Goal: Task Accomplishment & Management: Manage account settings

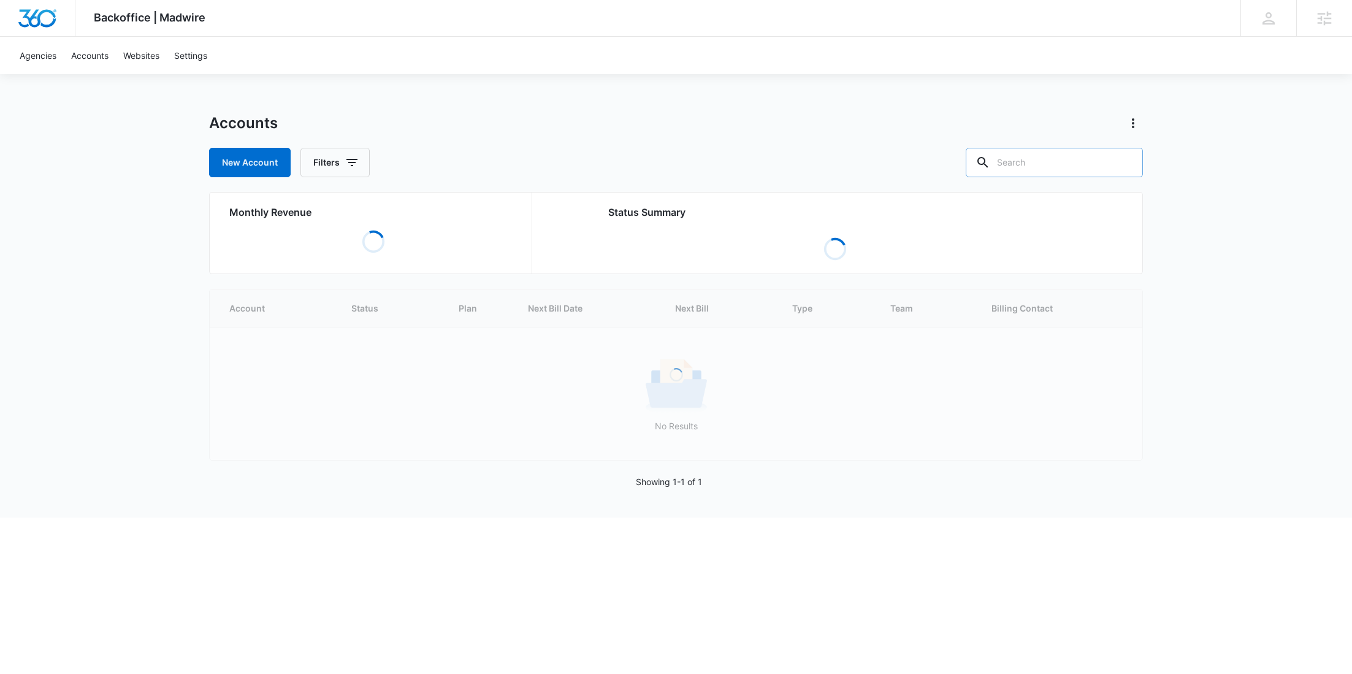
click at [1051, 165] on input "text" at bounding box center [1054, 162] width 177 height 29
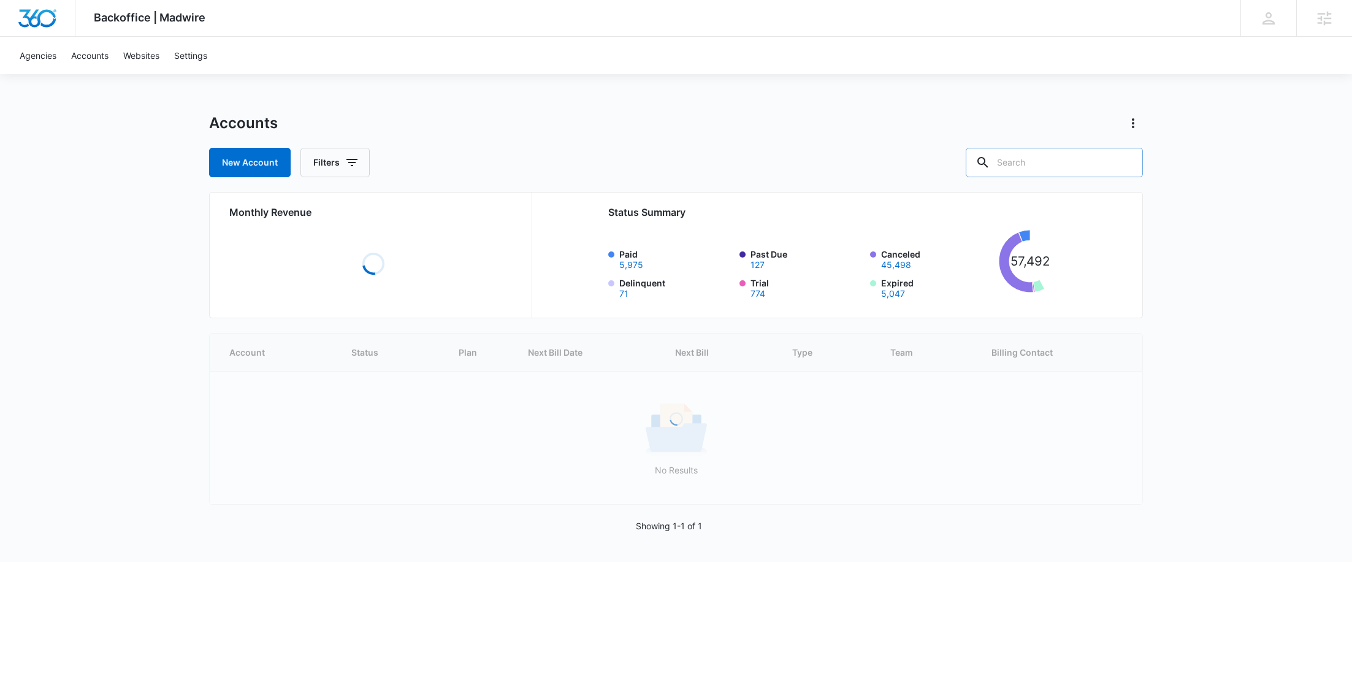
paste input "M179562"
type input "M179562"
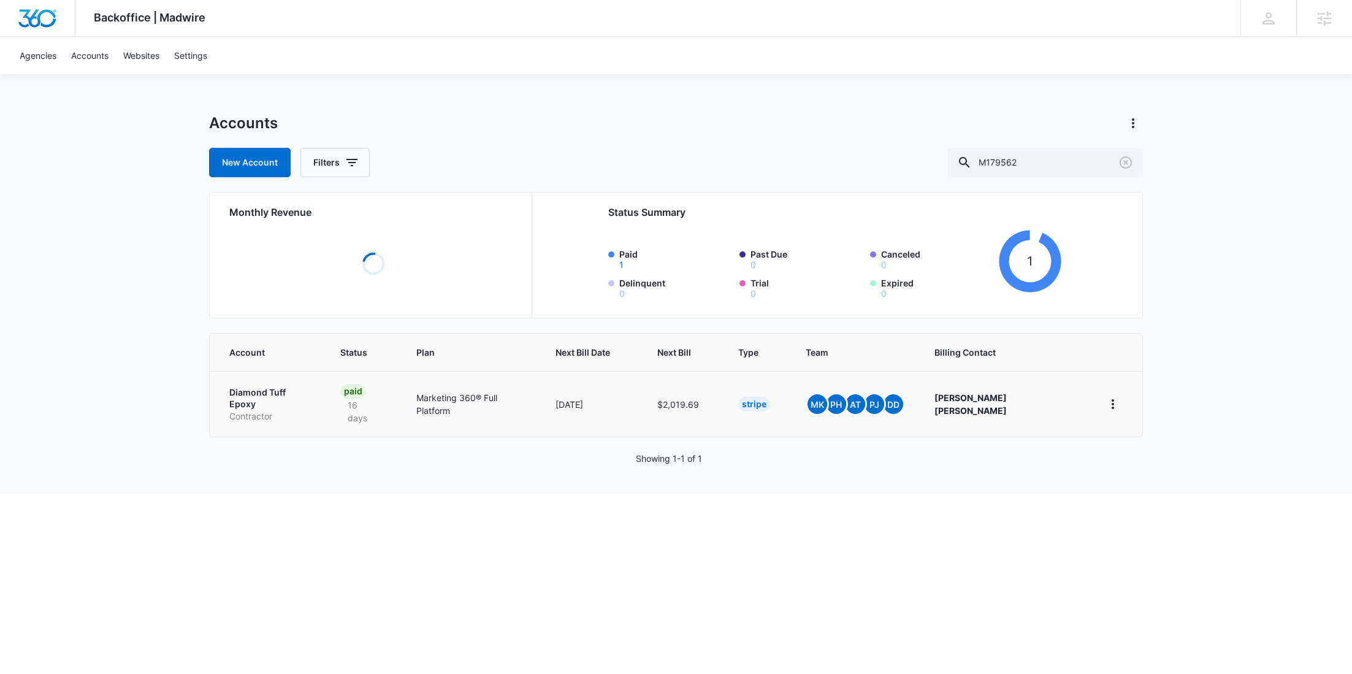
click at [259, 400] on link "Diamond Tuff Epoxy Contractor" at bounding box center [270, 404] width 82 height 36
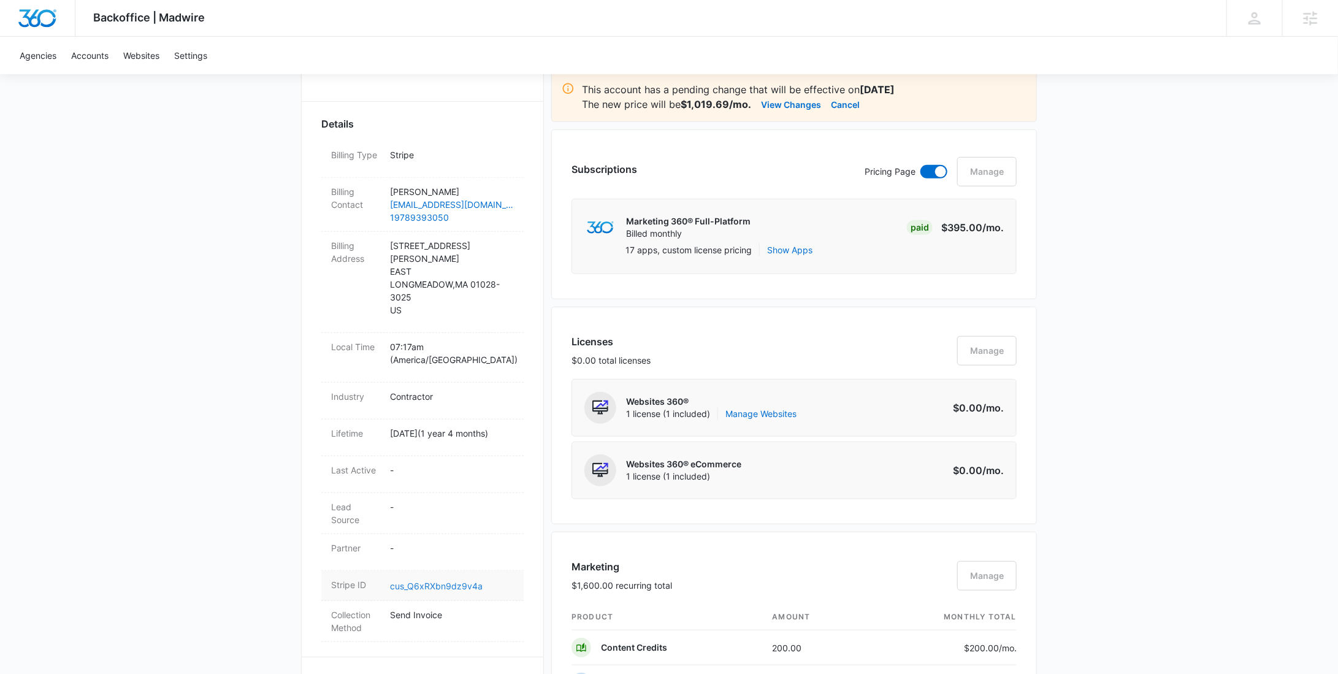
scroll to position [326, 0]
click at [416, 581] on link "cus_Q6xRXbn9dz9v4a" at bounding box center [436, 586] width 93 height 10
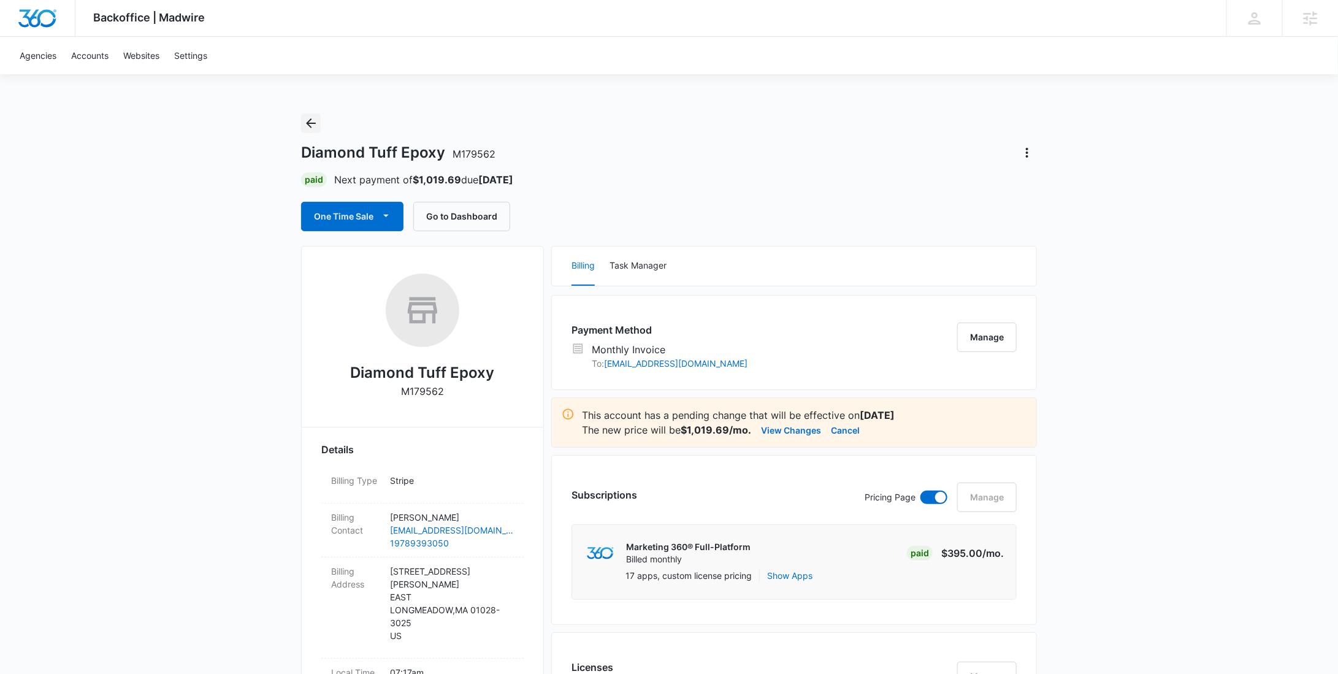
click at [314, 124] on icon "Back" at bounding box center [310, 123] width 15 height 15
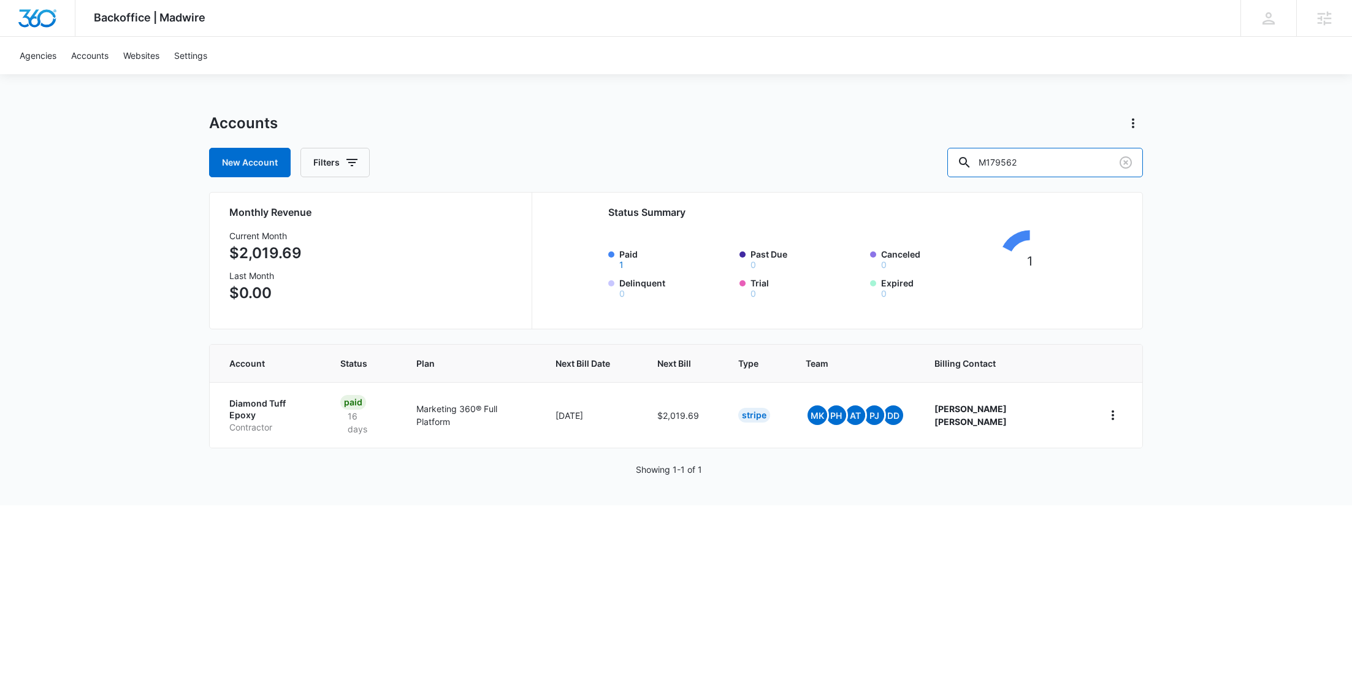
drag, startPoint x: 1101, startPoint y: 164, endPoint x: 961, endPoint y: 163, distance: 140.4
click at [961, 163] on div "New Account Filters M179562" at bounding box center [676, 162] width 934 height 29
paste input "330290"
type input "M330290"
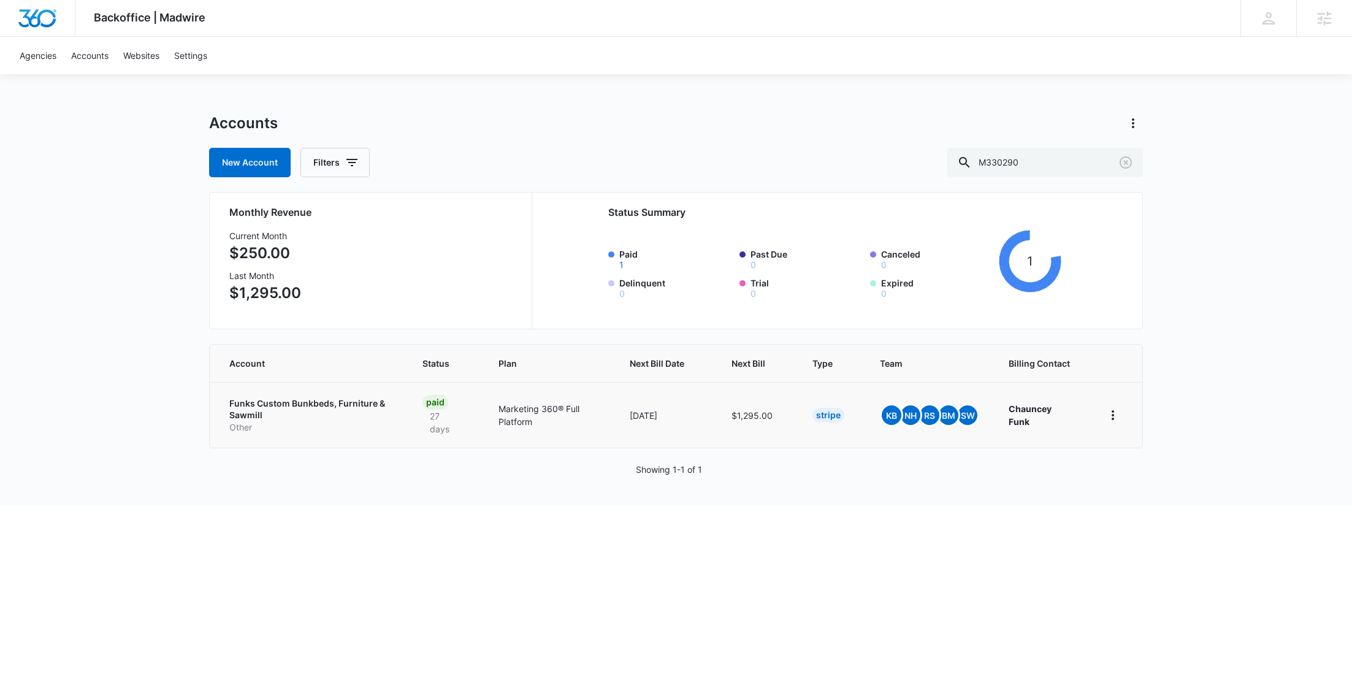
click at [291, 421] on p "Other" at bounding box center [311, 427] width 164 height 12
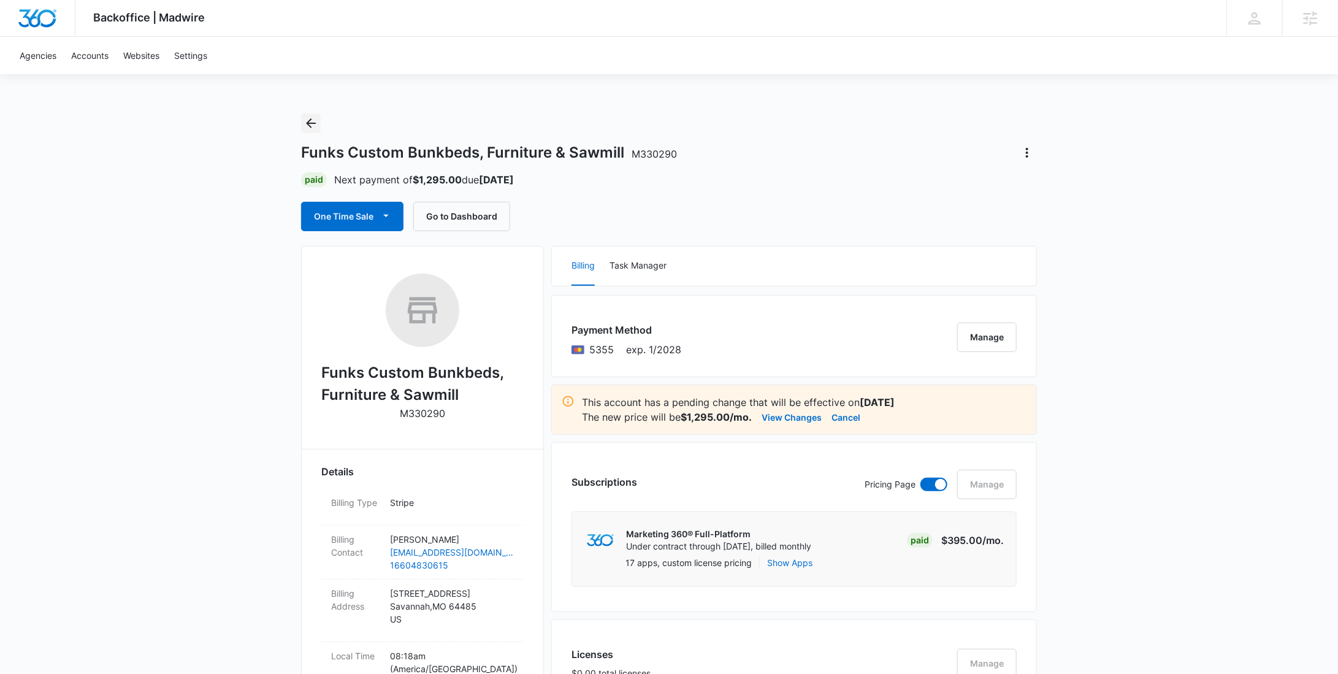
click at [315, 121] on icon "Back" at bounding box center [310, 123] width 15 height 15
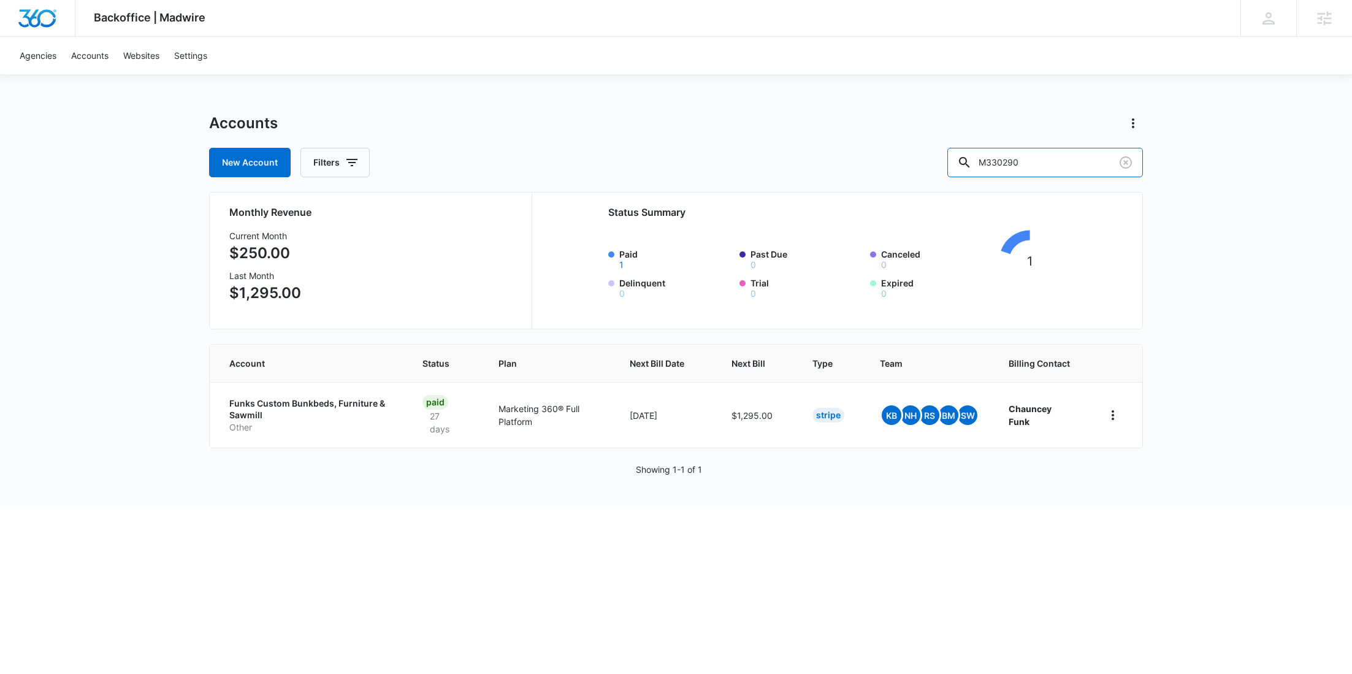
drag, startPoint x: 1031, startPoint y: 164, endPoint x: 918, endPoint y: 162, distance: 112.2
click at [919, 166] on div "New Account Filters M330290" at bounding box center [676, 162] width 934 height 29
type input "m58547"
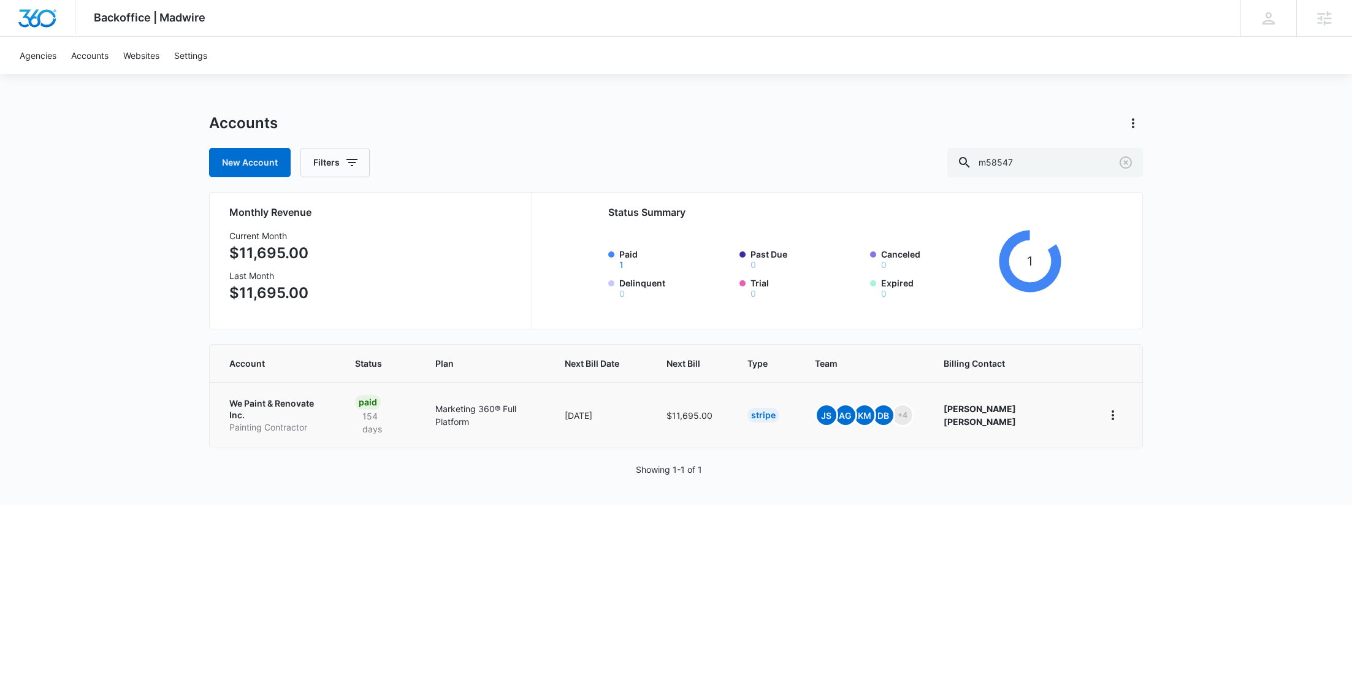
click at [272, 405] on p "We Paint & Renovate Inc." at bounding box center [277, 409] width 96 height 24
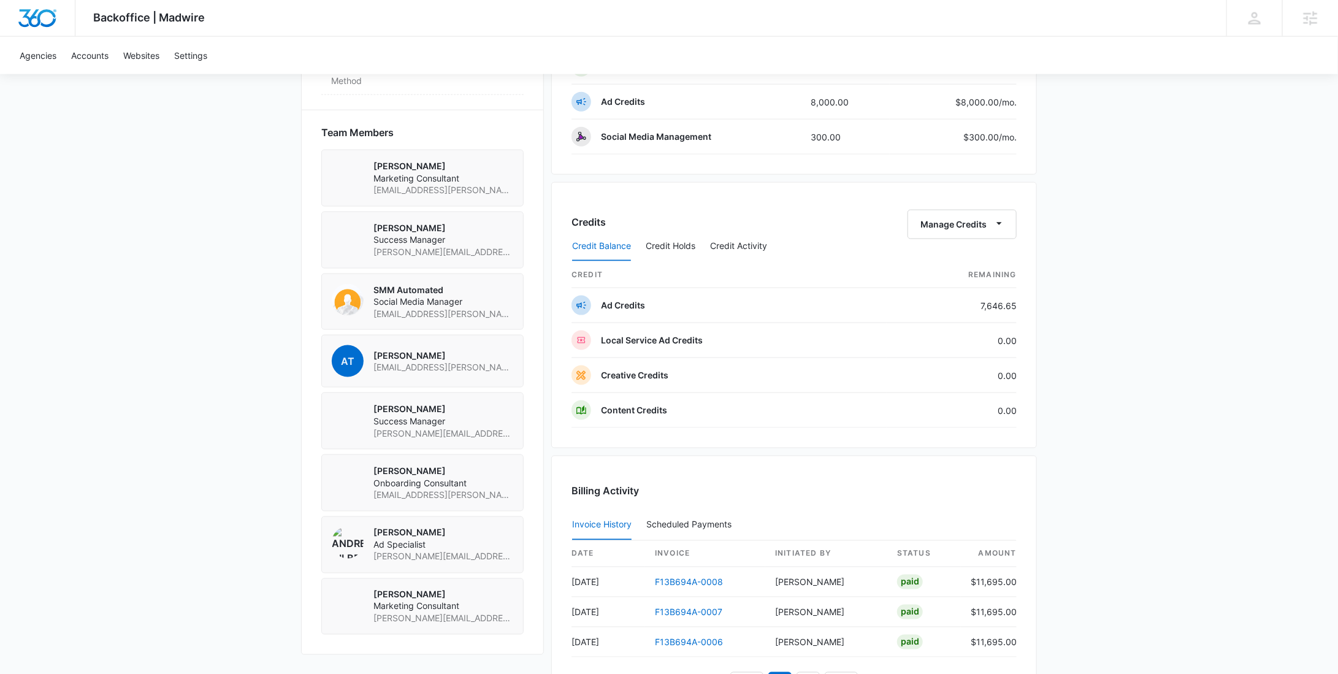
scroll to position [838, 0]
click at [659, 237] on button "Credit Holds" at bounding box center [671, 243] width 50 height 29
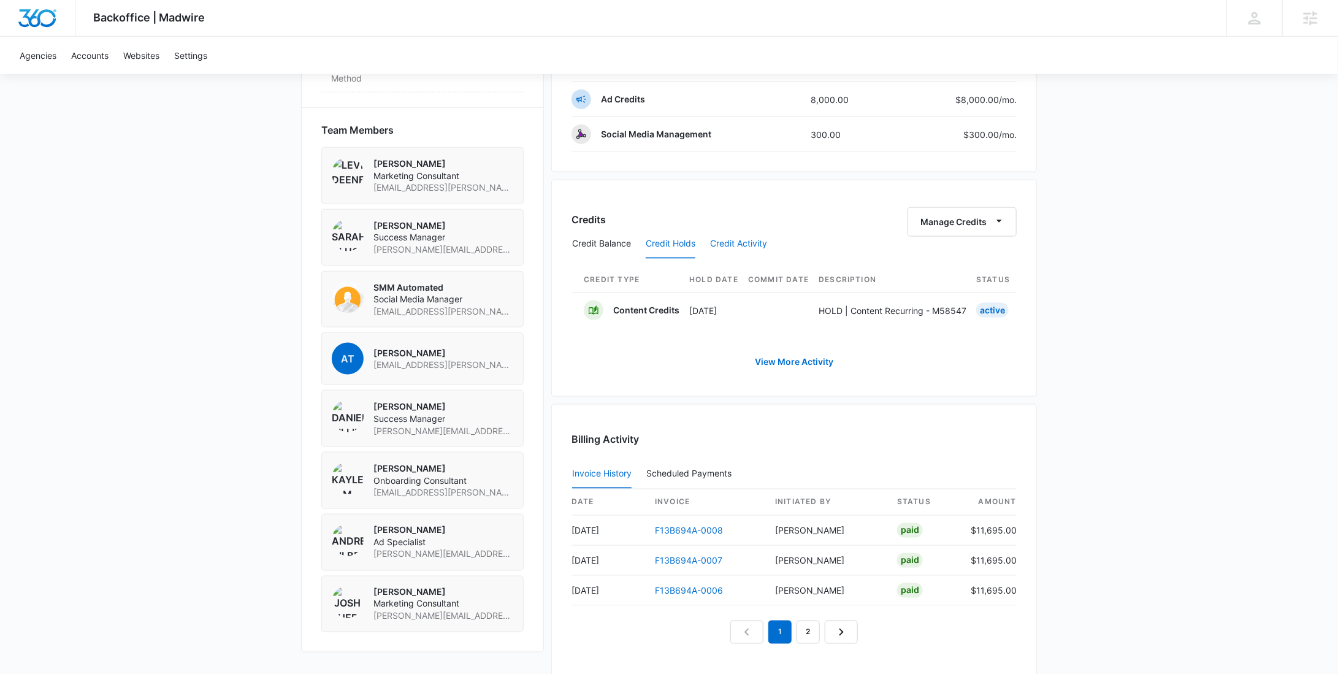
click at [736, 235] on button "Credit Activity" at bounding box center [738, 243] width 57 height 29
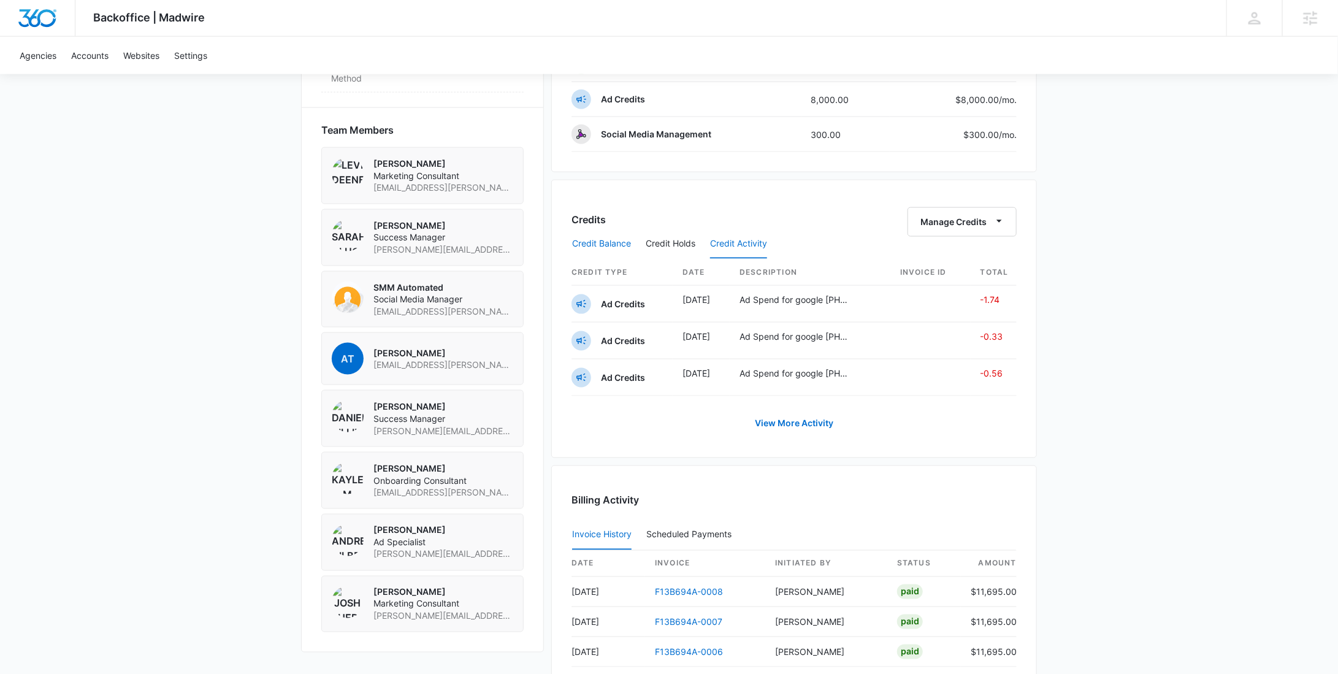
click at [578, 246] on button "Credit Balance" at bounding box center [601, 243] width 59 height 29
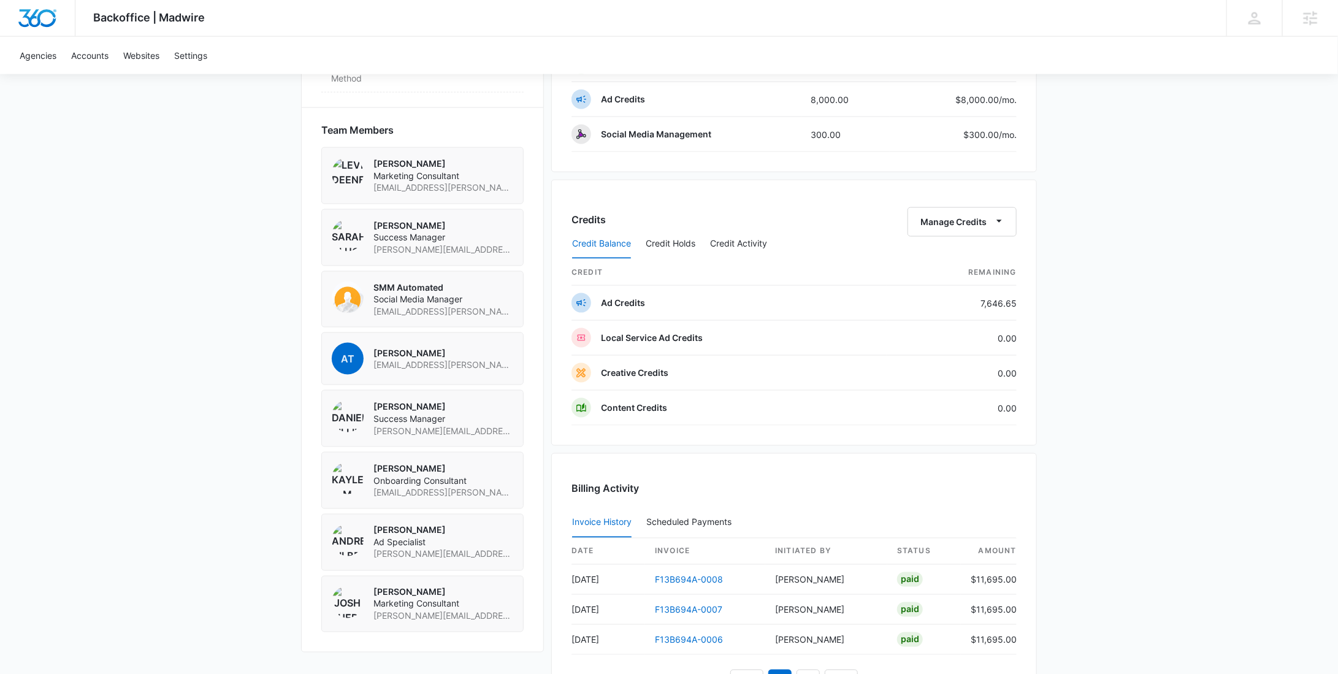
scroll to position [0, 0]
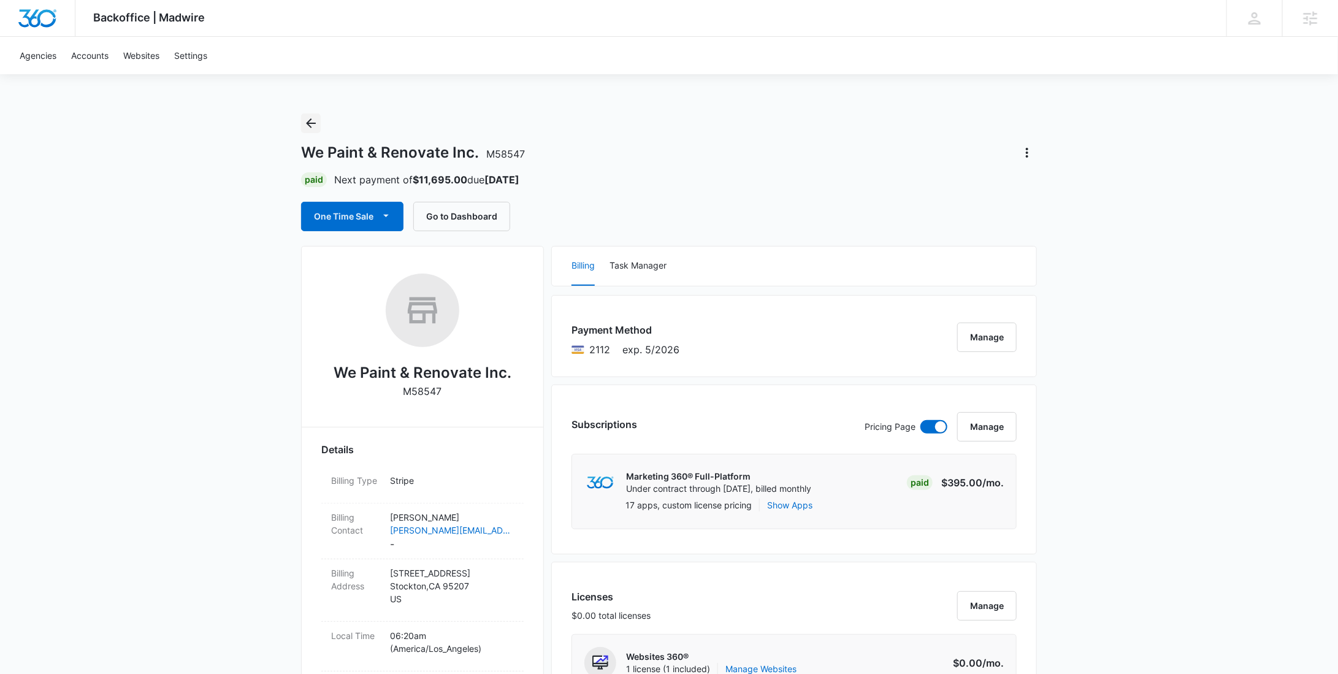
click at [315, 121] on icon "Back" at bounding box center [310, 123] width 15 height 15
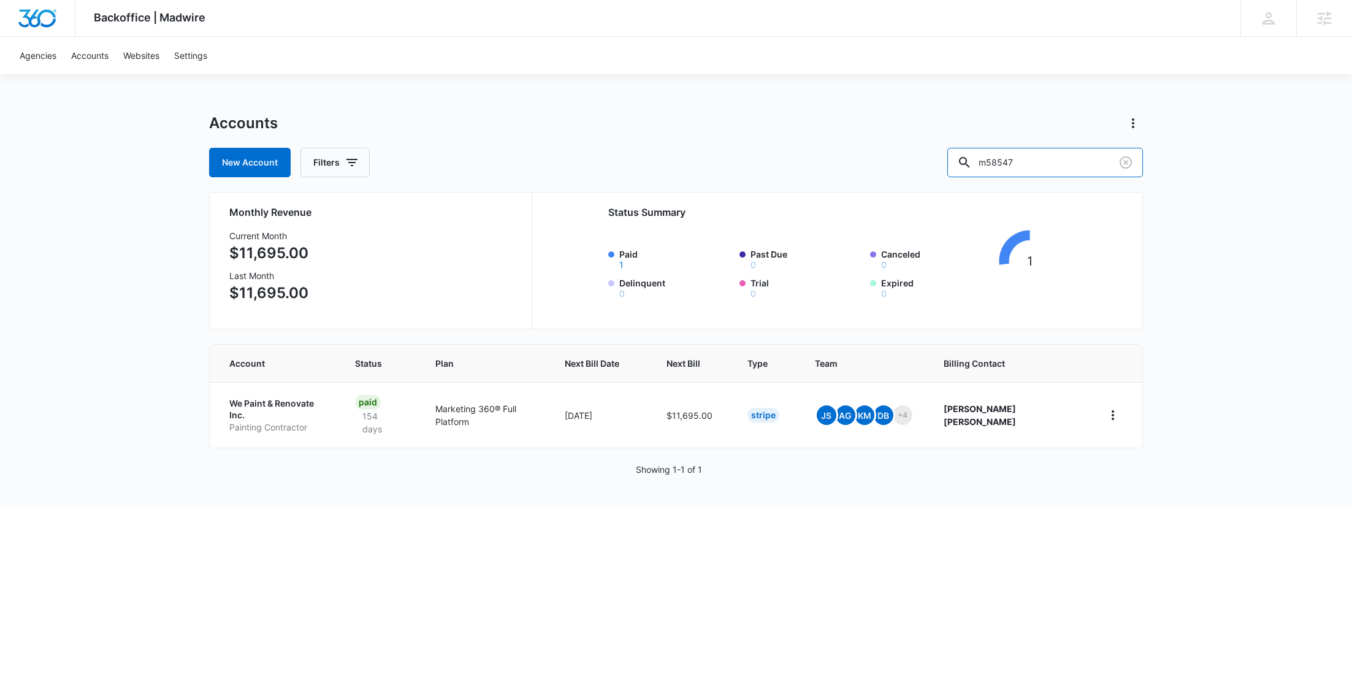
drag, startPoint x: 1067, startPoint y: 162, endPoint x: 944, endPoint y: 171, distance: 123.5
click at [944, 171] on div "New Account Filters m58547" at bounding box center [676, 162] width 934 height 29
paste input "M32888"
type input "M328887"
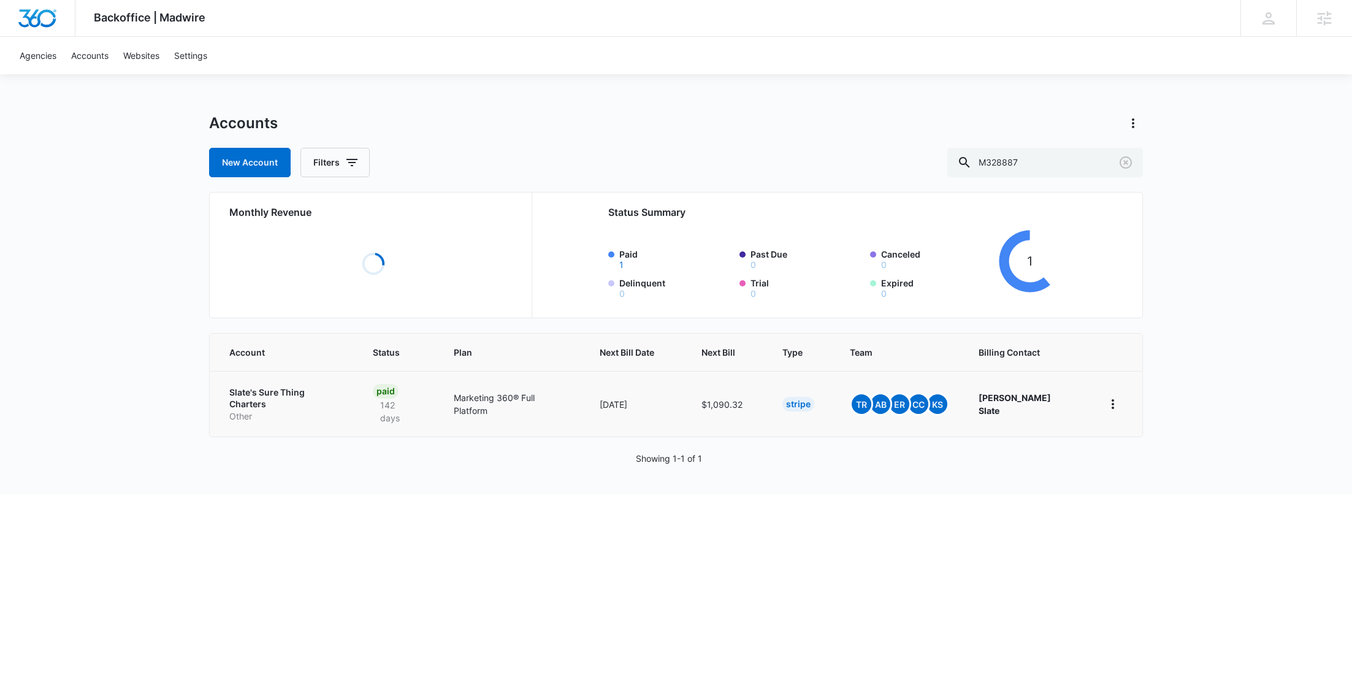
click at [287, 410] on p "Other" at bounding box center [286, 416] width 114 height 12
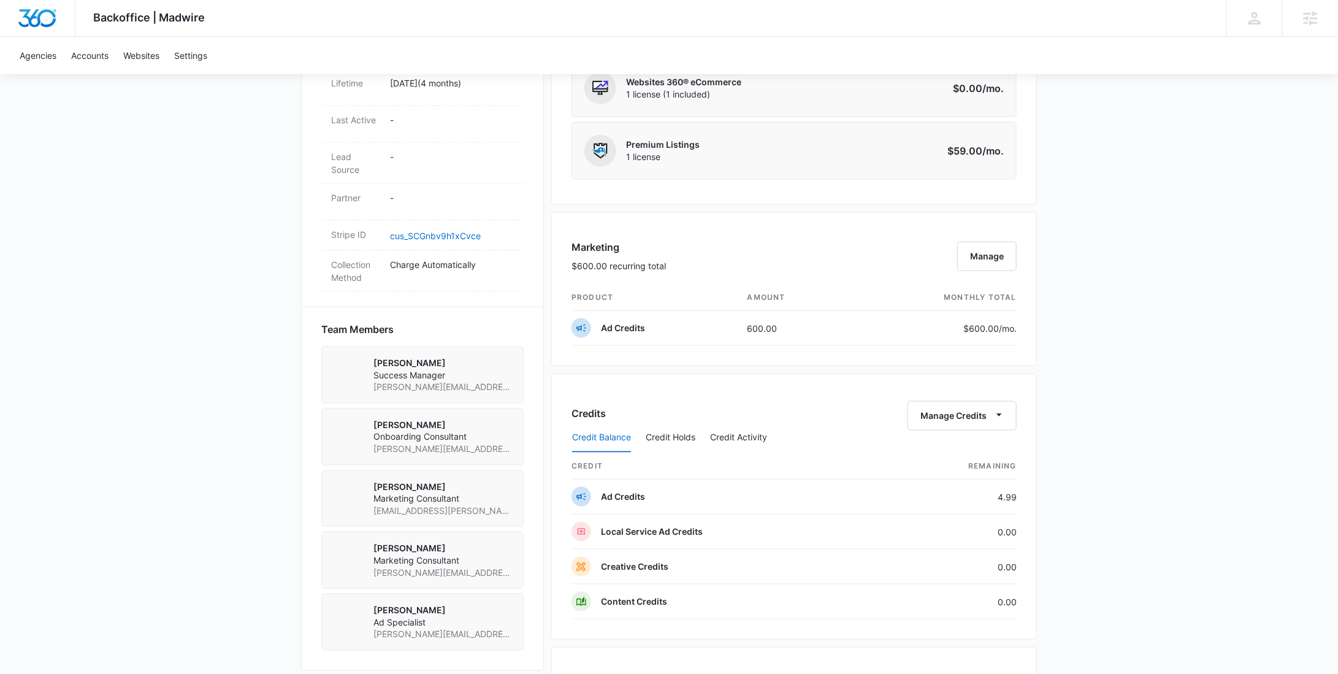
scroll to position [536, 0]
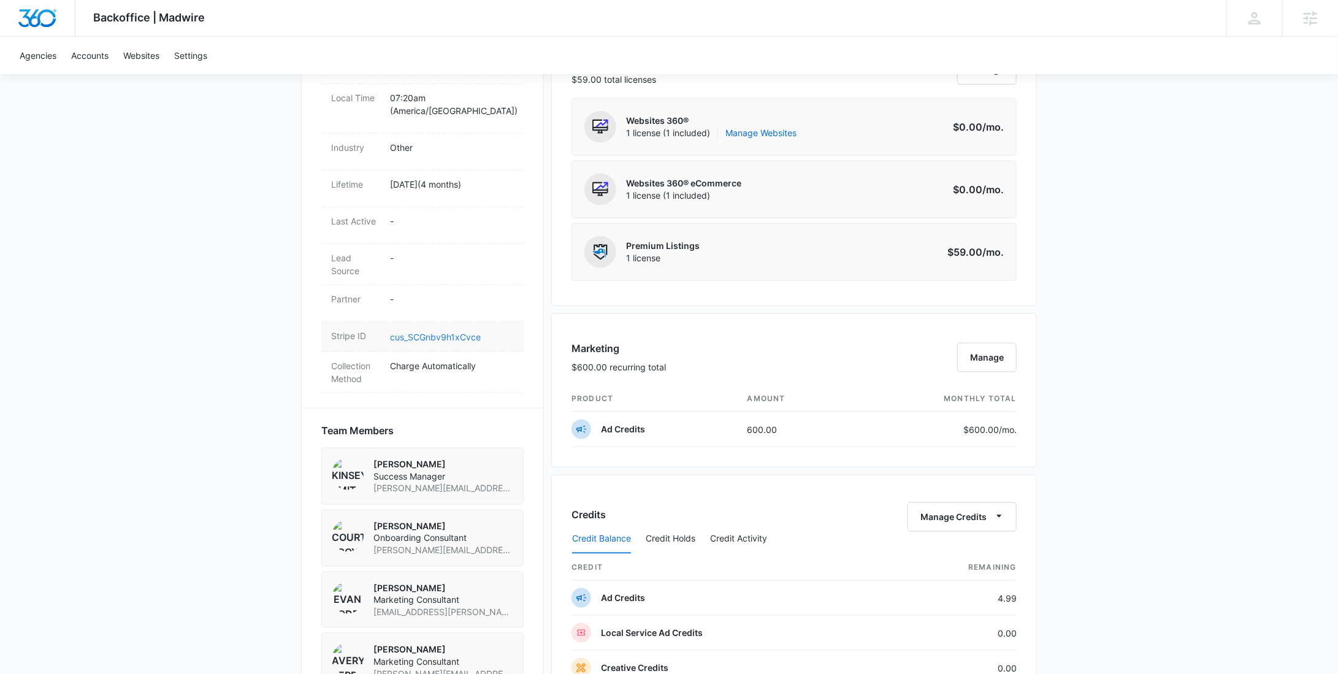
click at [440, 332] on link "cus_SCGnbv9h1xCvce" at bounding box center [435, 337] width 91 height 10
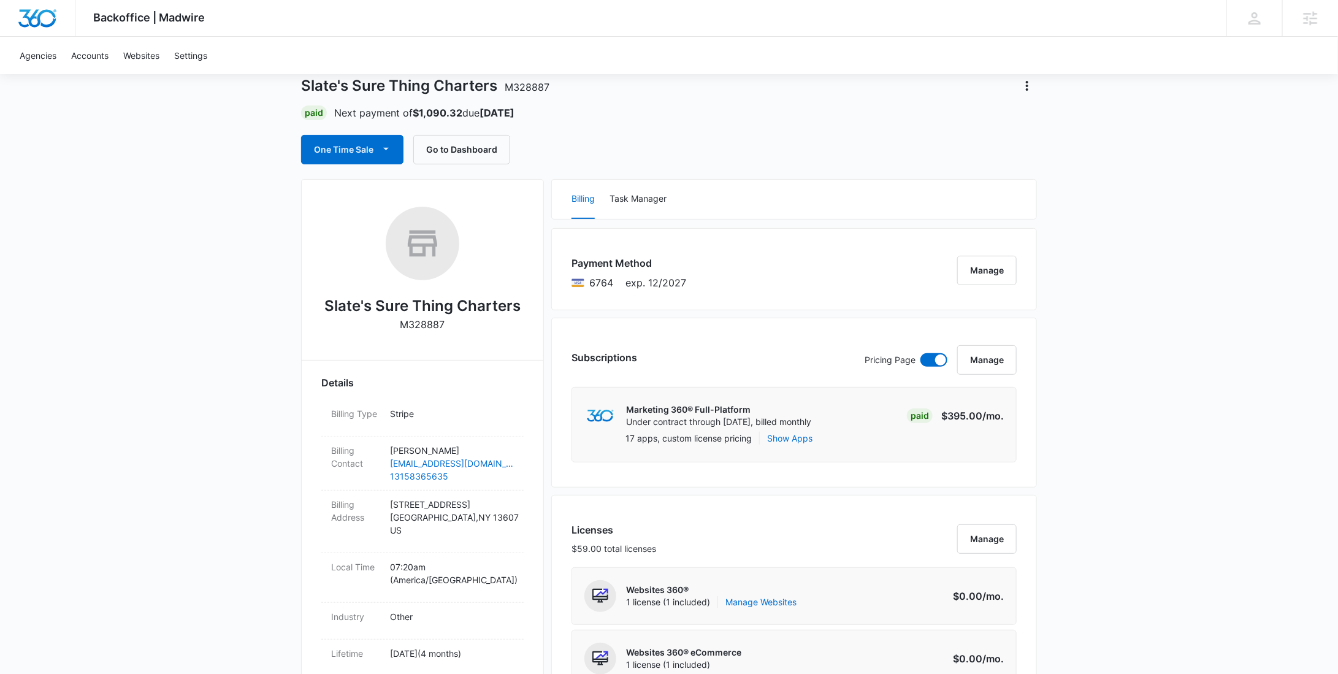
scroll to position [0, 0]
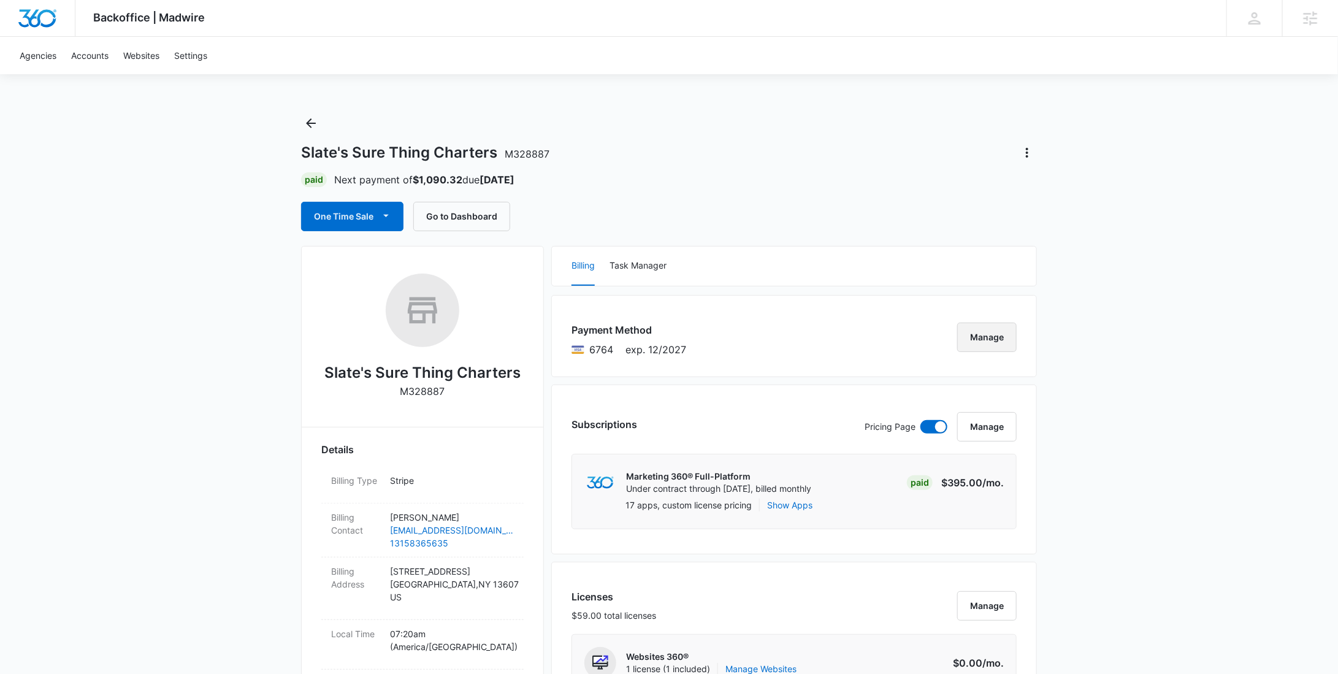
click at [1005, 337] on button "Manage" at bounding box center [986, 336] width 59 height 29
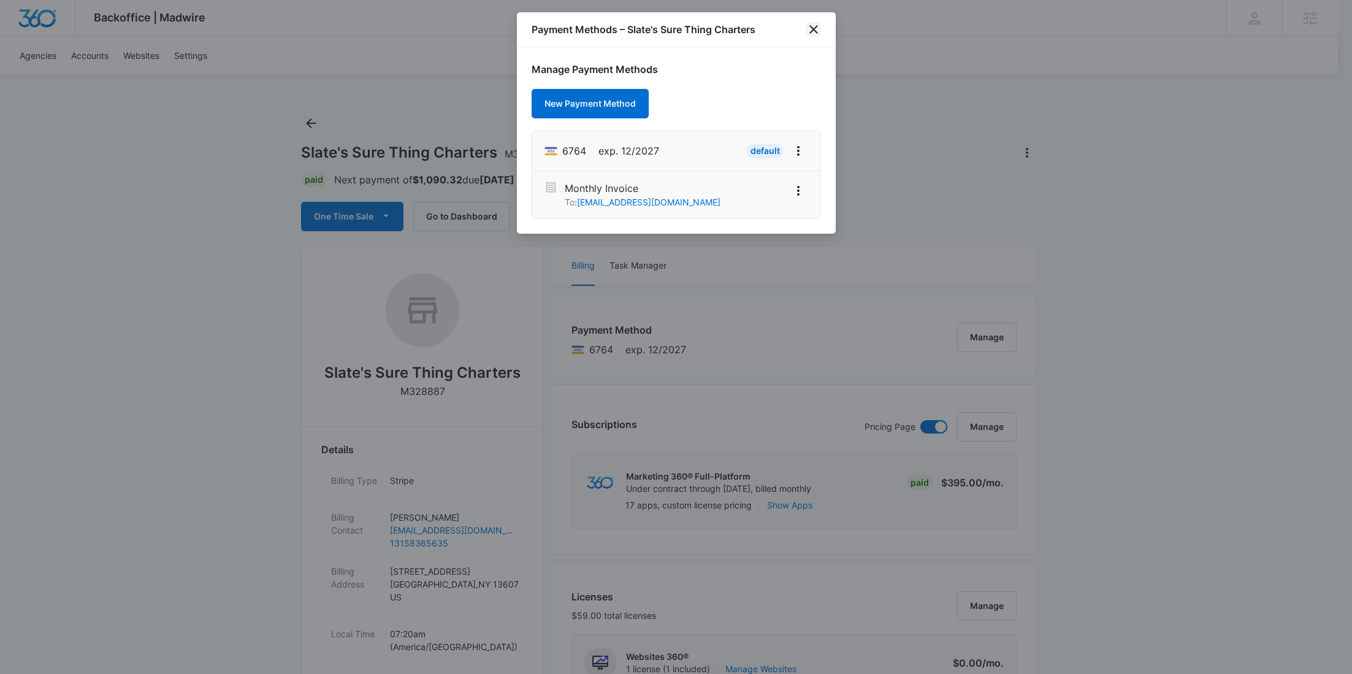
click at [809, 32] on icon "close" at bounding box center [813, 29] width 9 height 9
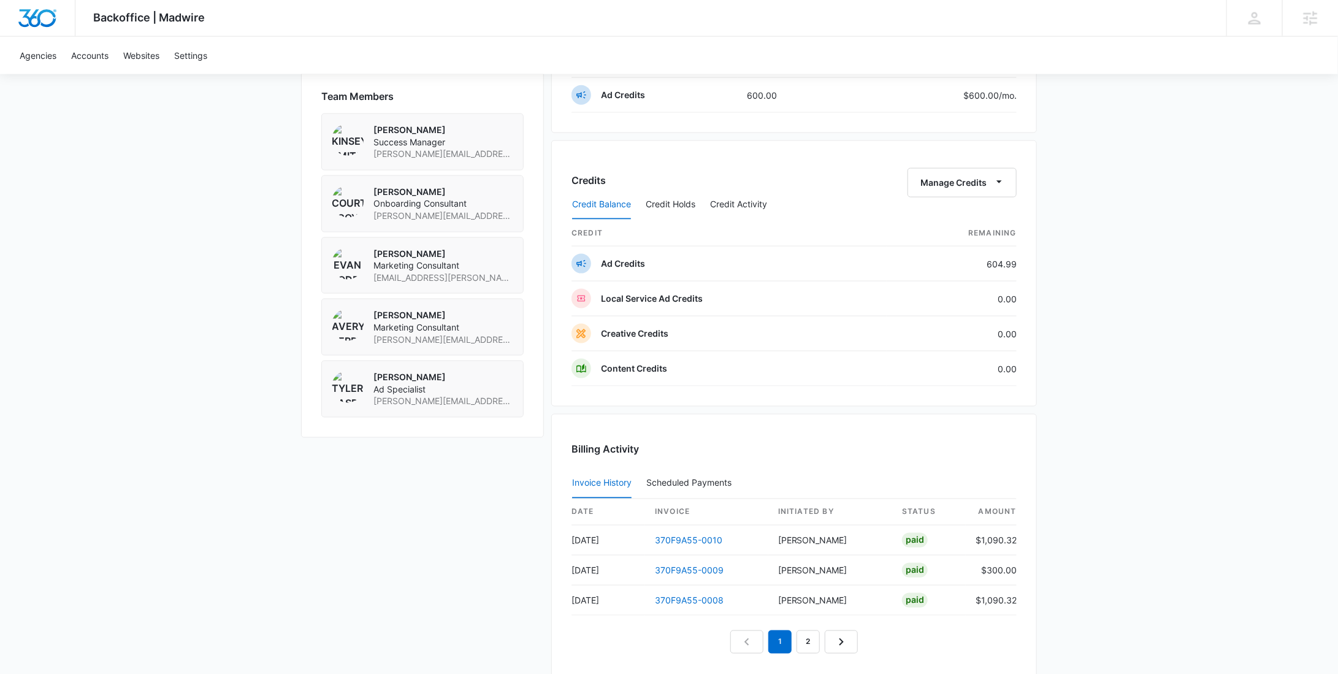
scroll to position [1076, 0]
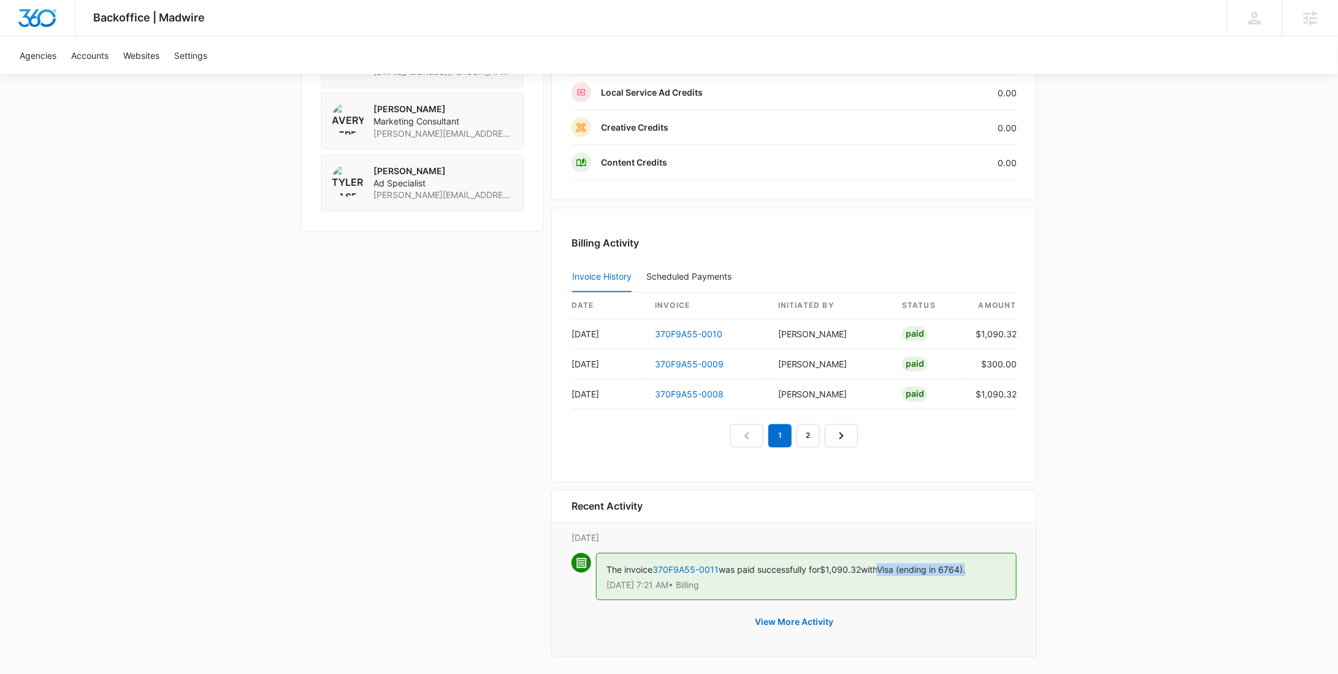
drag, startPoint x: 979, startPoint y: 560, endPoint x: 888, endPoint y: 563, distance: 91.4
click at [888, 563] on div "The invoice 370F9A55-0011 was paid successfully for $1,090.32 with Visa (ending…" at bounding box center [806, 576] width 421 height 47
copy span "Visa (ending in 6764)."
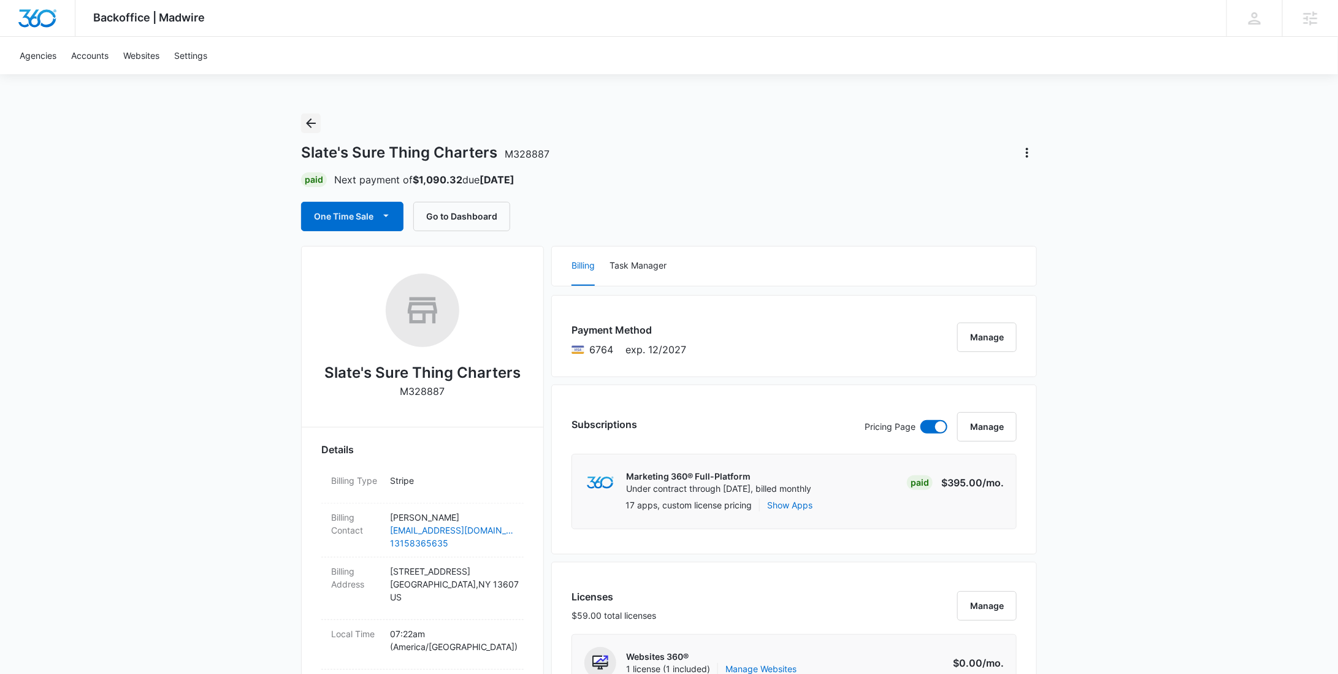
click at [315, 128] on icon "Back" at bounding box center [310, 123] width 15 height 15
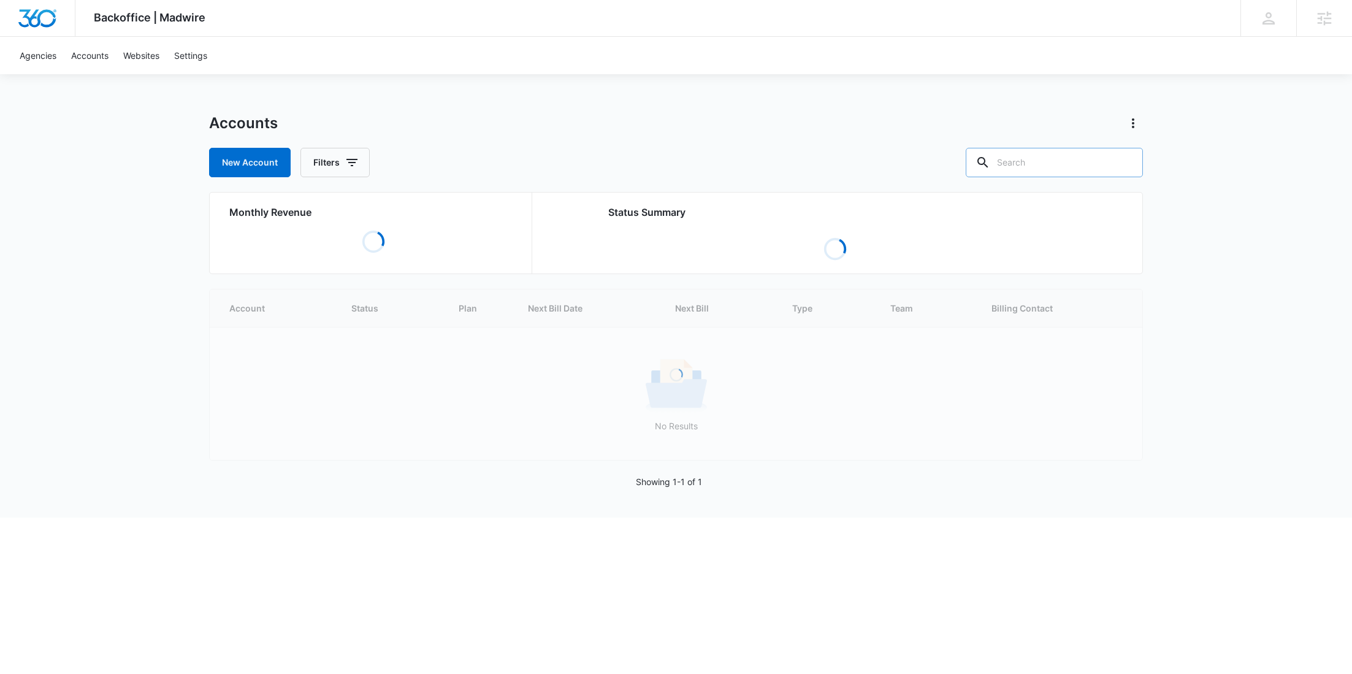
click at [1072, 159] on input "text" at bounding box center [1054, 162] width 177 height 29
paste input "M328378"
type input "M328378"
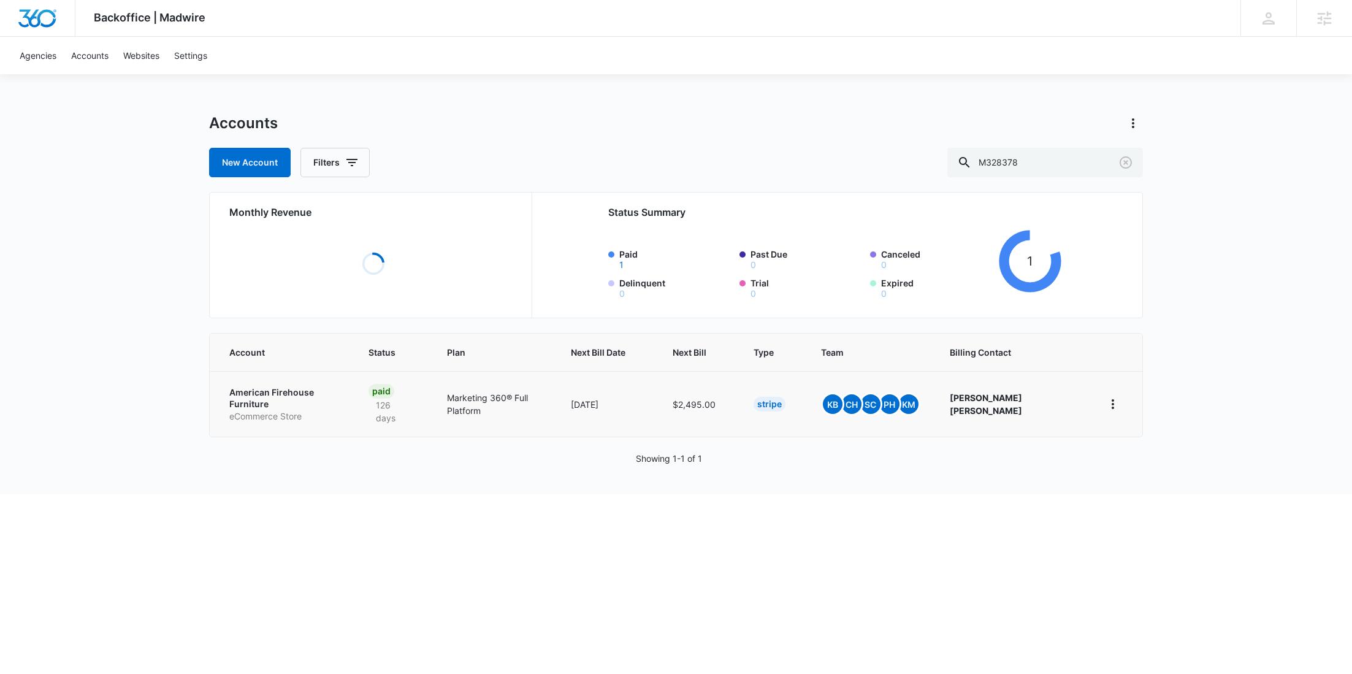
click at [270, 409] on td "American Firehouse Furniture eCommerce Store" at bounding box center [282, 404] width 144 height 66
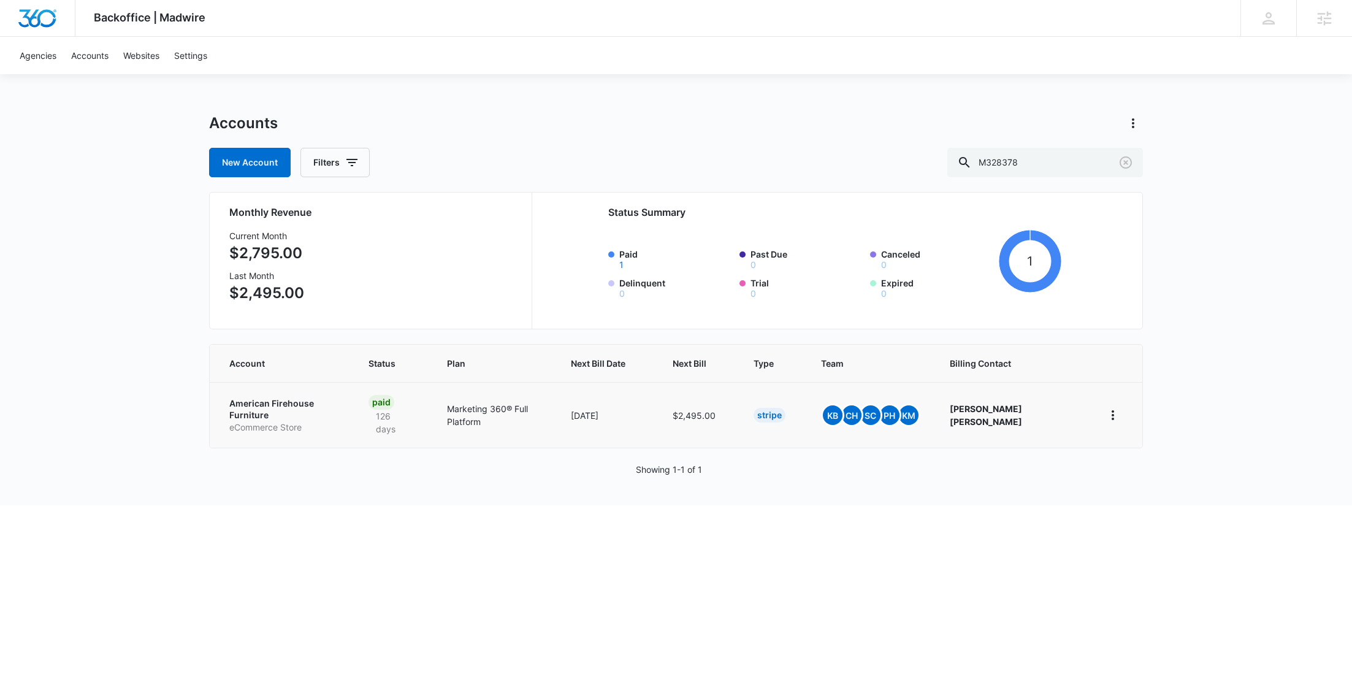
click at [270, 421] on p "eCommerce Store" at bounding box center [284, 427] width 110 height 12
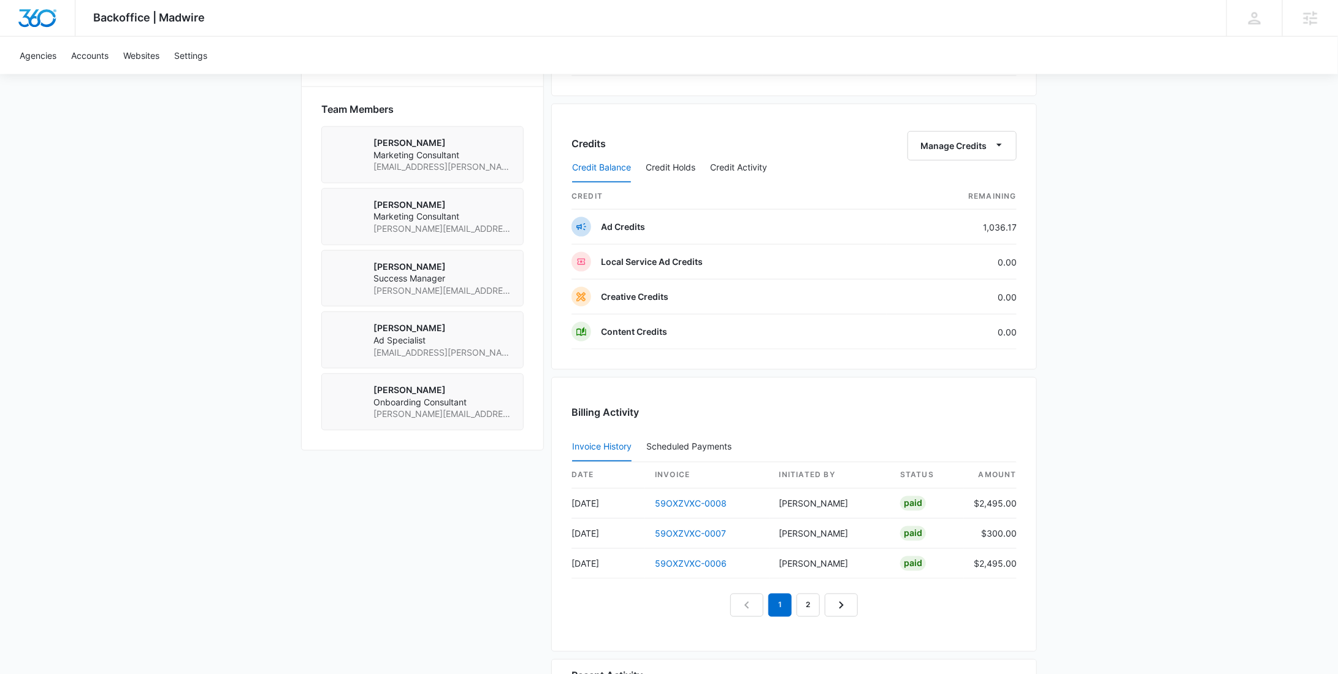
scroll to position [888, 0]
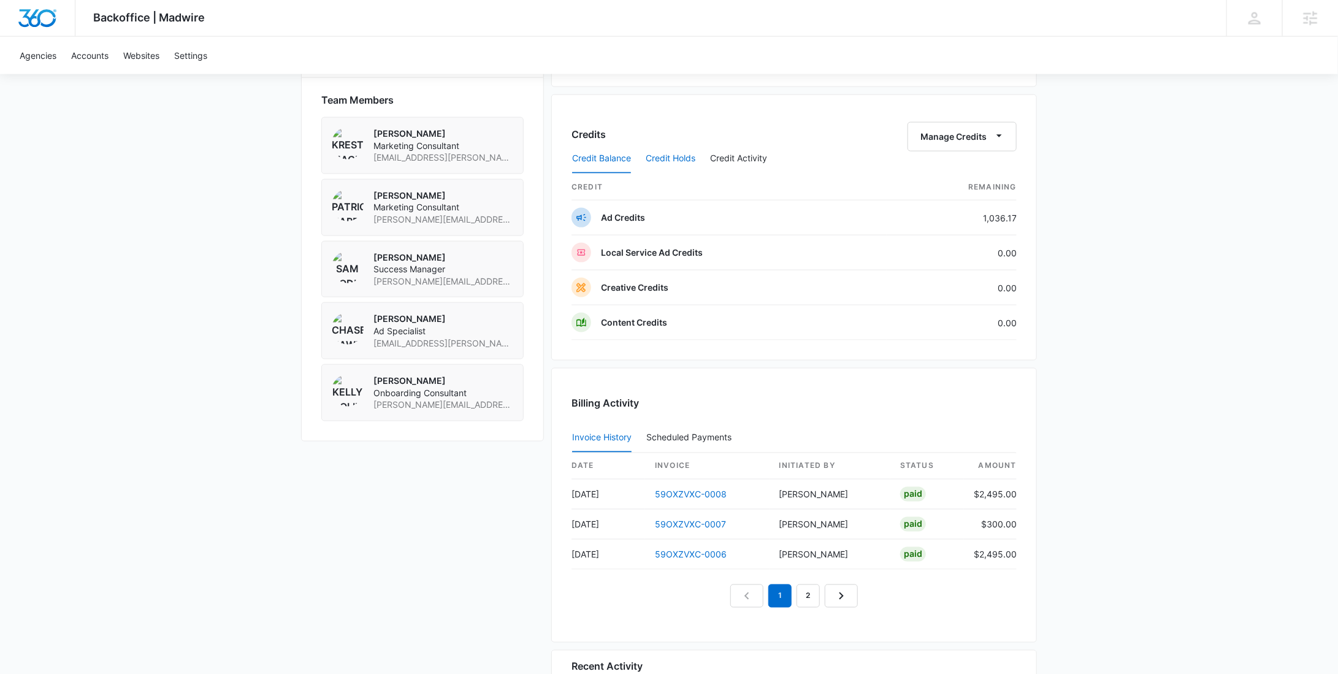
click at [655, 151] on button "Credit Holds" at bounding box center [671, 158] width 50 height 29
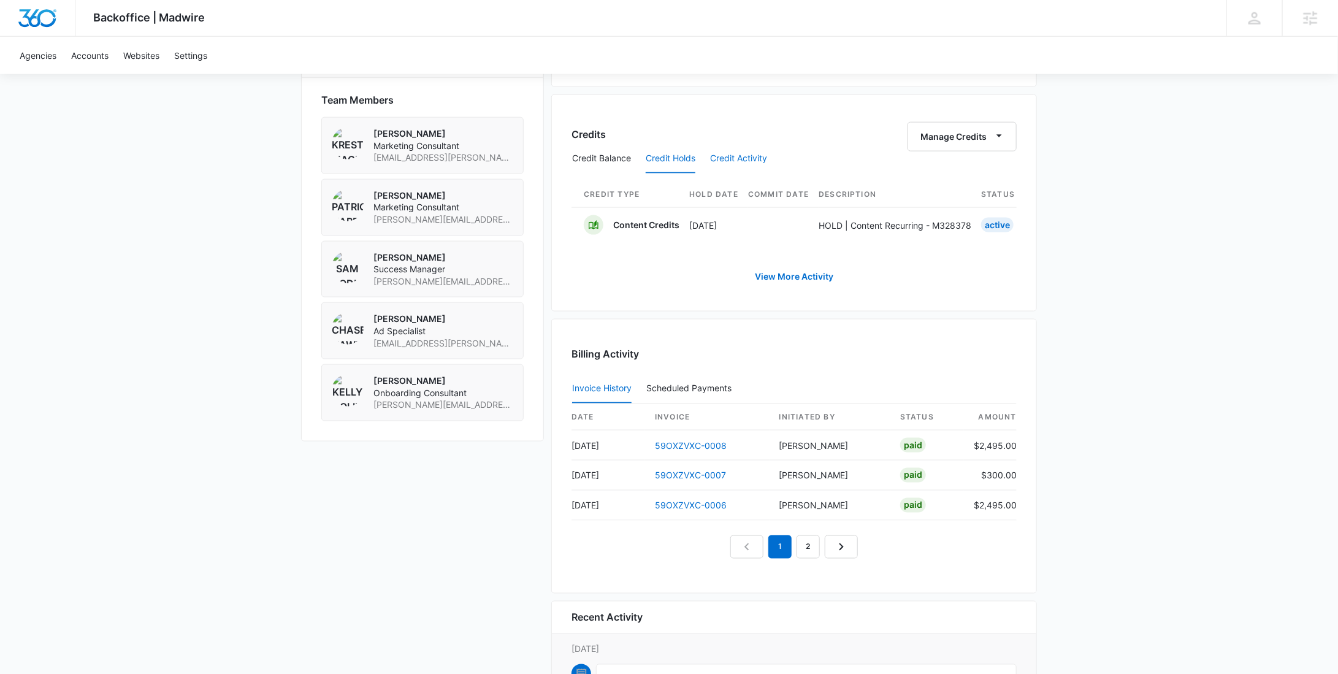
click at [745, 153] on button "Credit Activity" at bounding box center [738, 158] width 57 height 29
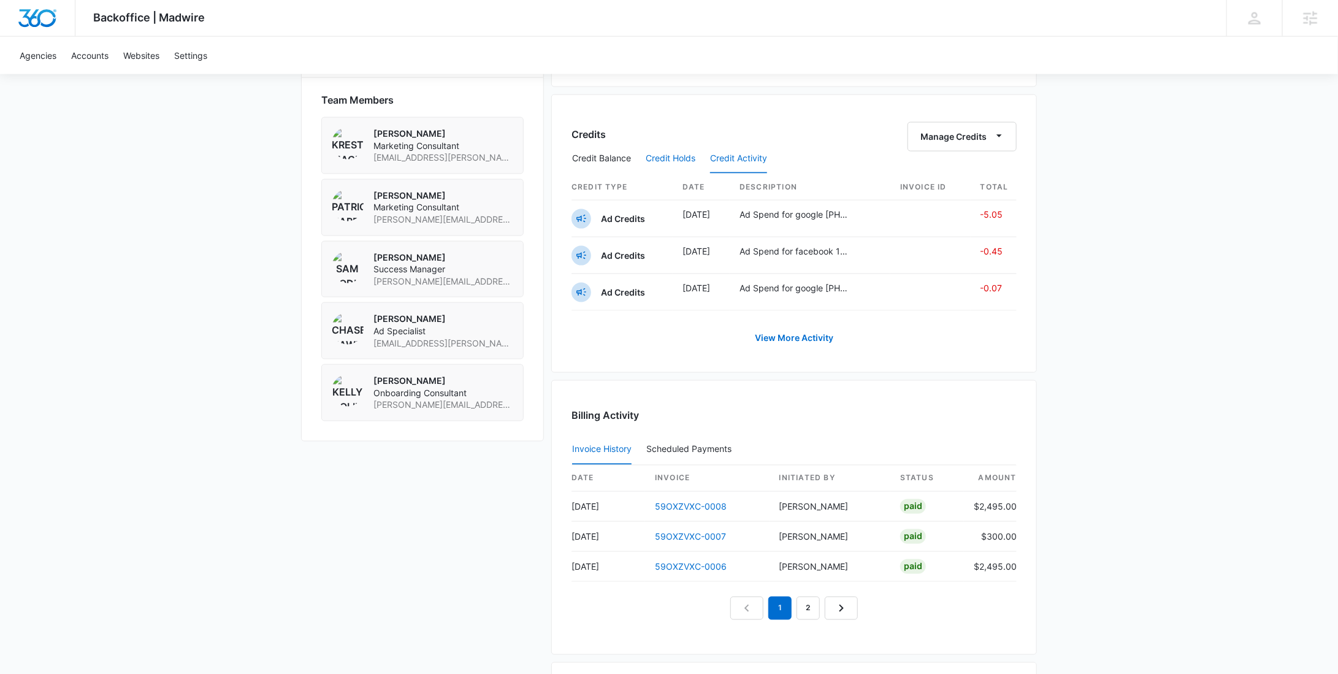
click at [678, 157] on button "Credit Holds" at bounding box center [671, 158] width 50 height 29
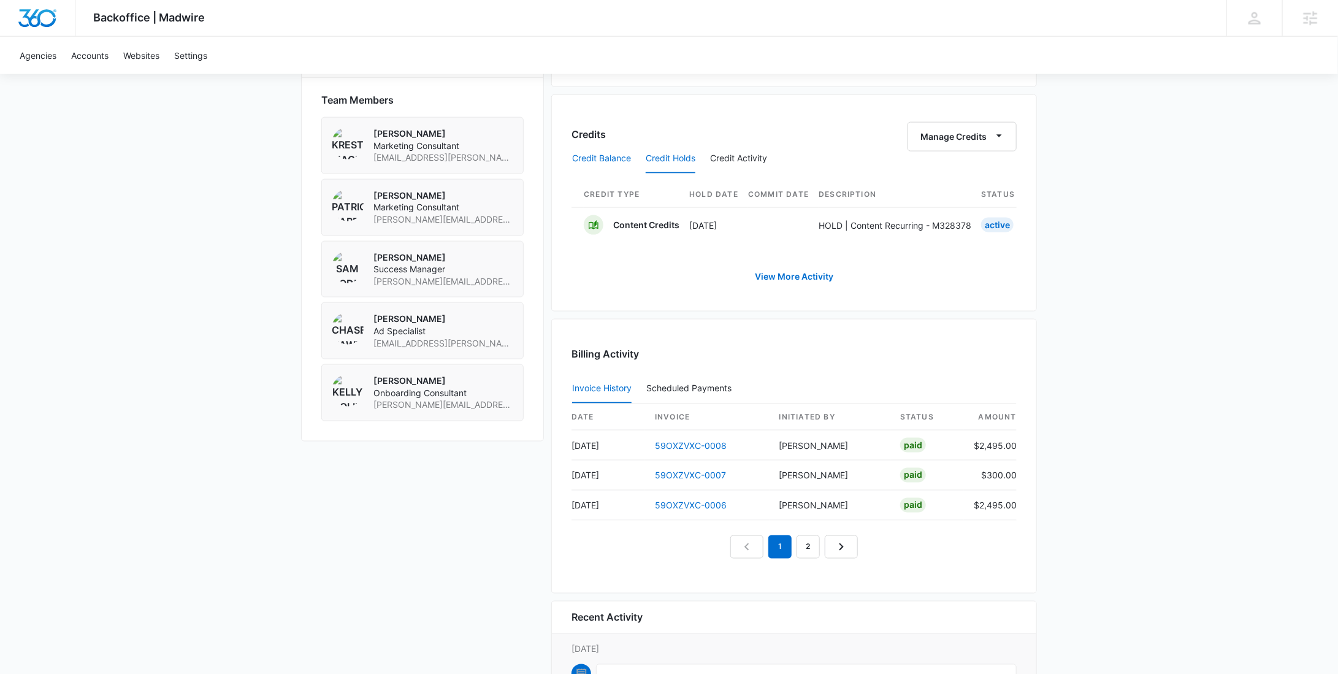
click at [611, 155] on button "Credit Balance" at bounding box center [601, 158] width 59 height 29
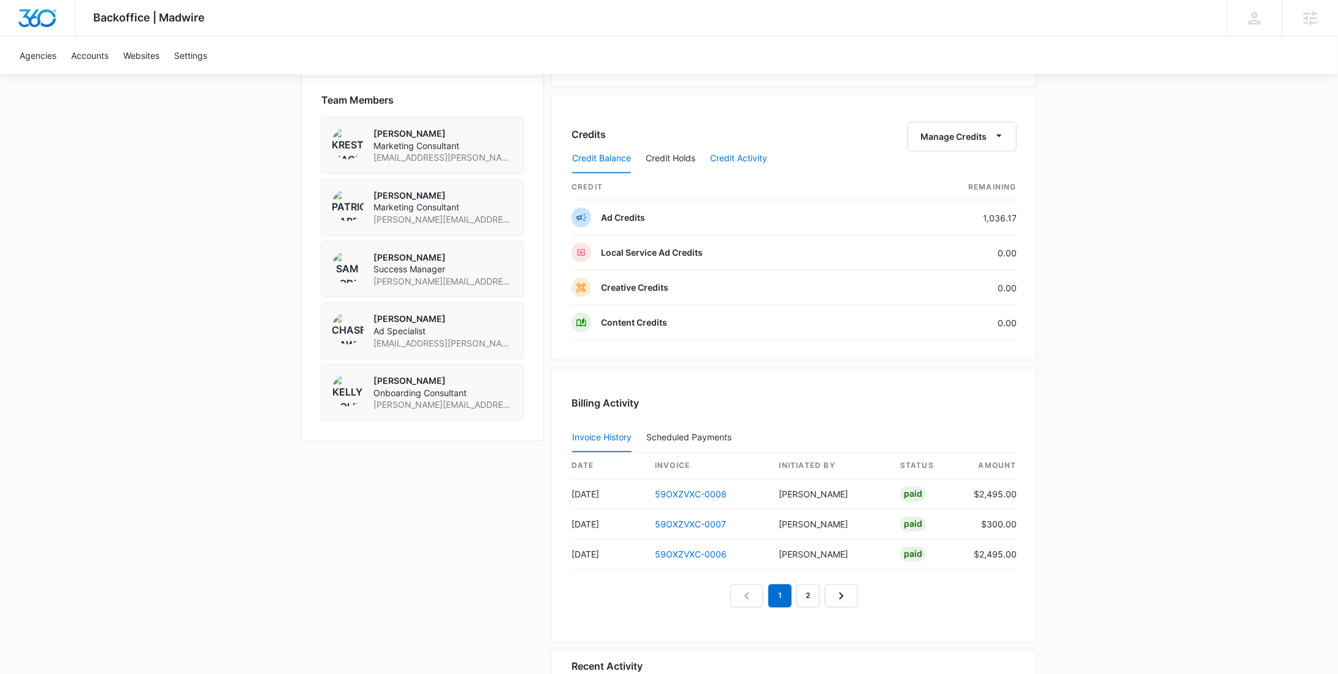
click at [744, 160] on button "Credit Activity" at bounding box center [738, 158] width 57 height 29
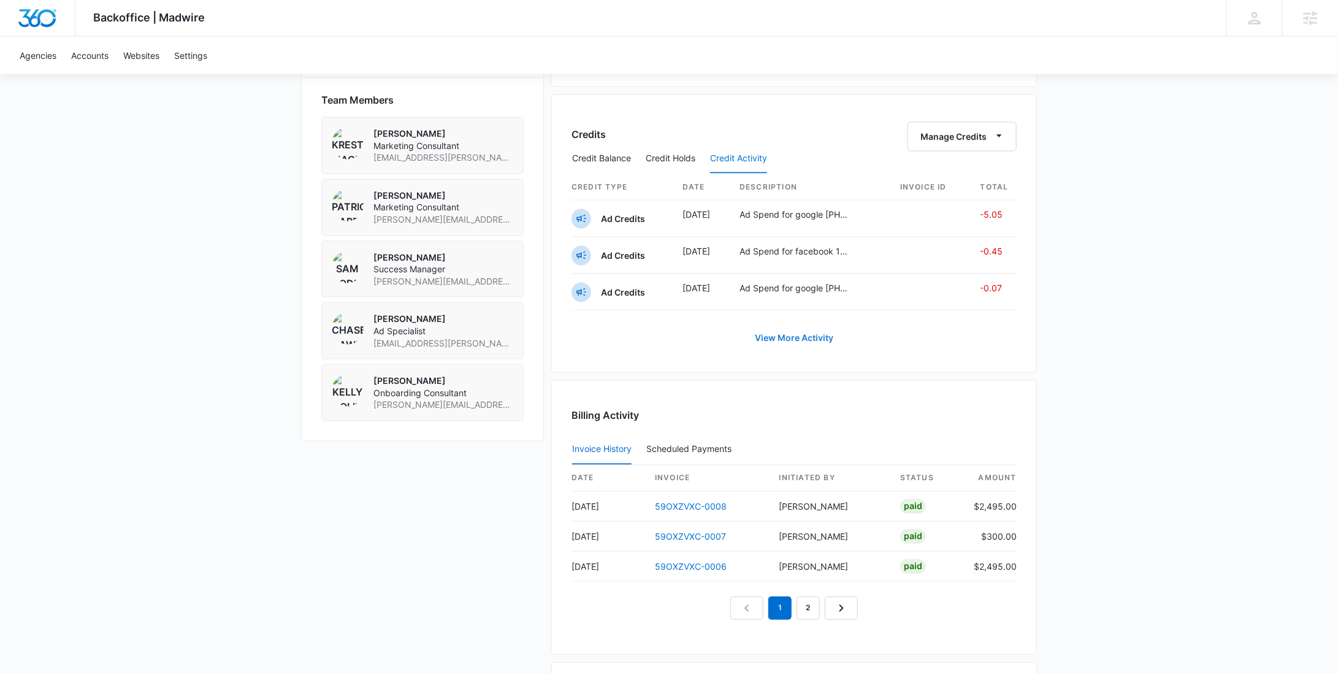
click at [793, 338] on link "View More Activity" at bounding box center [793, 337] width 103 height 29
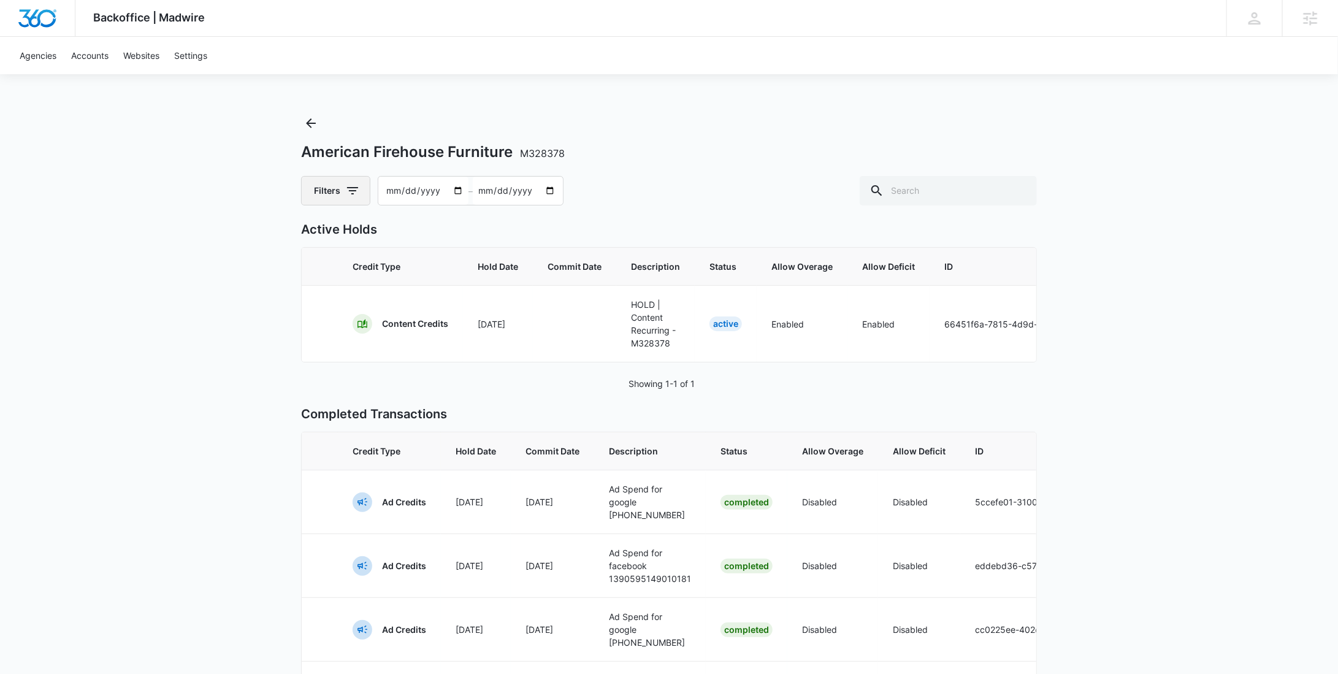
click at [333, 196] on button "Filters" at bounding box center [335, 190] width 69 height 29
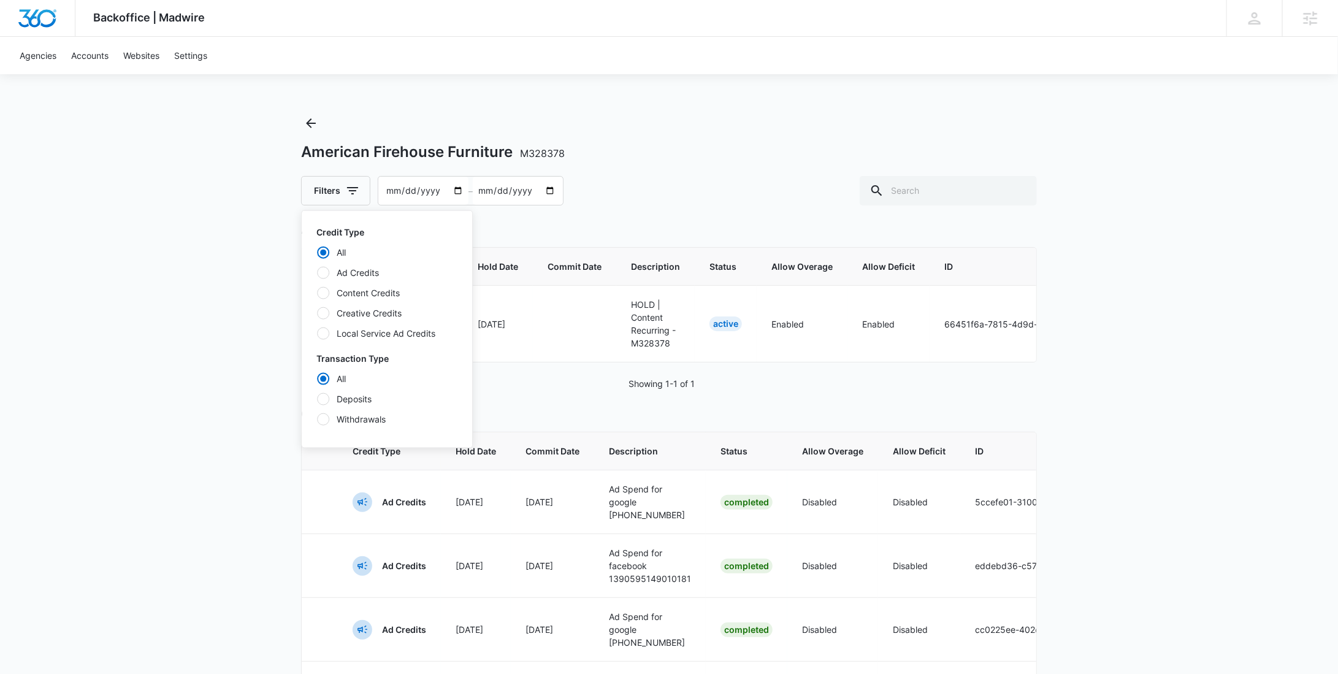
click at [356, 272] on label "Ad Credits" at bounding box center [386, 272] width 141 height 13
click at [317, 272] on input "Ad Credits" at bounding box center [316, 272] width 1 height 1
radio input "false"
radio input "true"
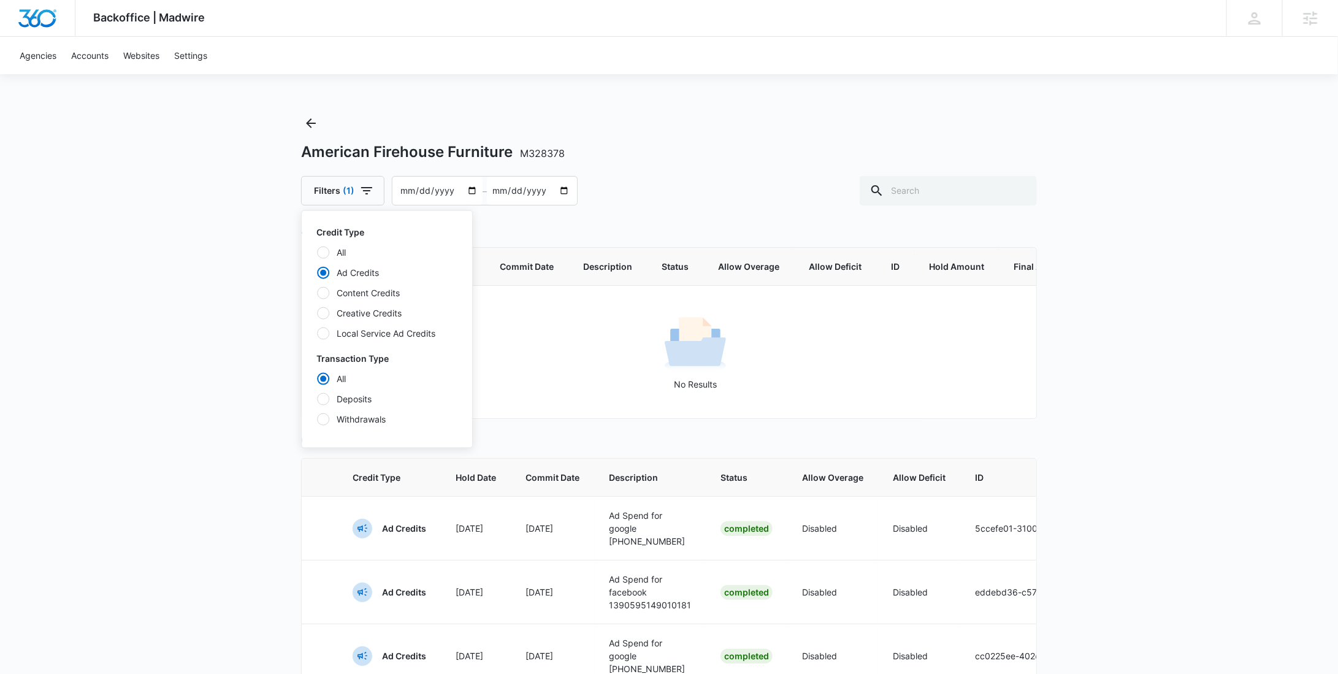
click at [368, 398] on label "Deposits" at bounding box center [386, 398] width 141 height 13
click at [317, 398] on input "Deposits" at bounding box center [316, 398] width 1 height 1
radio input "false"
radio input "true"
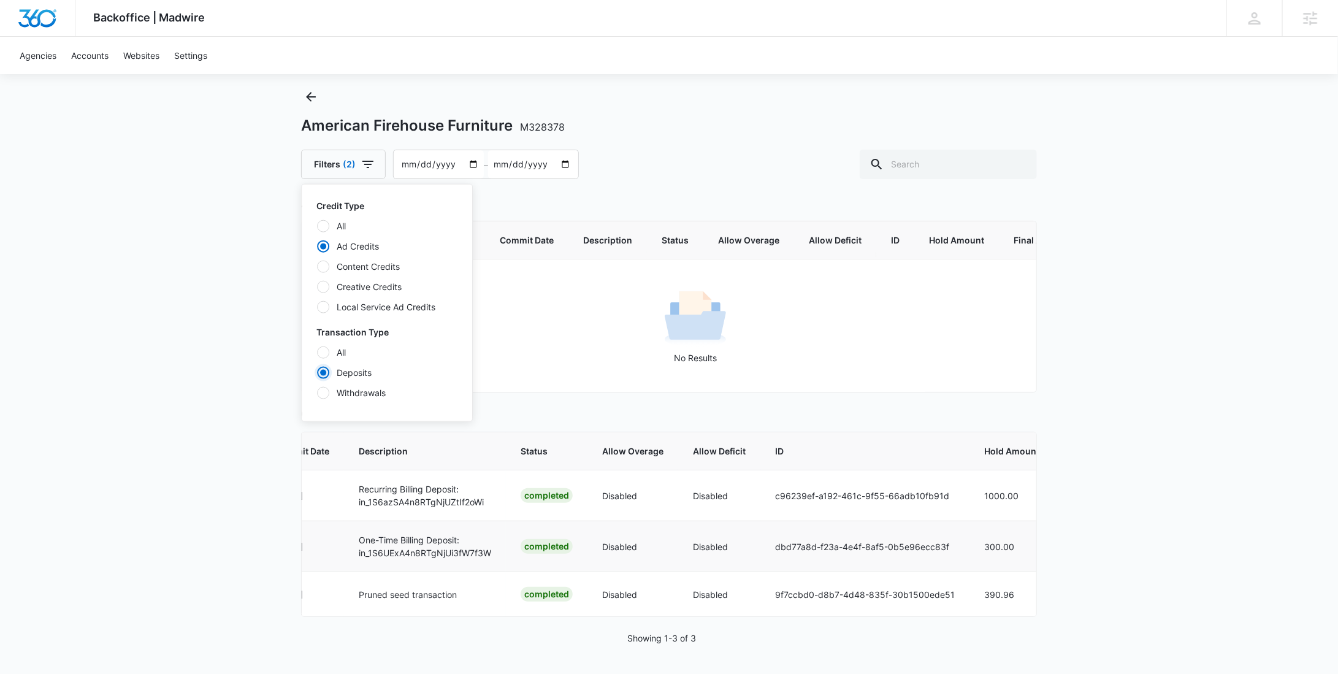
scroll to position [0, 257]
click at [208, 150] on div "Backoffice | Madwire Apps Settings RY Rochelle Young rochelle.young@madwire.com…" at bounding box center [669, 324] width 1338 height 700
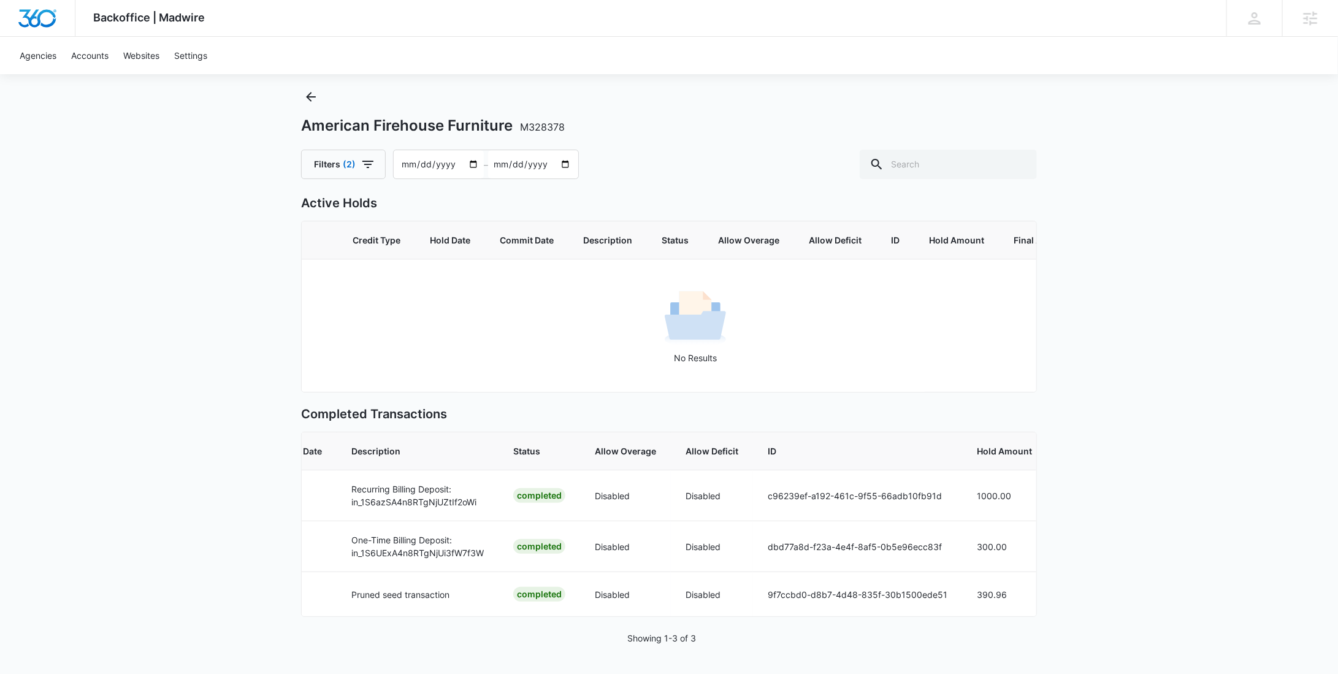
scroll to position [0, 0]
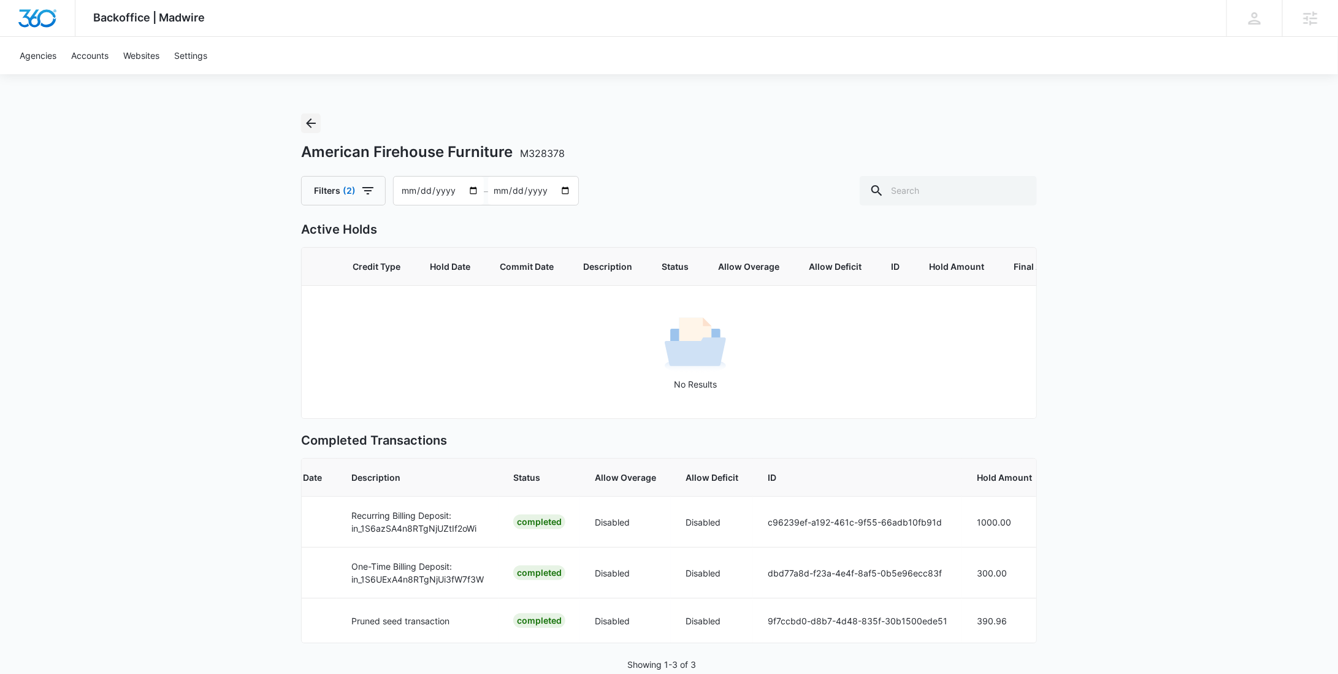
click at [306, 129] on icon "Back" at bounding box center [310, 123] width 15 height 15
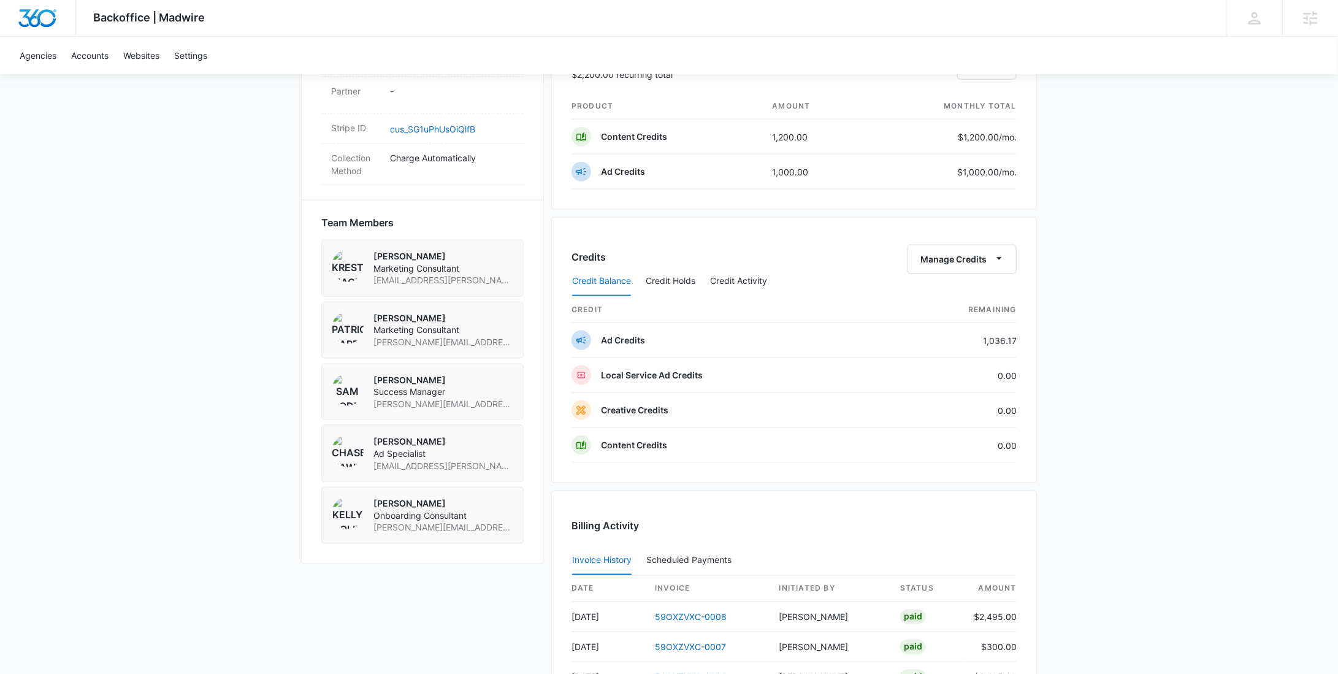
scroll to position [795, 0]
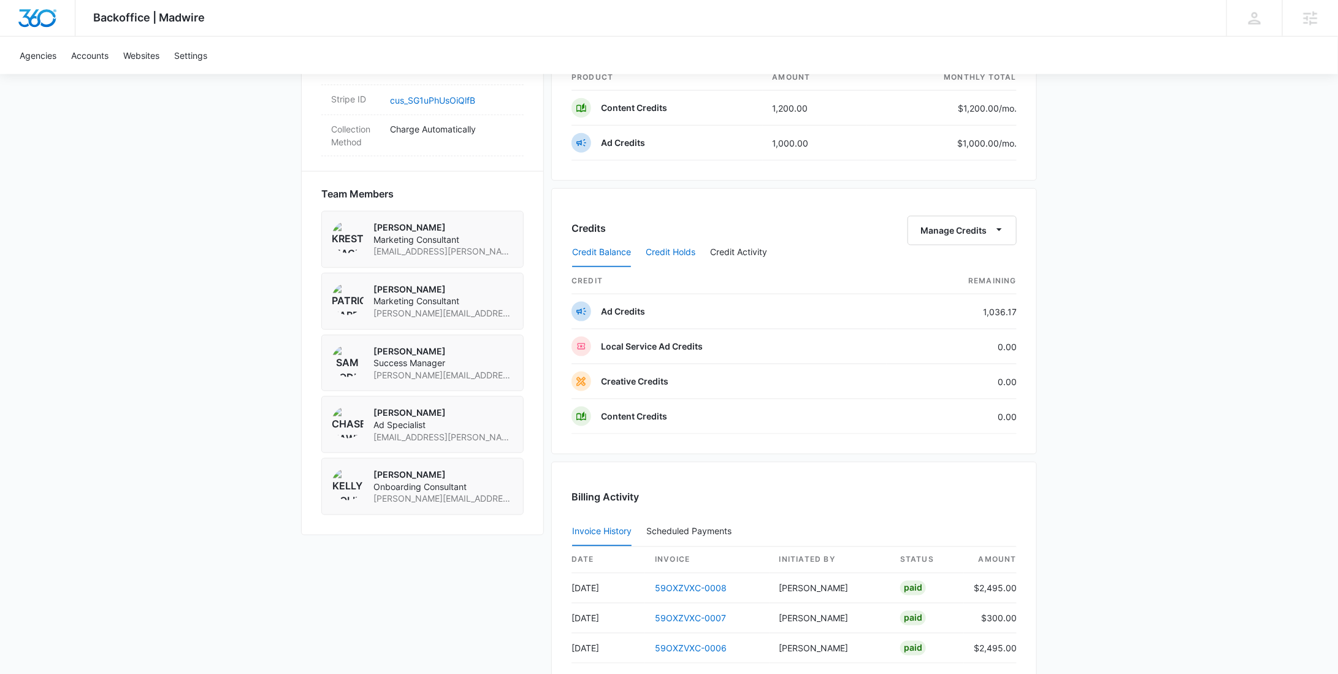
click at [681, 254] on button "Credit Holds" at bounding box center [671, 252] width 50 height 29
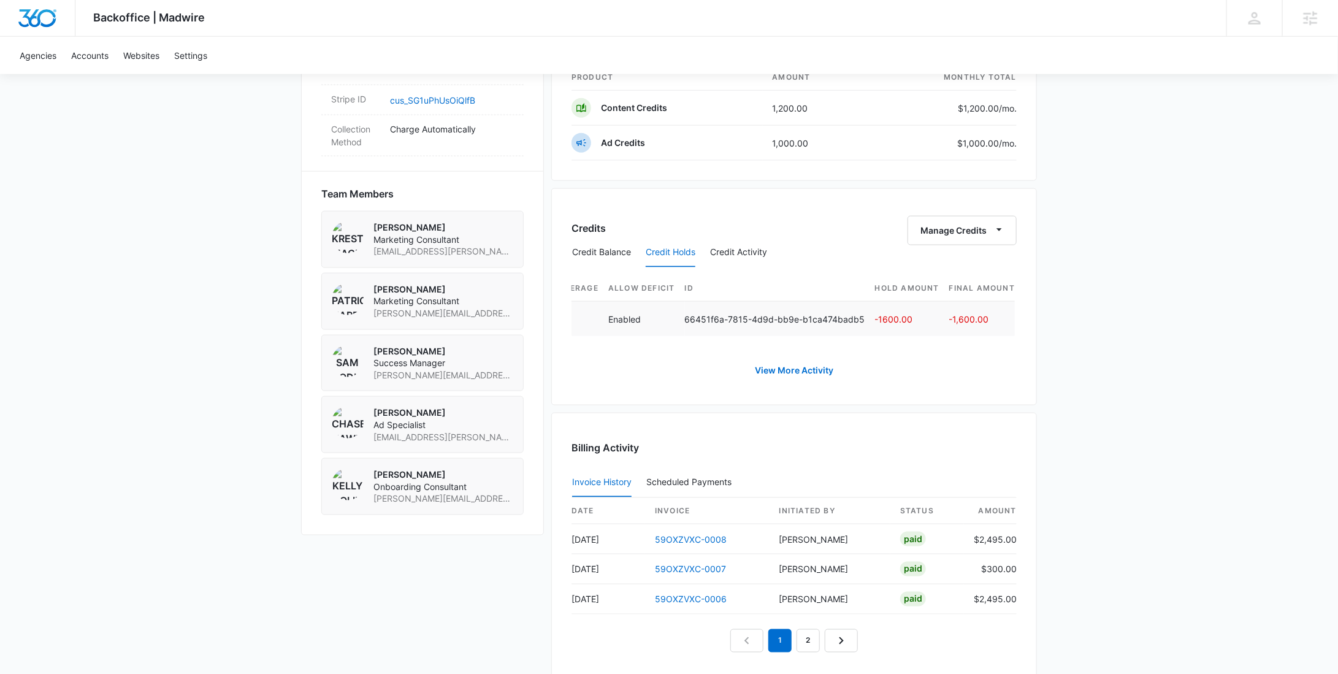
scroll to position [0, 0]
click at [793, 376] on link "View More Activity" at bounding box center [793, 370] width 103 height 29
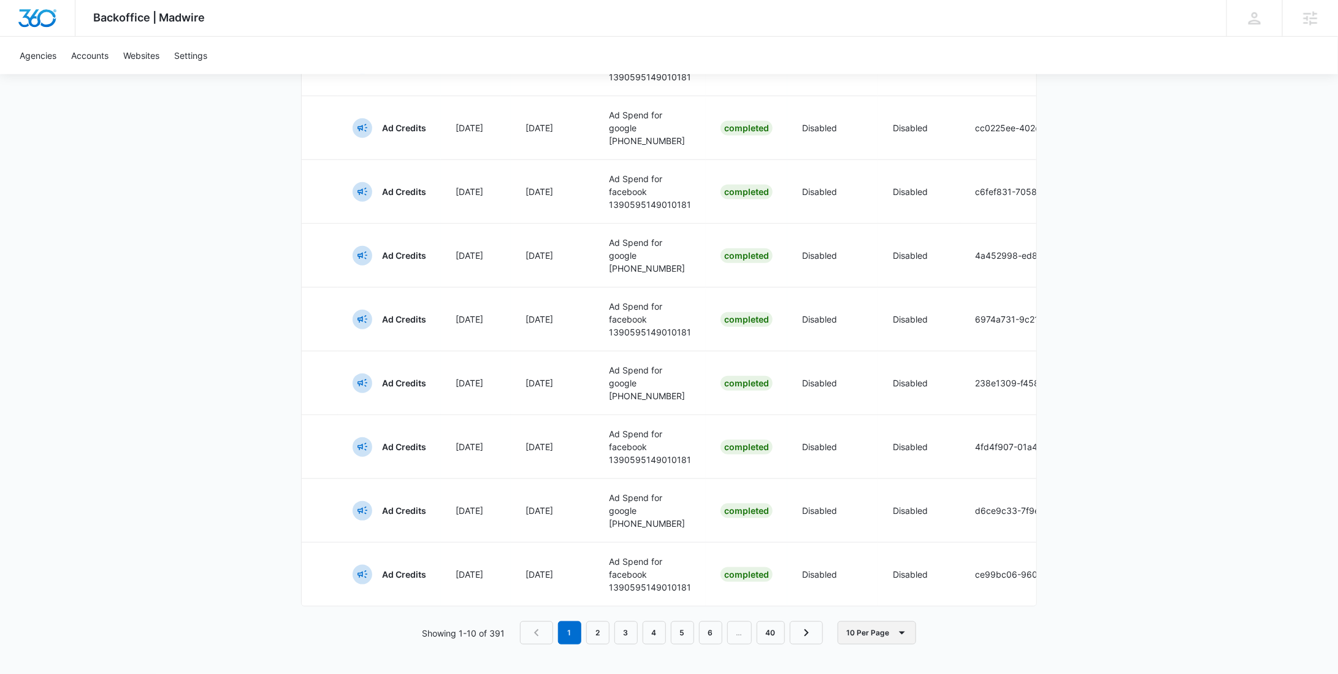
click at [847, 630] on button "10 Per Page" at bounding box center [876, 632] width 78 height 23
click at [863, 617] on div "100 Per Page" at bounding box center [879, 621] width 55 height 9
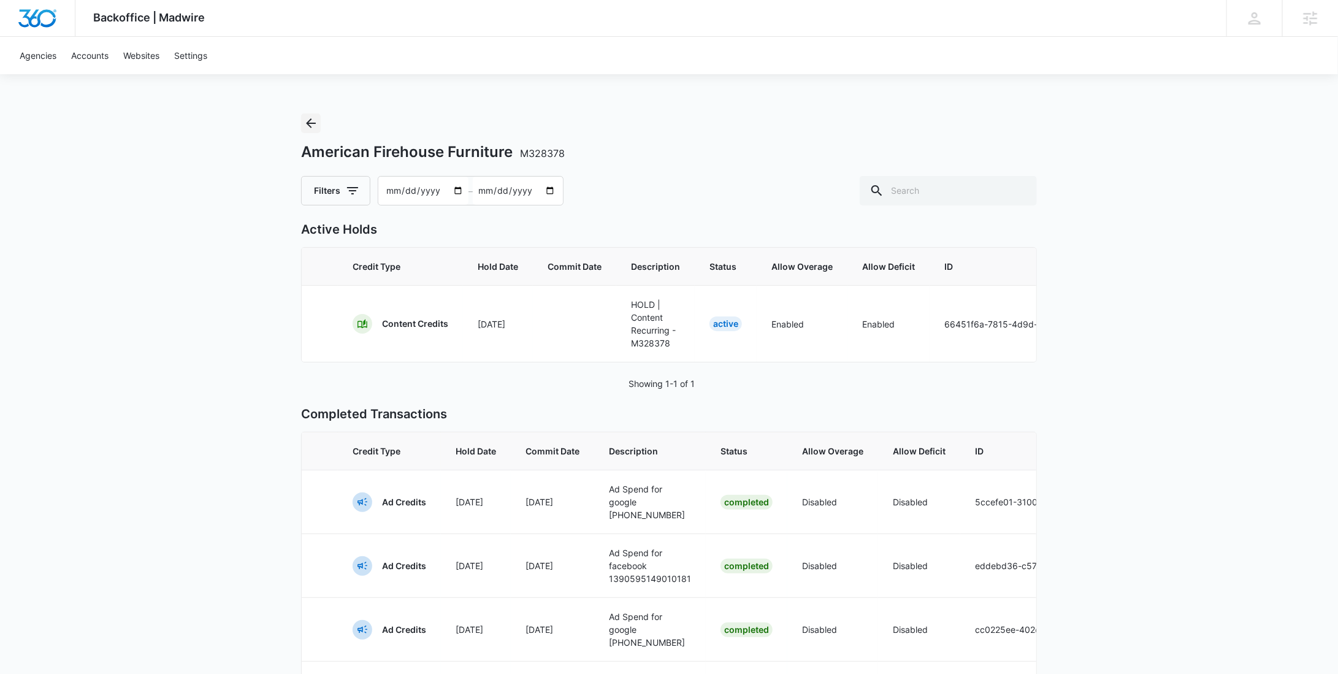
click at [311, 124] on icon "Back" at bounding box center [310, 123] width 15 height 15
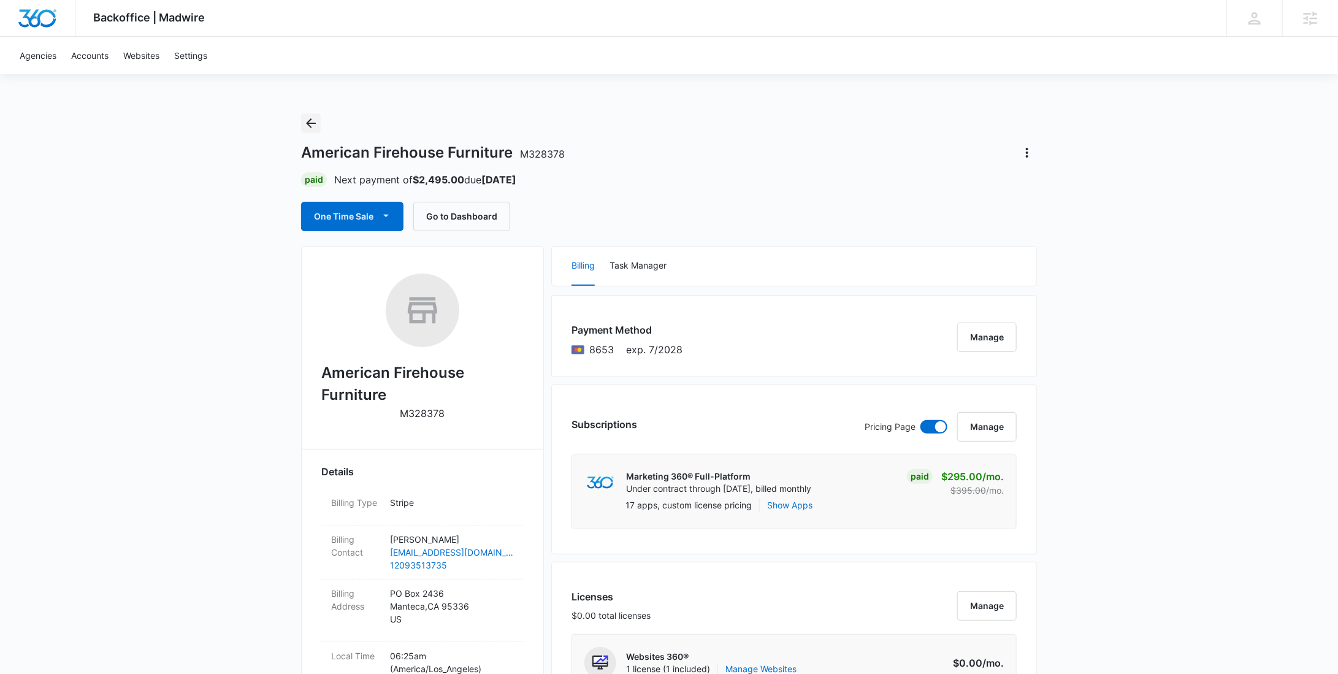
click at [313, 123] on icon "Back" at bounding box center [310, 123] width 15 height 15
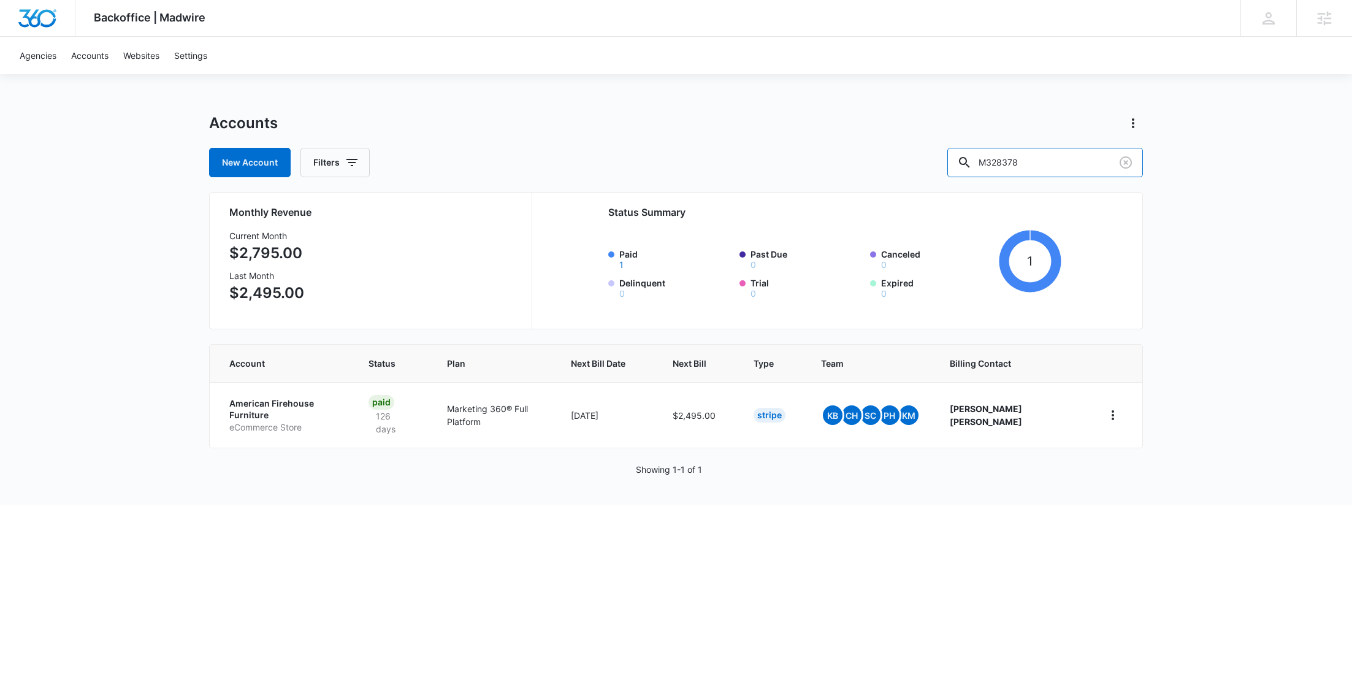
drag, startPoint x: 966, startPoint y: 166, endPoint x: 949, endPoint y: 167, distance: 16.6
click at [949, 167] on div "New Account Filters M328378" at bounding box center [676, 162] width 934 height 29
paste input "30290"
type input "M330290"
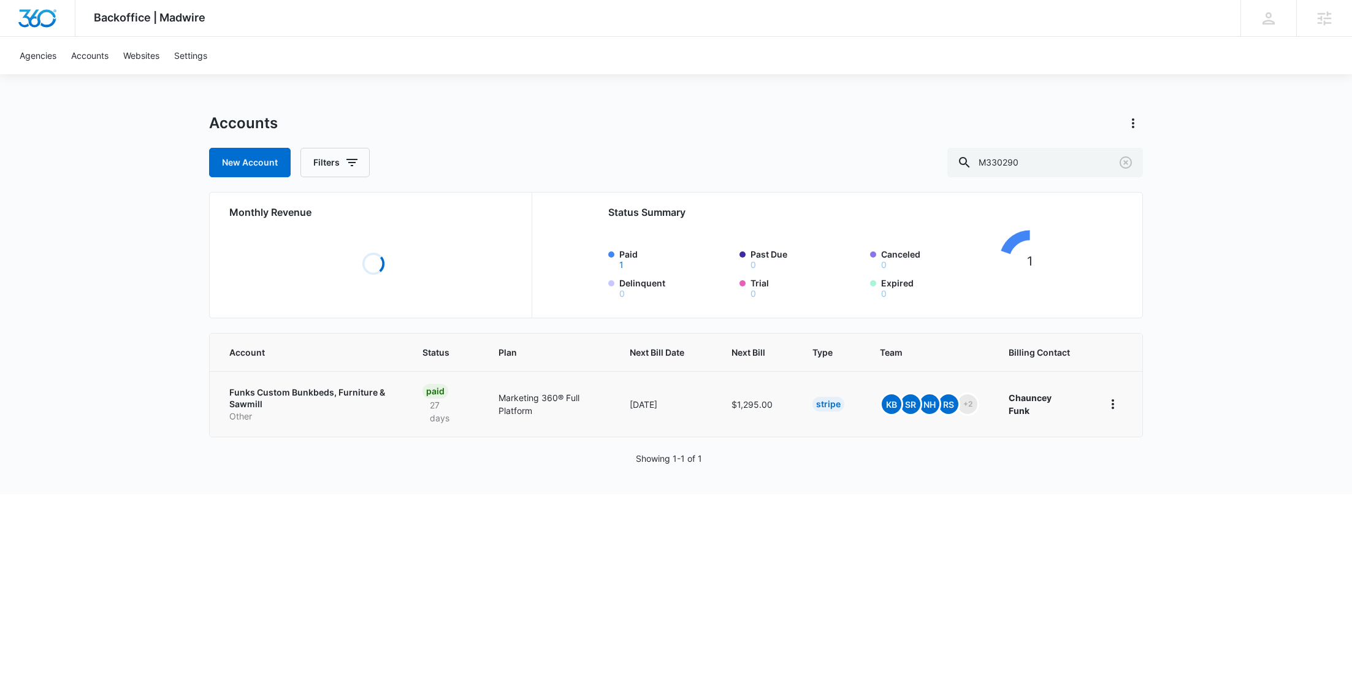
click at [268, 411] on p "Other" at bounding box center [311, 416] width 164 height 12
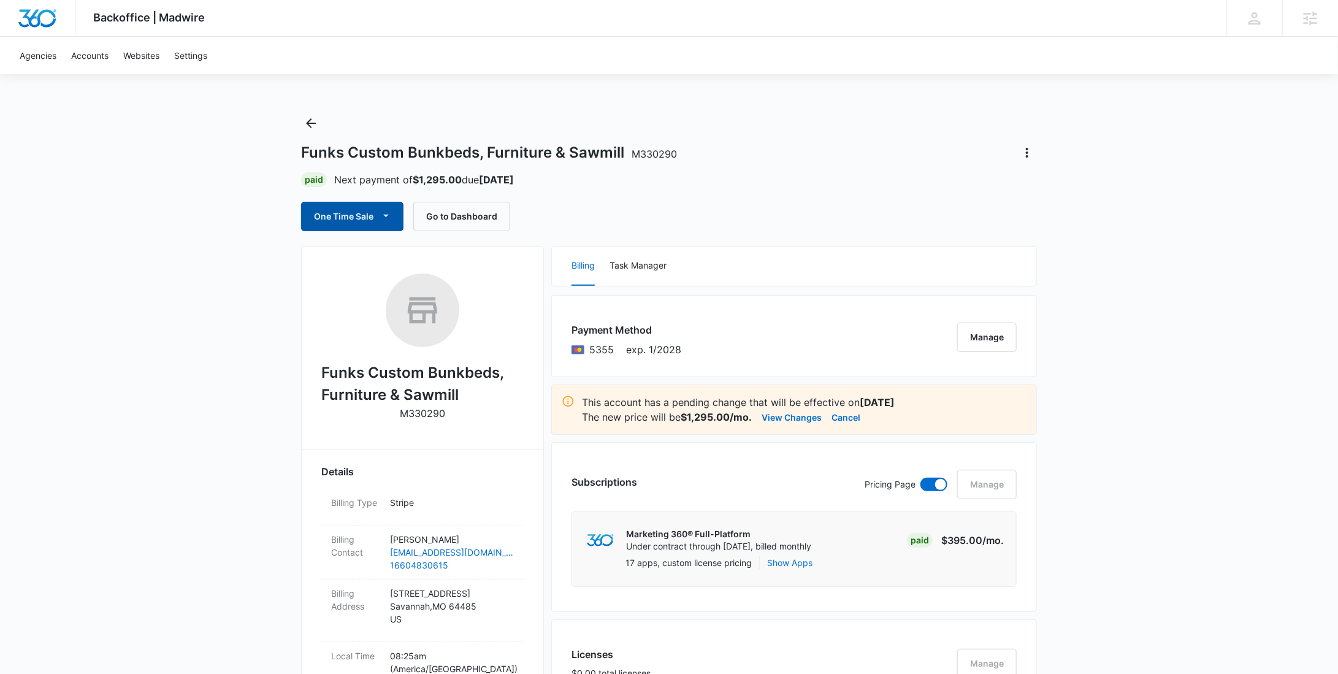
click at [332, 219] on button "One Time Sale" at bounding box center [352, 216] width 102 height 29
click at [338, 256] on div "Run One-Time Payment" at bounding box center [387, 257] width 142 height 13
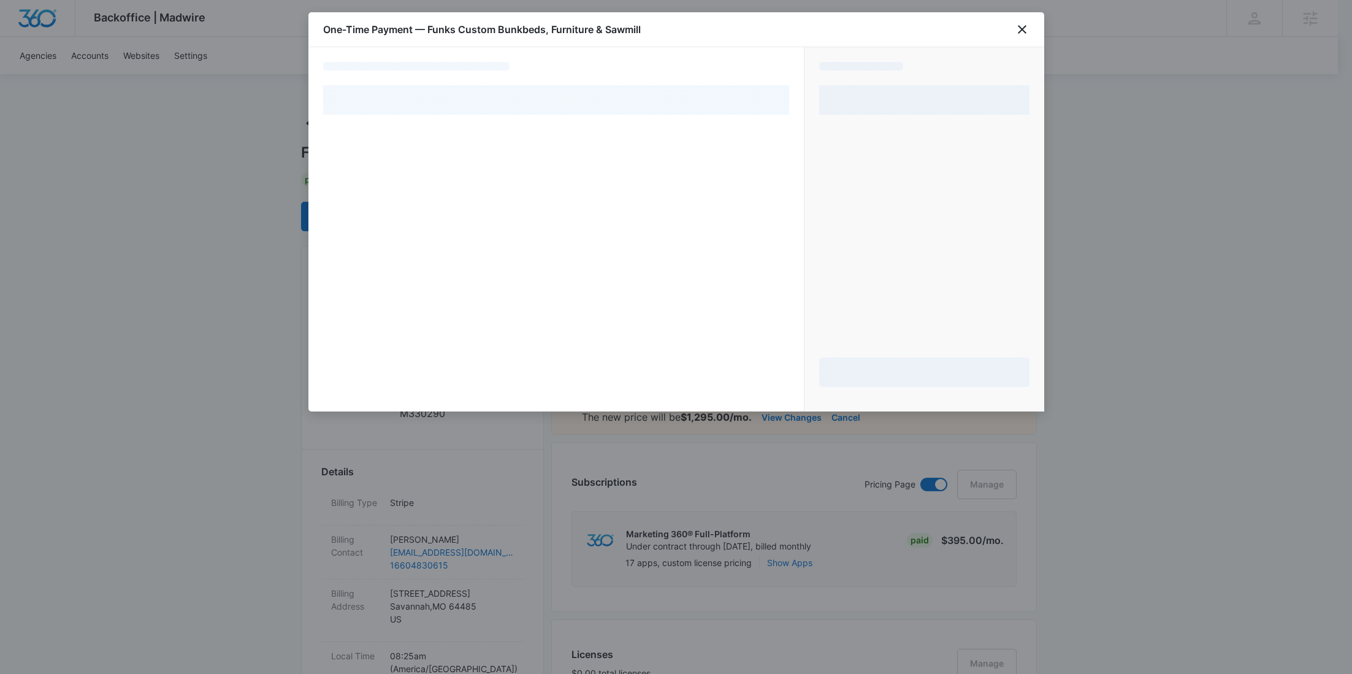
select select "pm_1Rb6zmA4n8RTgNjUoRTCRGIO"
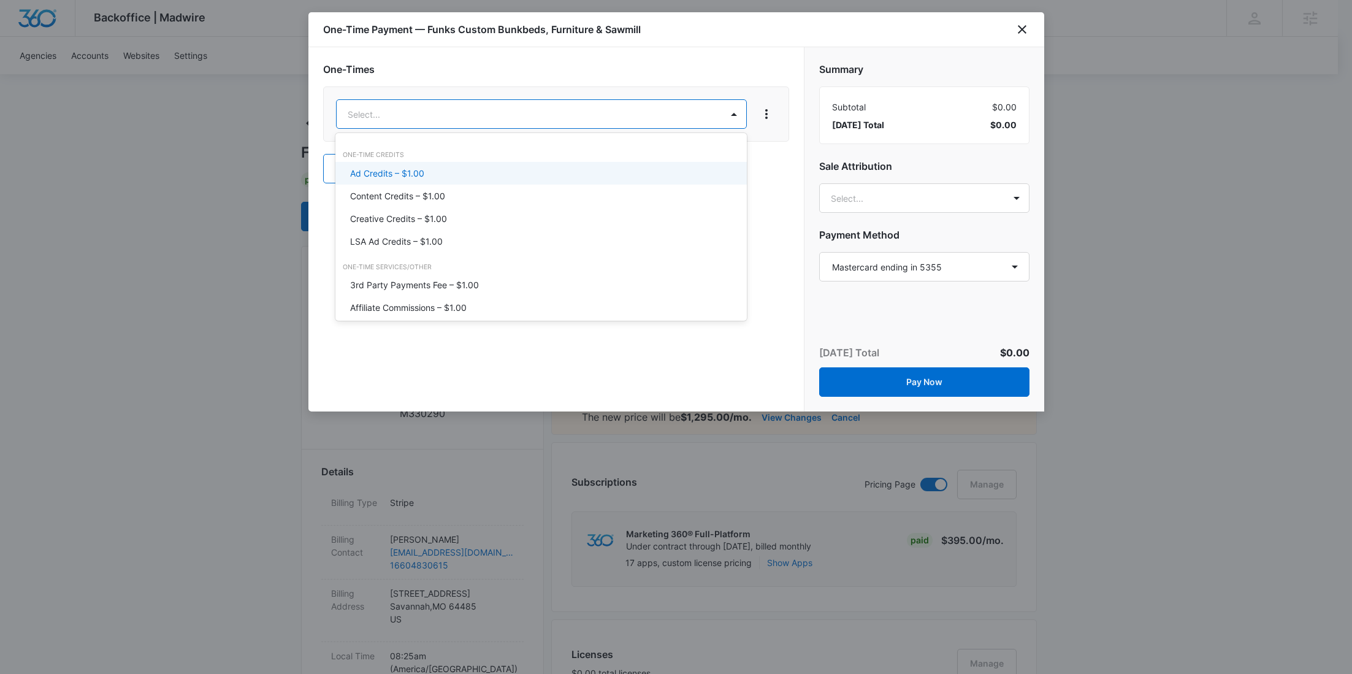
type input "user"
click at [455, 173] on p "SMM User-Generated Content – $1.00" at bounding box center [426, 173] width 153 height 13
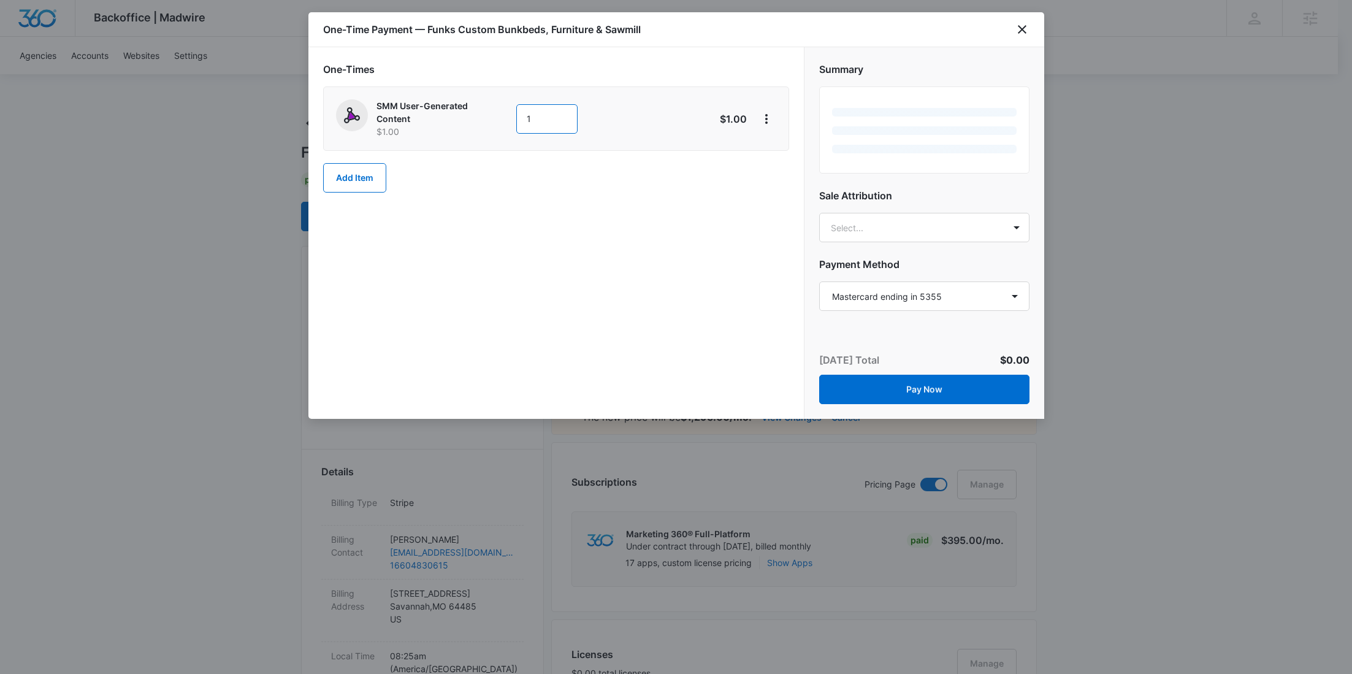
drag, startPoint x: 554, startPoint y: 124, endPoint x: 488, endPoint y: 126, distance: 65.6
click at [489, 126] on div "SMM User-Generated Content $1.00 1" at bounding box center [512, 118] width 353 height 39
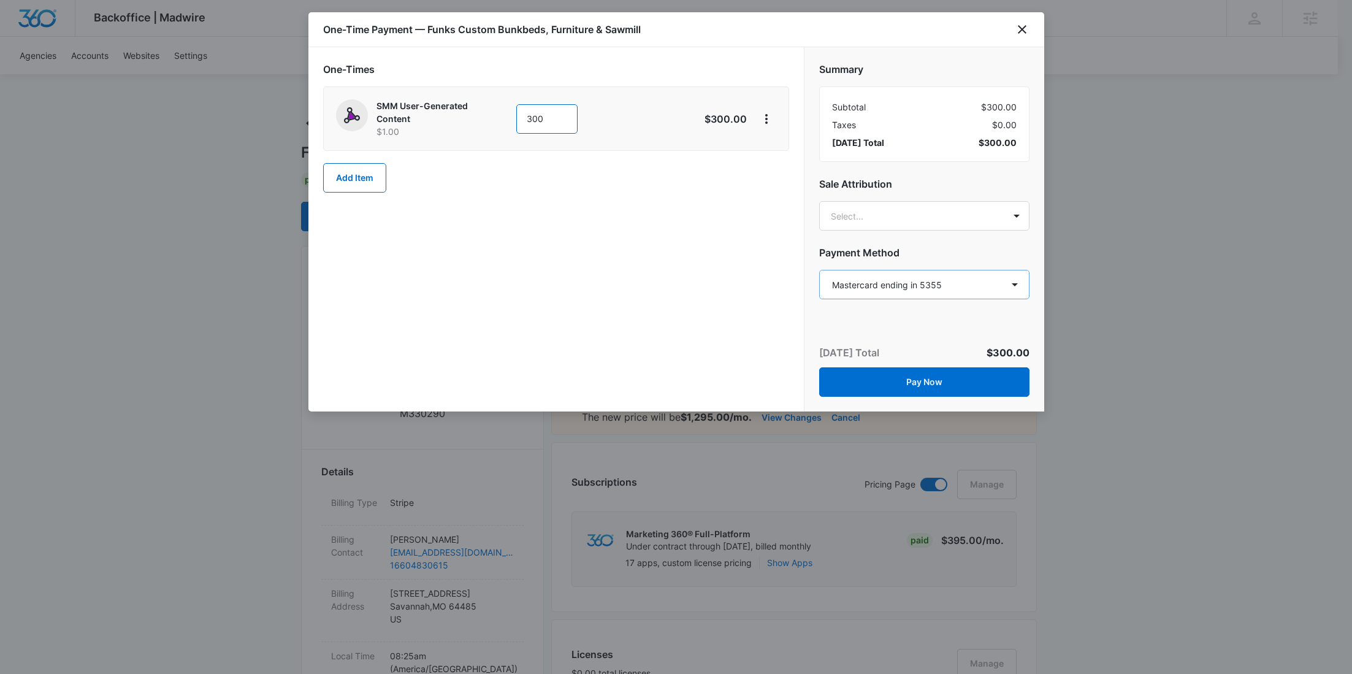
type input "300"
click at [952, 288] on select "Select a payment method Mastercard ending in 5355 Mastercard ending in 5355 New…" at bounding box center [924, 284] width 210 height 29
select select "MANUAL_INVOICE"
click at [819, 270] on select "Select a payment method Mastercard ending in 5355 Mastercard ending in 5355 New…" at bounding box center [924, 284] width 210 height 29
click at [915, 384] on button "Pay Now" at bounding box center [924, 381] width 210 height 29
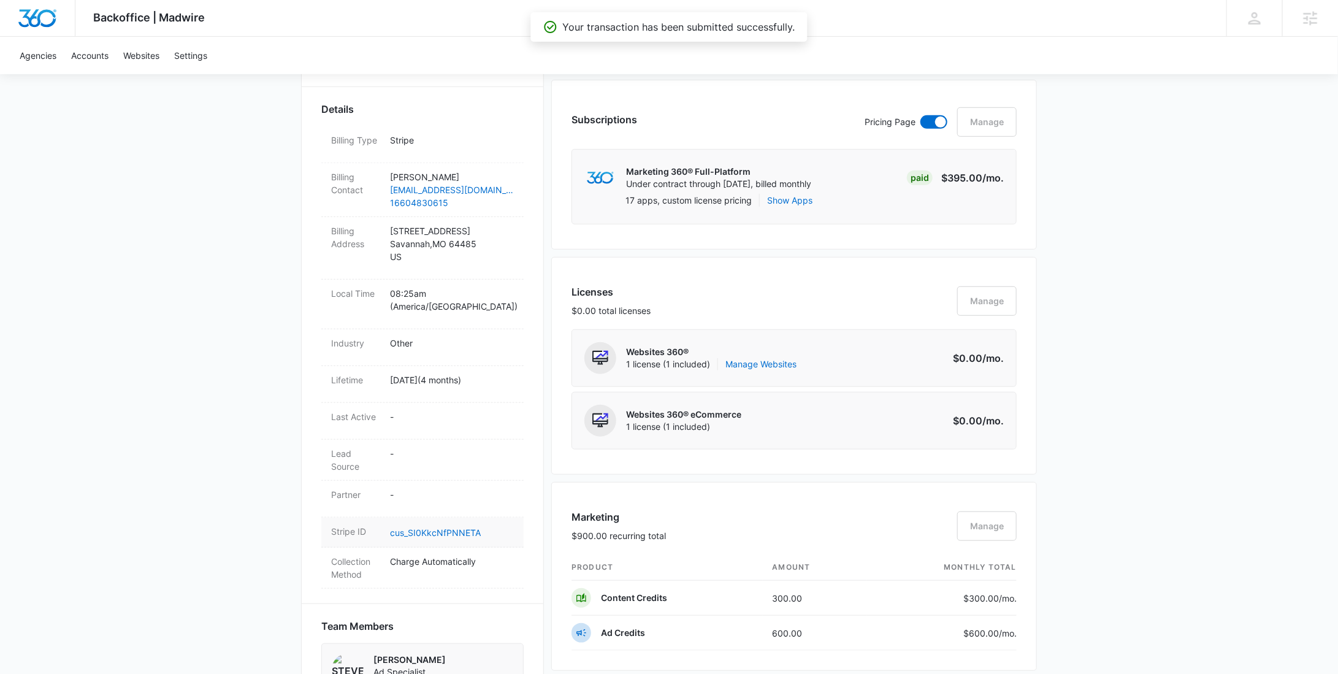
scroll to position [379, 0]
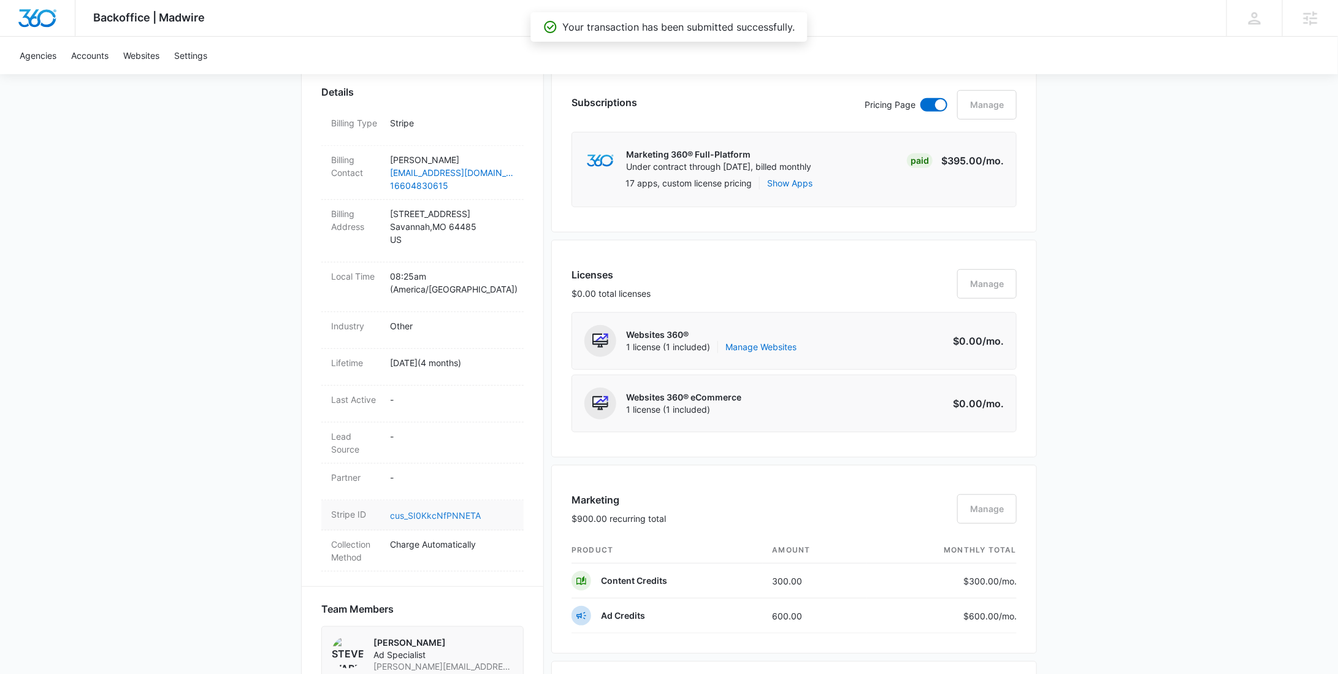
click at [453, 510] on link "cus_SI0KkcNfPNNETA" at bounding box center [435, 515] width 91 height 10
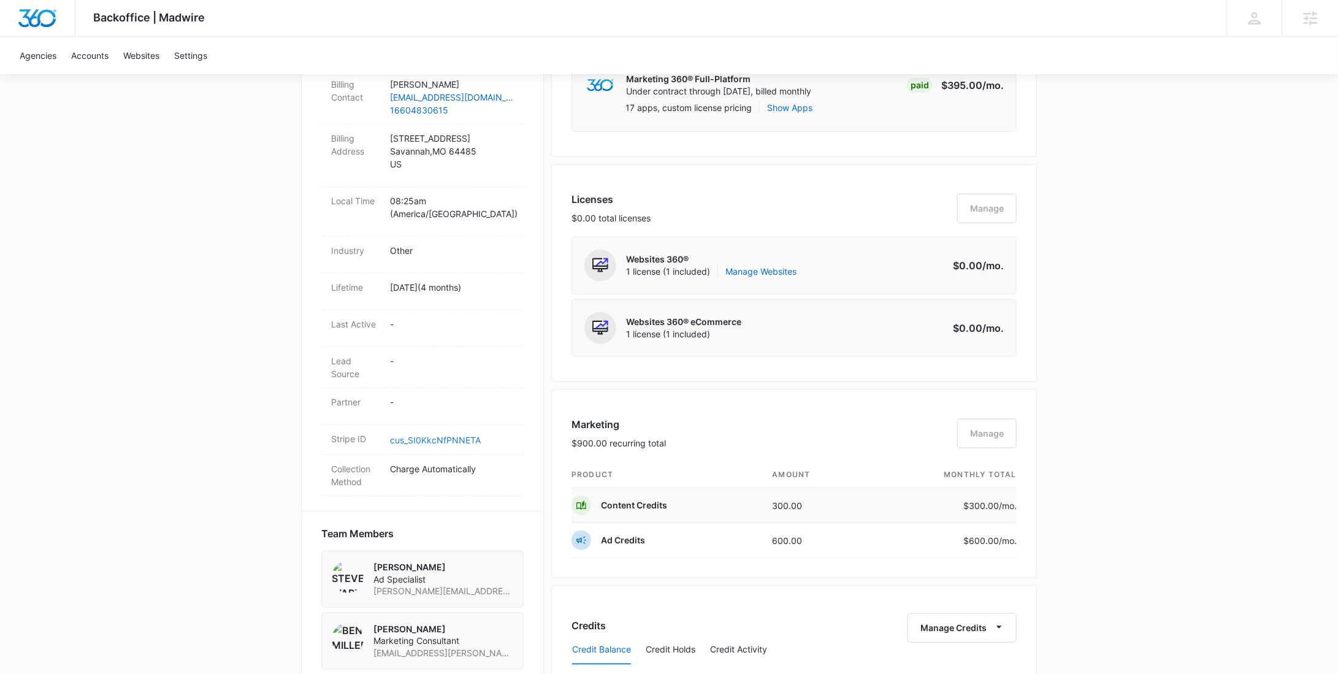
scroll to position [628, 0]
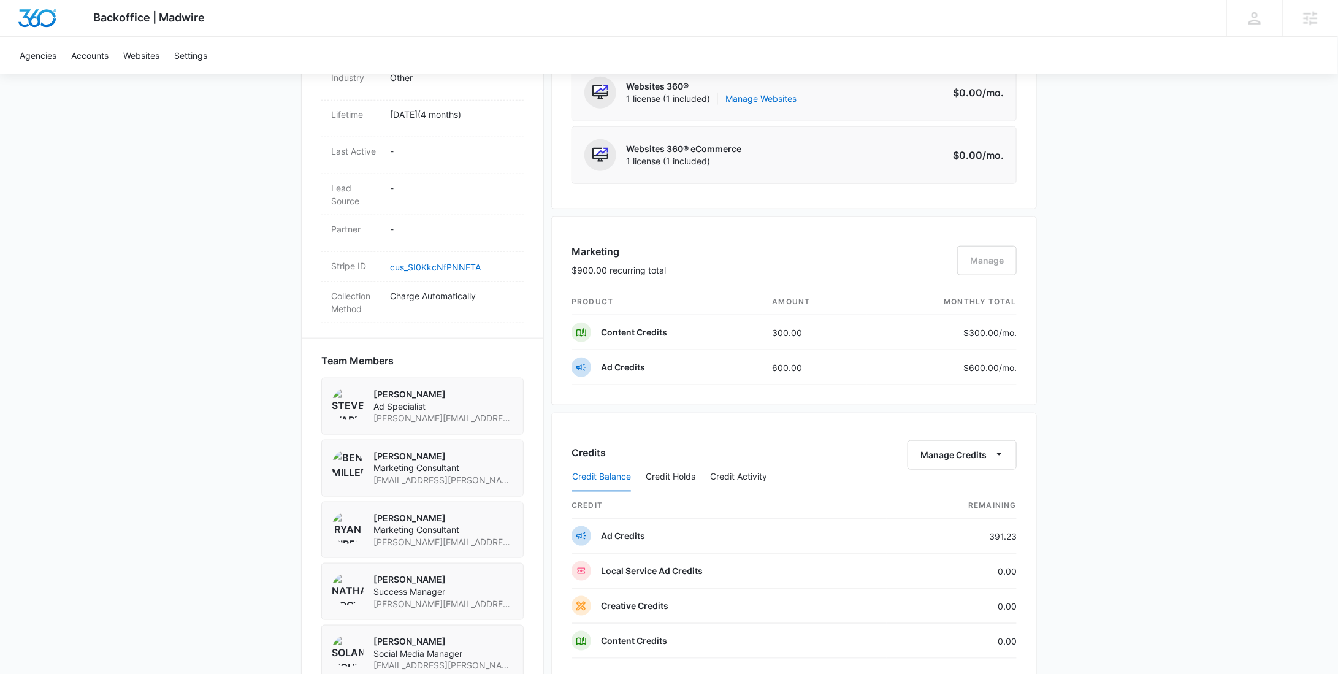
click at [937, 463] on div "Credit Balance Credit Holds Credit Activity" at bounding box center [793, 477] width 445 height 31
click at [939, 462] on div "Credit Balance Credit Holds Credit Activity" at bounding box center [793, 477] width 445 height 31
click at [941, 454] on button "Manage Credits" at bounding box center [961, 454] width 109 height 29
click at [940, 505] on div "Withdraw Credits" at bounding box center [981, 509] width 115 height 9
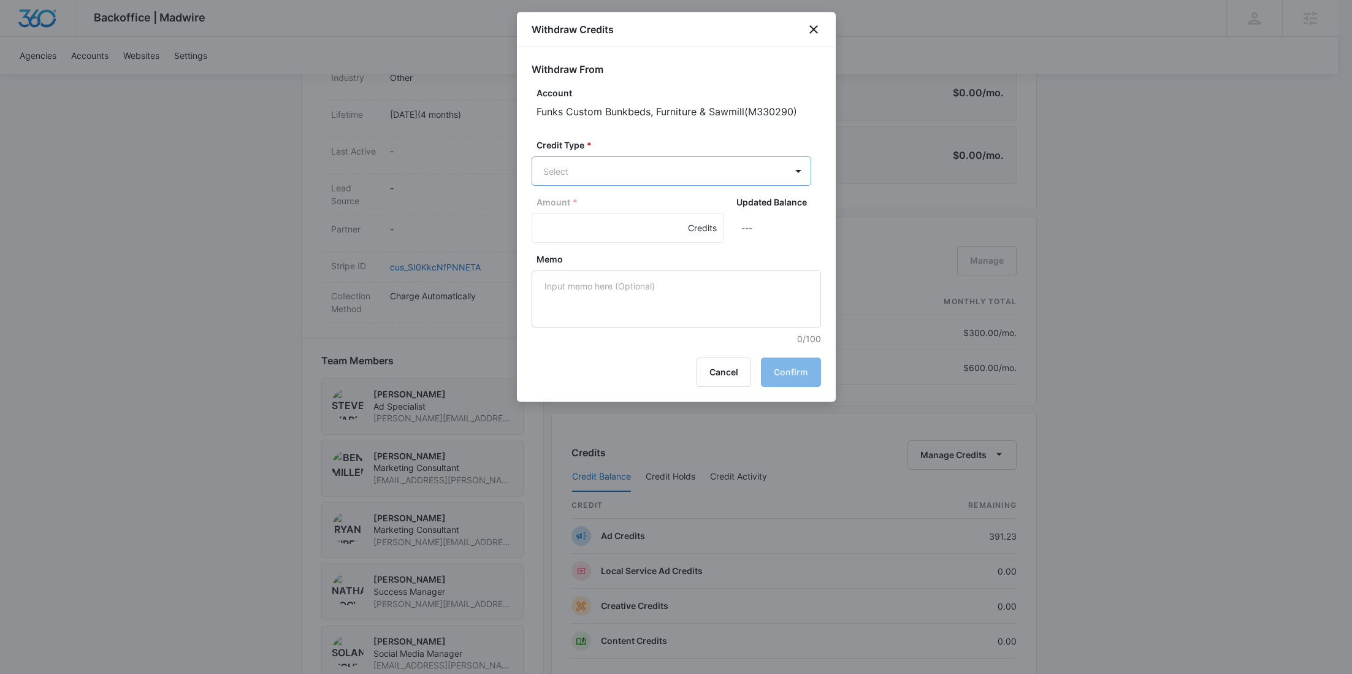
click at [654, 169] on body "Backoffice | Madwire Apps Settings RY Rochelle Young rochelle.young@madwire.com…" at bounding box center [676, 338] width 1352 height 1932
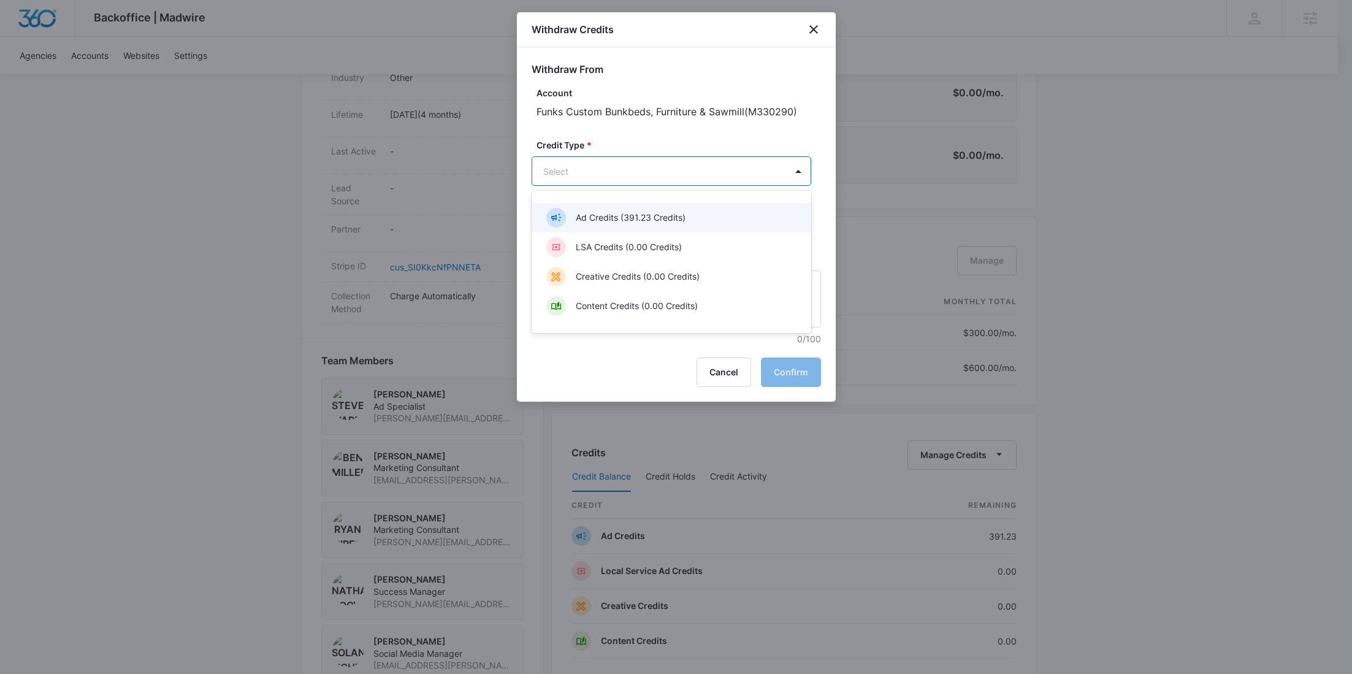
click at [639, 226] on div "Ad Credits (391.23 Credits)" at bounding box center [670, 218] width 248 height 20
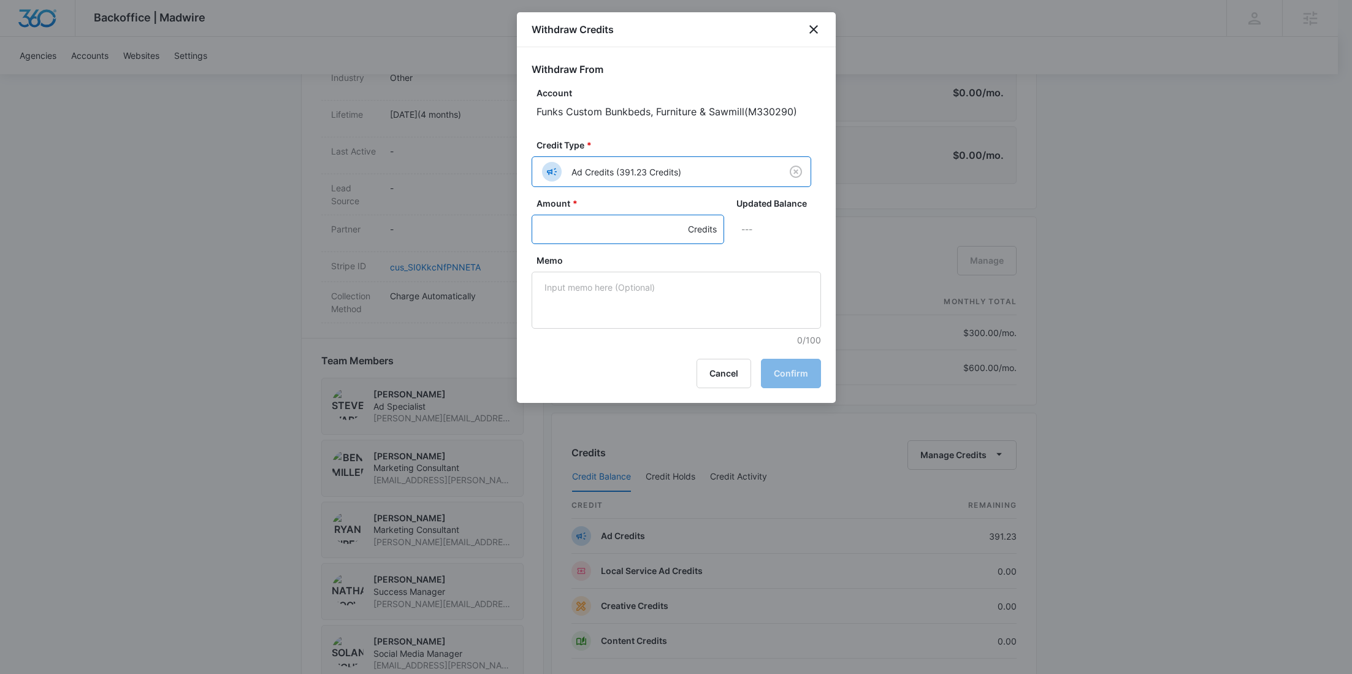
click at [576, 223] on input "Amount *" at bounding box center [628, 229] width 193 height 29
type input "300"
click at [617, 292] on textarea "Memo" at bounding box center [676, 300] width 289 height 57
paste textarea "ZQAMH5X7-0006"
type textarea "ZQAMH5X7-0006 SMM UGC"
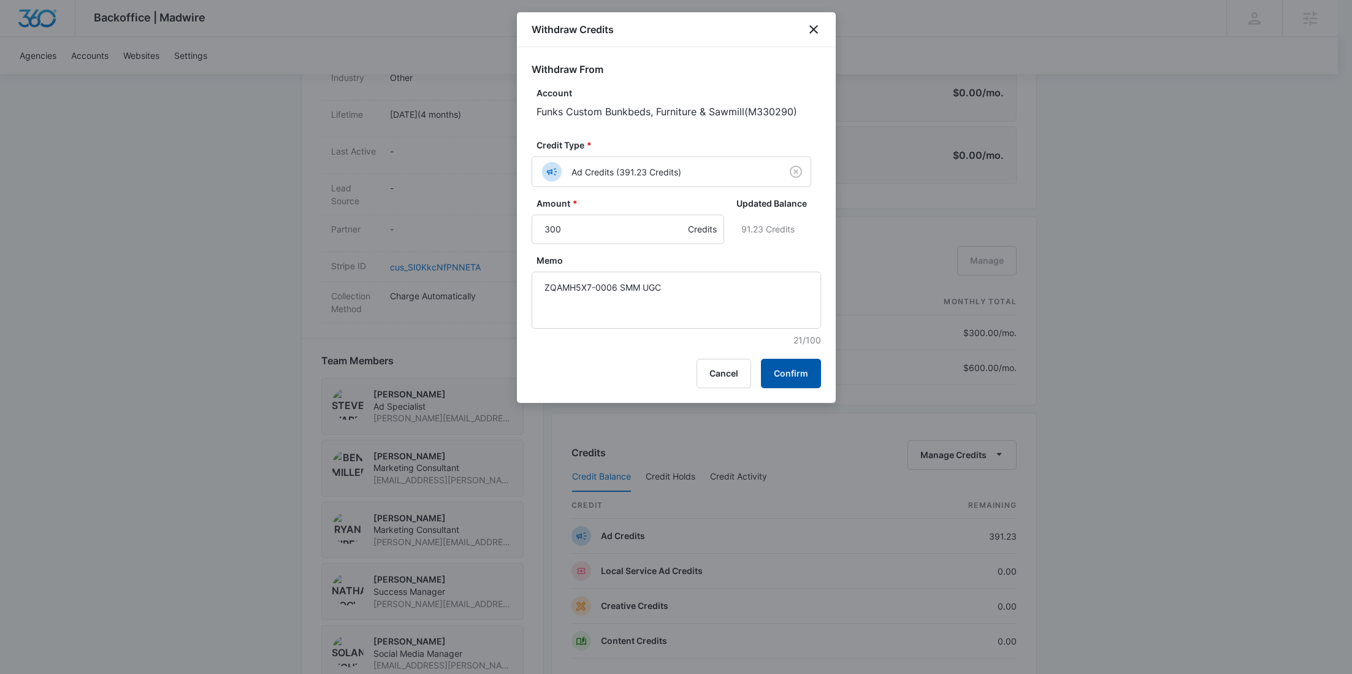
click at [800, 372] on button "Confirm" at bounding box center [791, 373] width 60 height 29
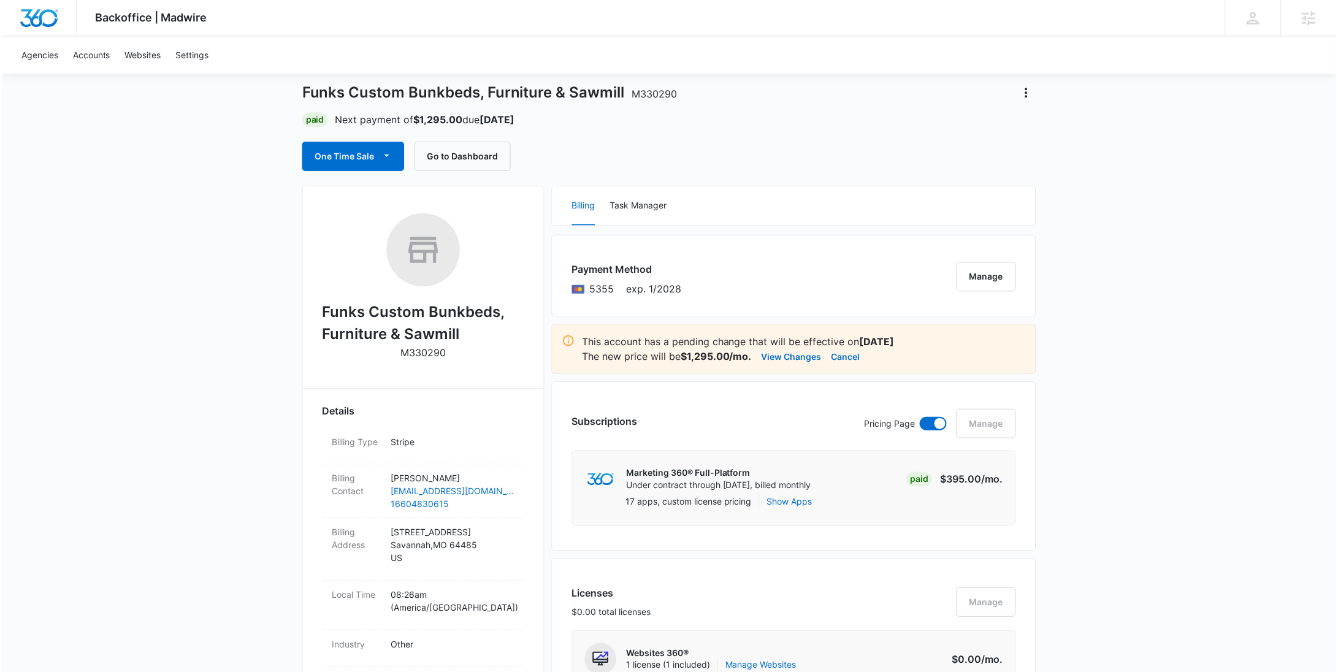
scroll to position [0, 0]
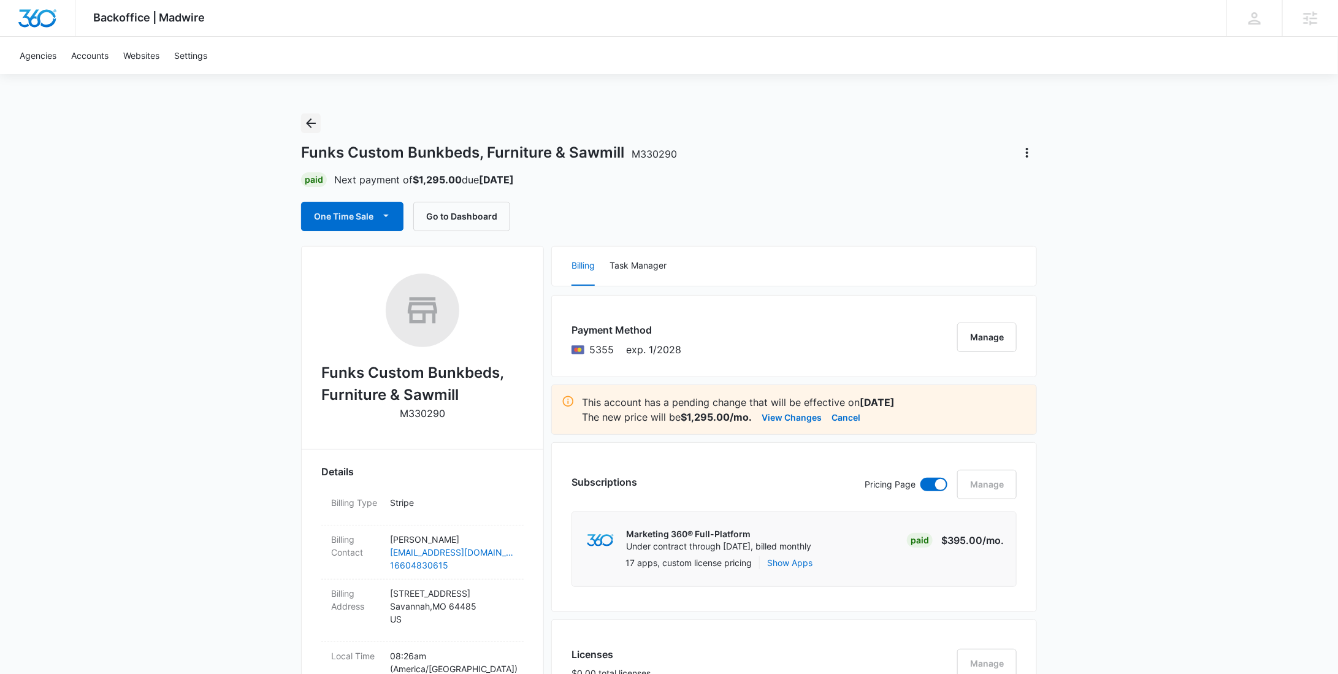
click at [311, 124] on icon "Back" at bounding box center [310, 123] width 15 height 15
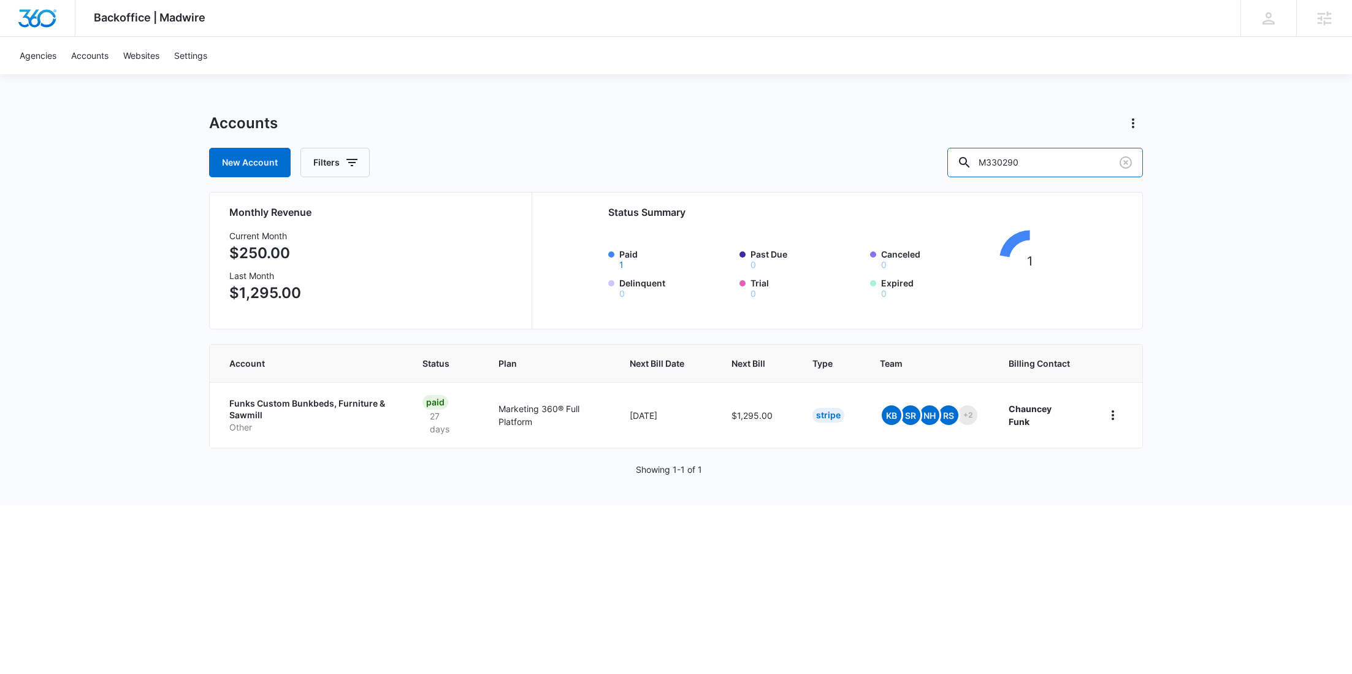
drag, startPoint x: 1012, startPoint y: 169, endPoint x: 932, endPoint y: 165, distance: 79.2
click at [932, 166] on div "New Account Filters M330290" at bounding box center [676, 162] width 934 height 29
paste input "28378"
type input "M328378"
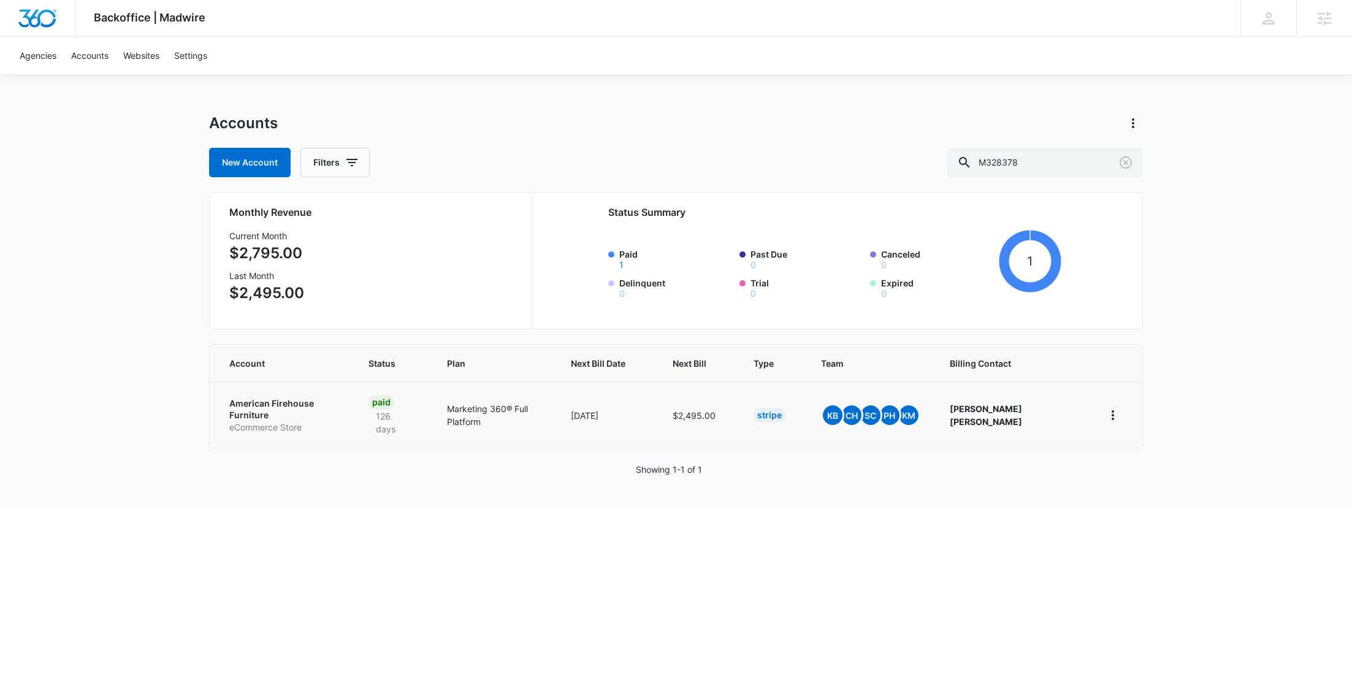
click at [278, 421] on p "eCommerce Store" at bounding box center [284, 427] width 110 height 12
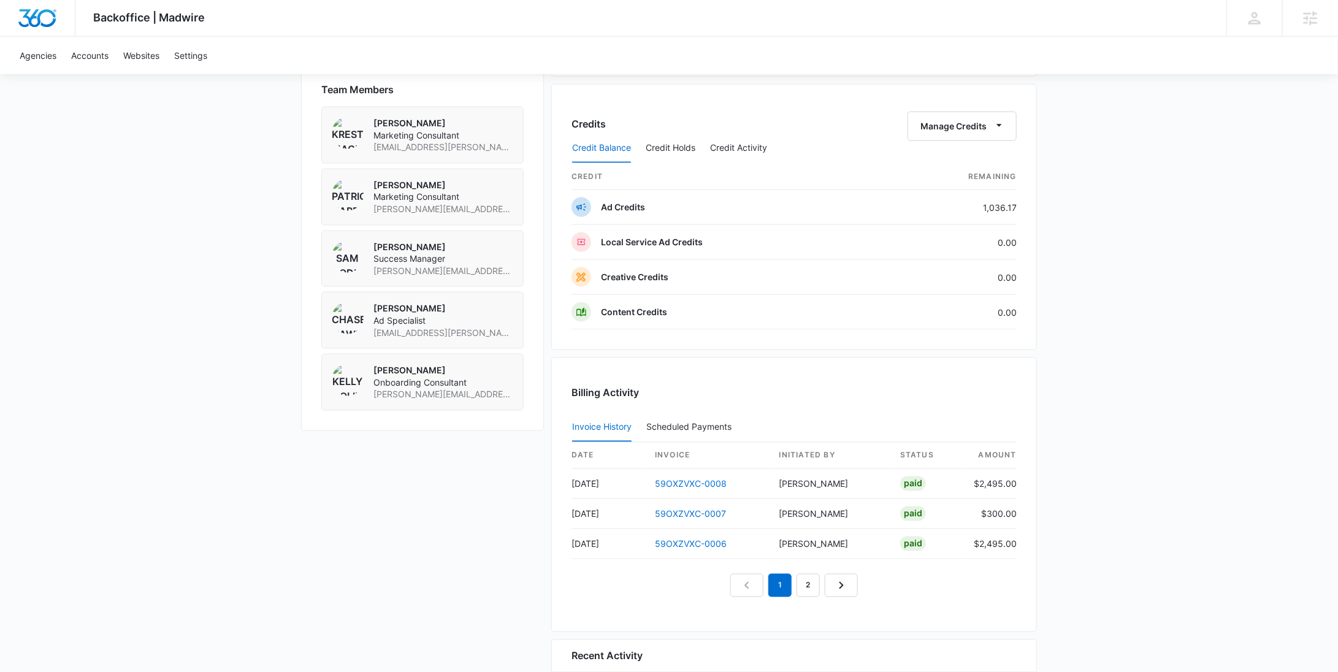
scroll to position [898, 0]
click at [723, 142] on button "Credit Activity" at bounding box center [738, 149] width 57 height 29
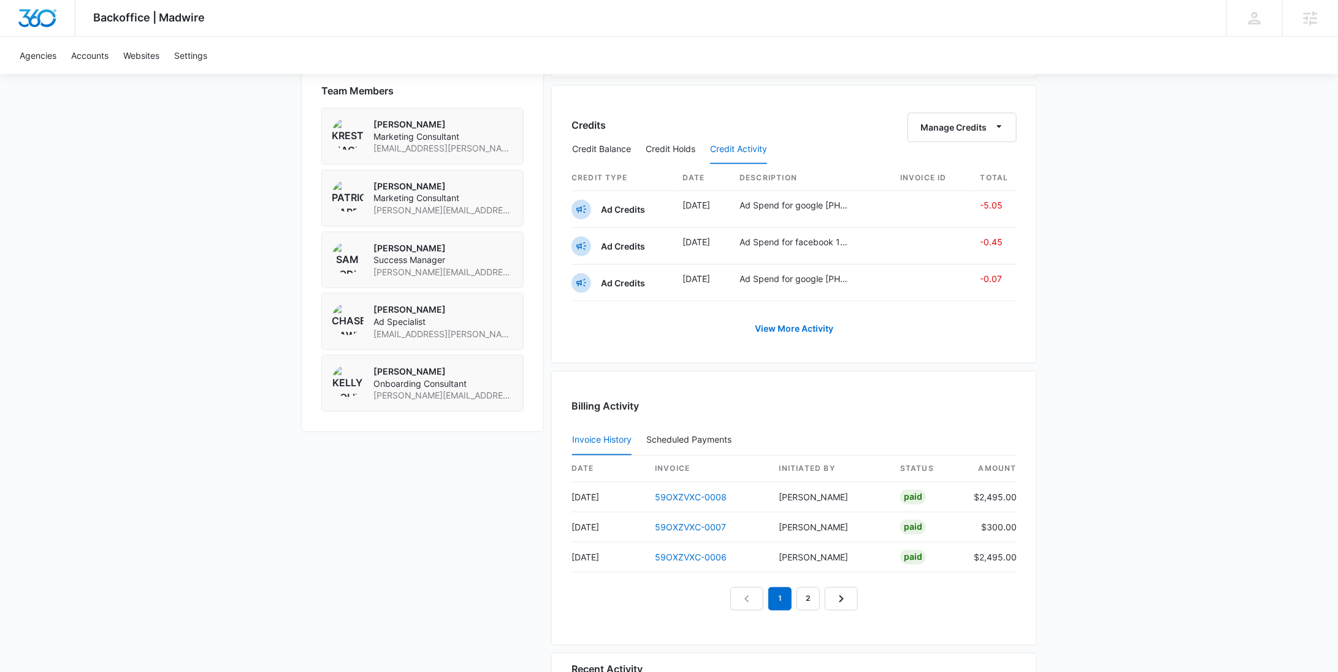
click at [1144, 159] on div "Backoffice | Madwire Apps Settings RY Rochelle Young rochelle.young@madwire.com…" at bounding box center [669, 54] width 1338 height 1905
click at [799, 322] on link "View More Activity" at bounding box center [793, 328] width 103 height 29
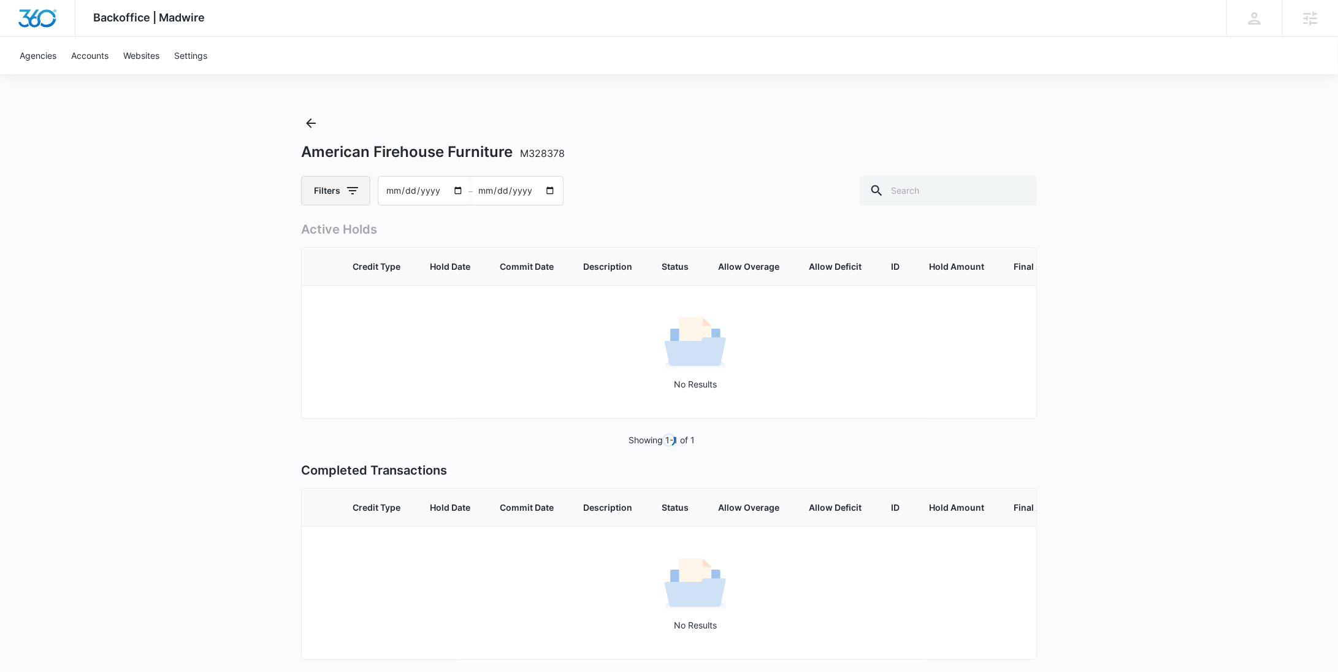
click at [343, 189] on button "Filters" at bounding box center [335, 190] width 69 height 29
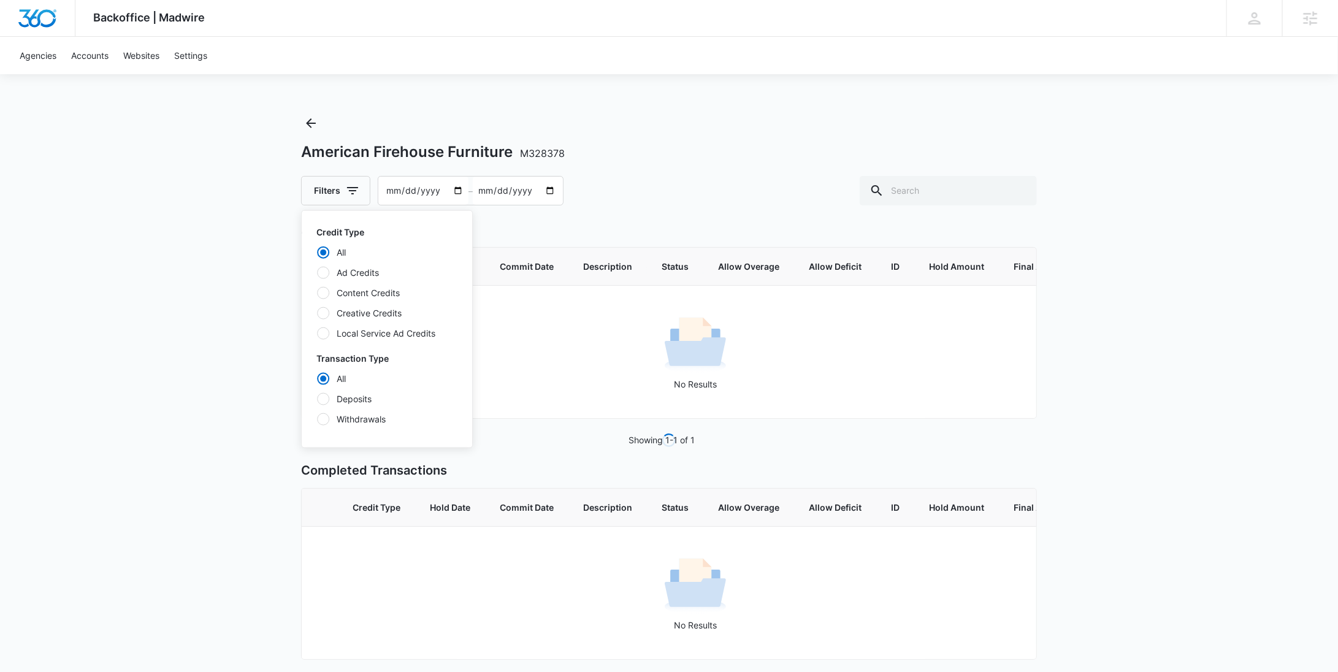
click at [357, 272] on label "Ad Credits" at bounding box center [386, 272] width 141 height 13
click at [317, 272] on input "Ad Credits" at bounding box center [316, 272] width 1 height 1
radio input "false"
radio input "true"
click at [359, 402] on label "Deposits" at bounding box center [386, 398] width 141 height 13
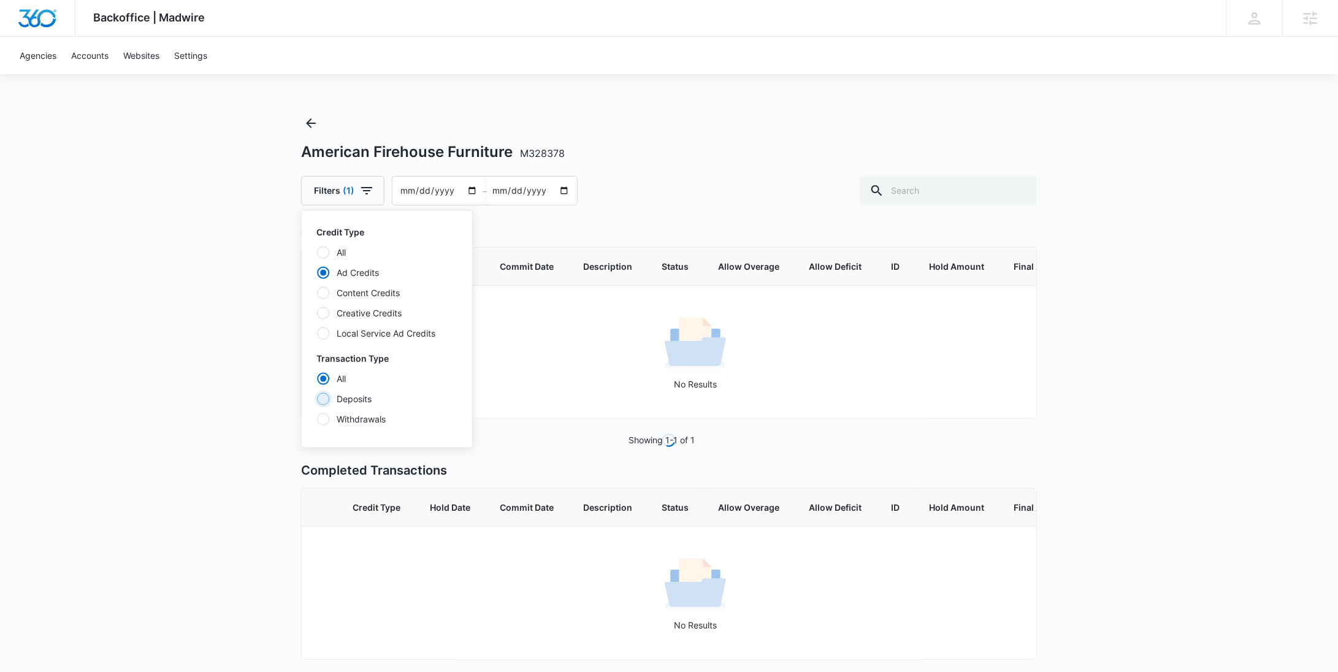
click at [317, 399] on input "Deposits" at bounding box center [316, 398] width 1 height 1
radio input "false"
radio input "true"
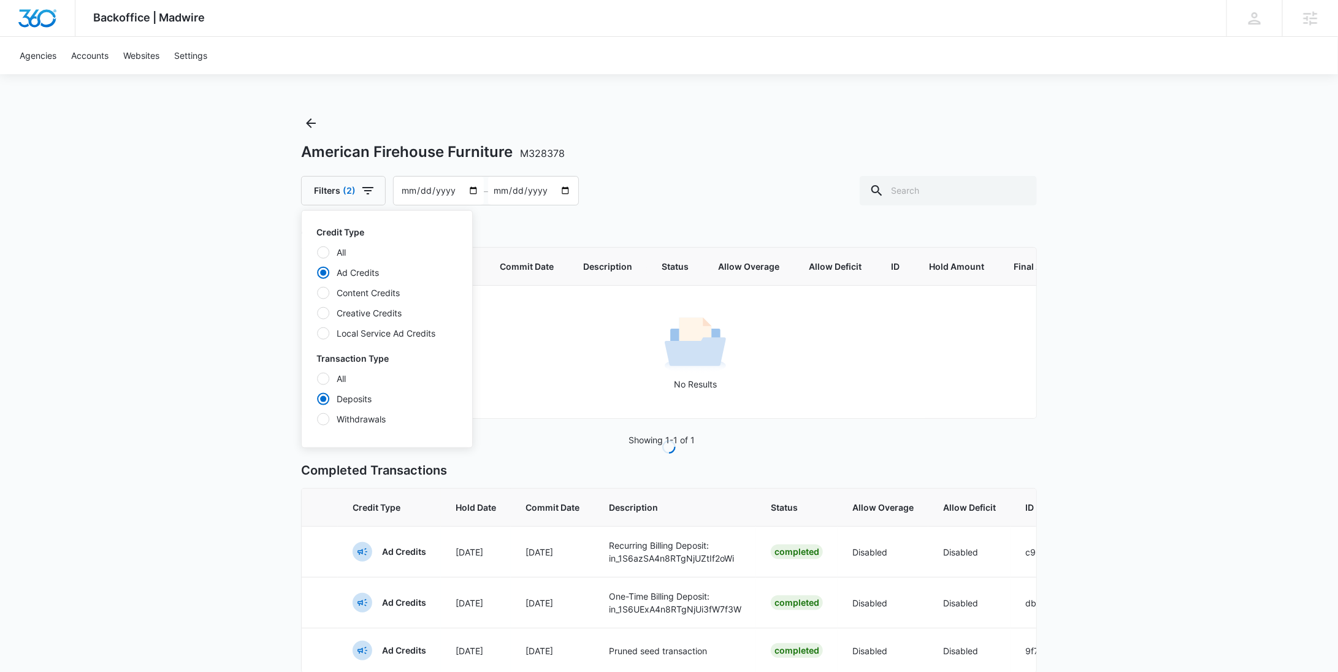
click at [1126, 433] on div "Backoffice | Madwire Apps Settings RY Rochelle Young rochelle.young@madwire.com…" at bounding box center [669, 365] width 1338 height 730
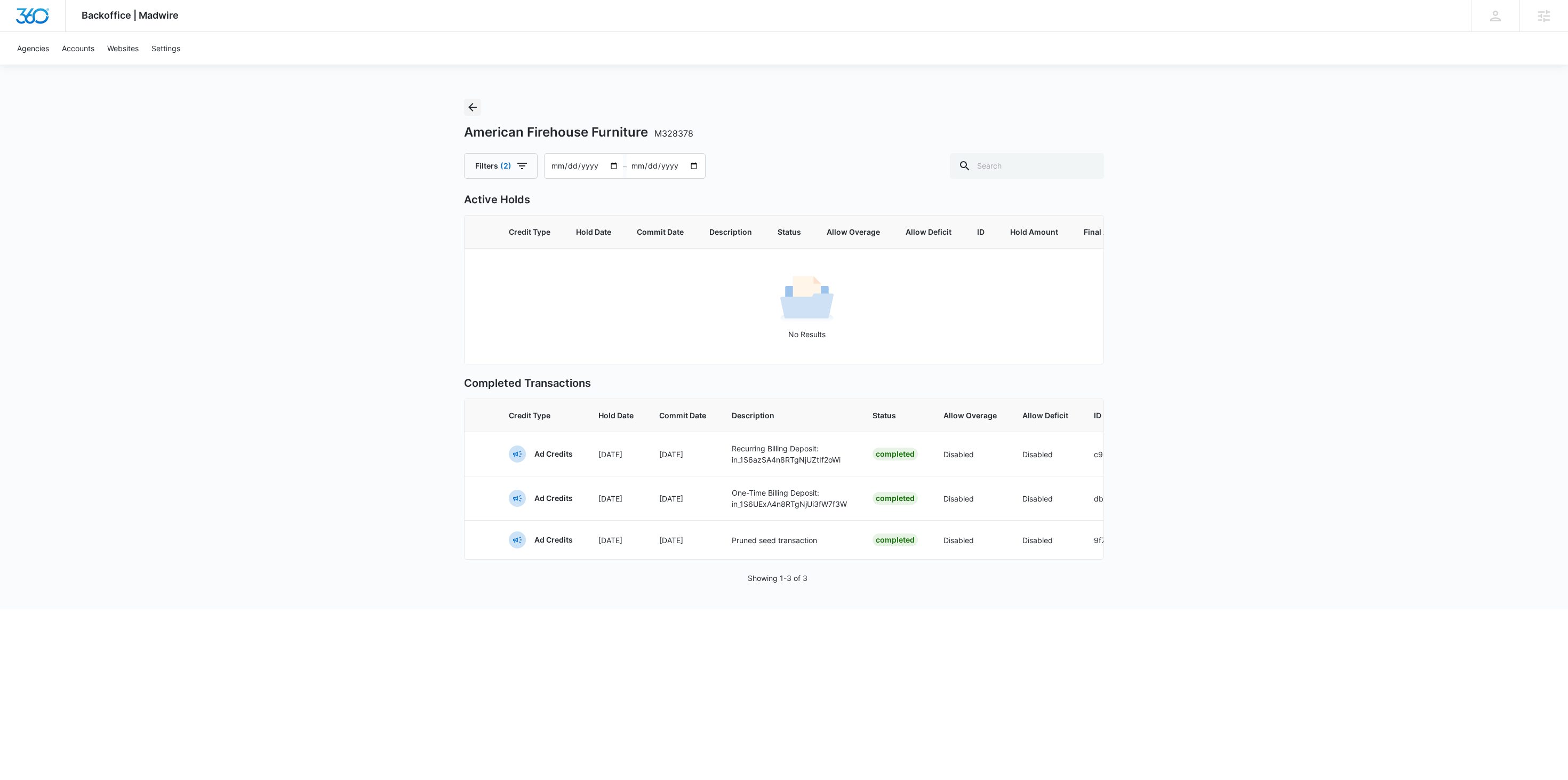
click at [472, 110] on icon "Back" at bounding box center [472, 107] width 9 height 9
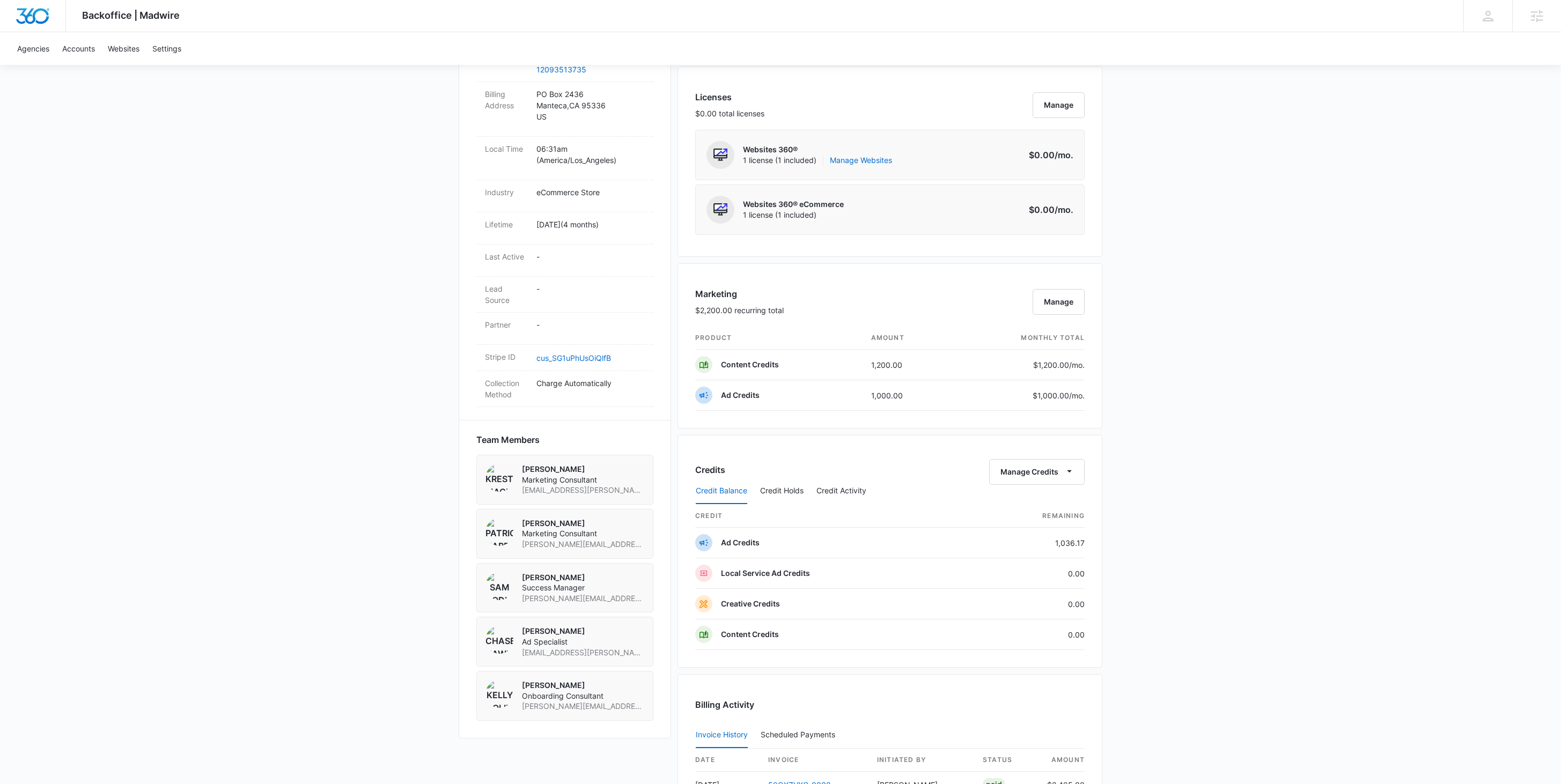
scroll to position [706, 0]
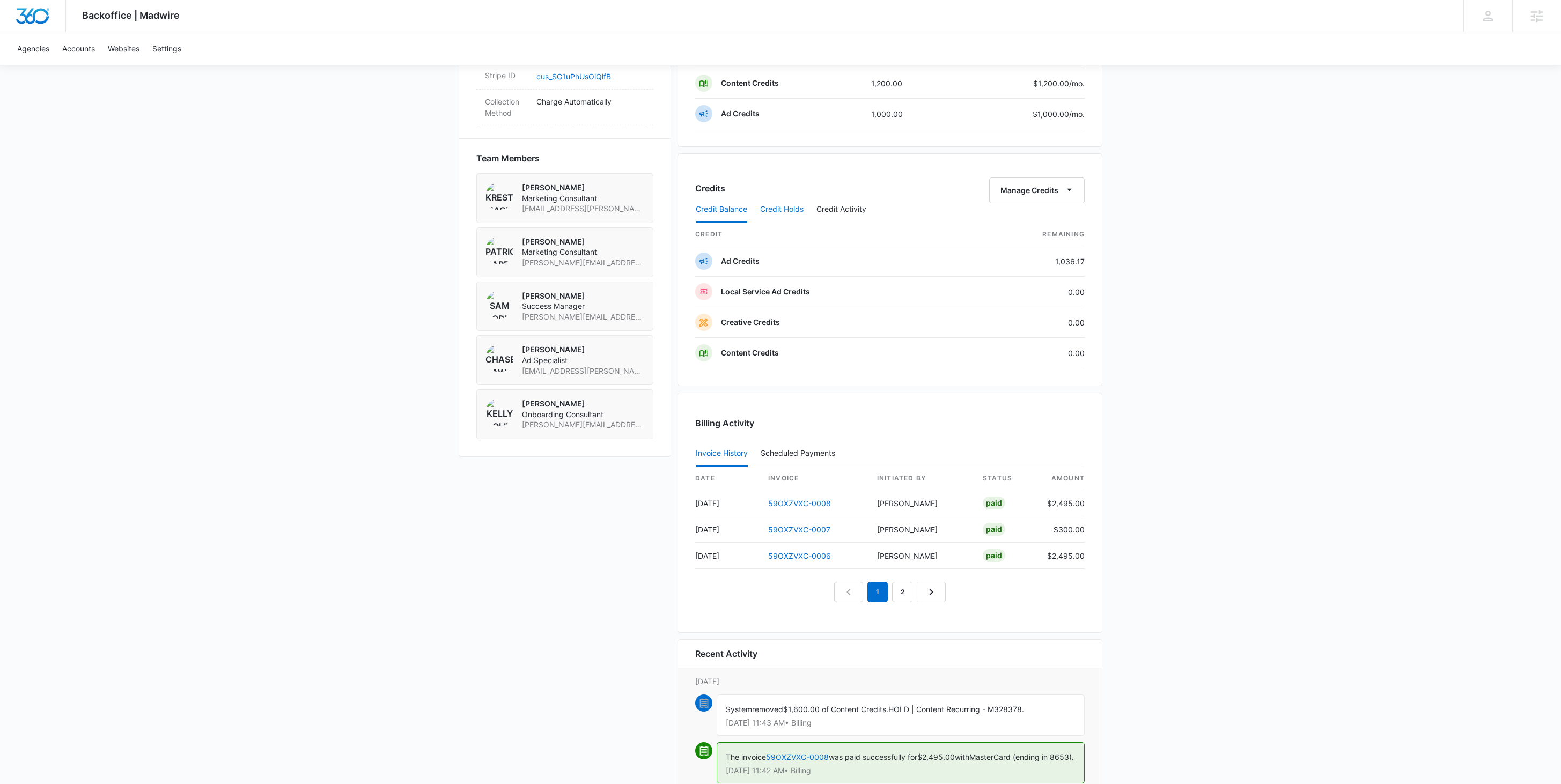
click at [791, 214] on button "Credit Holds" at bounding box center [782, 209] width 44 height 25
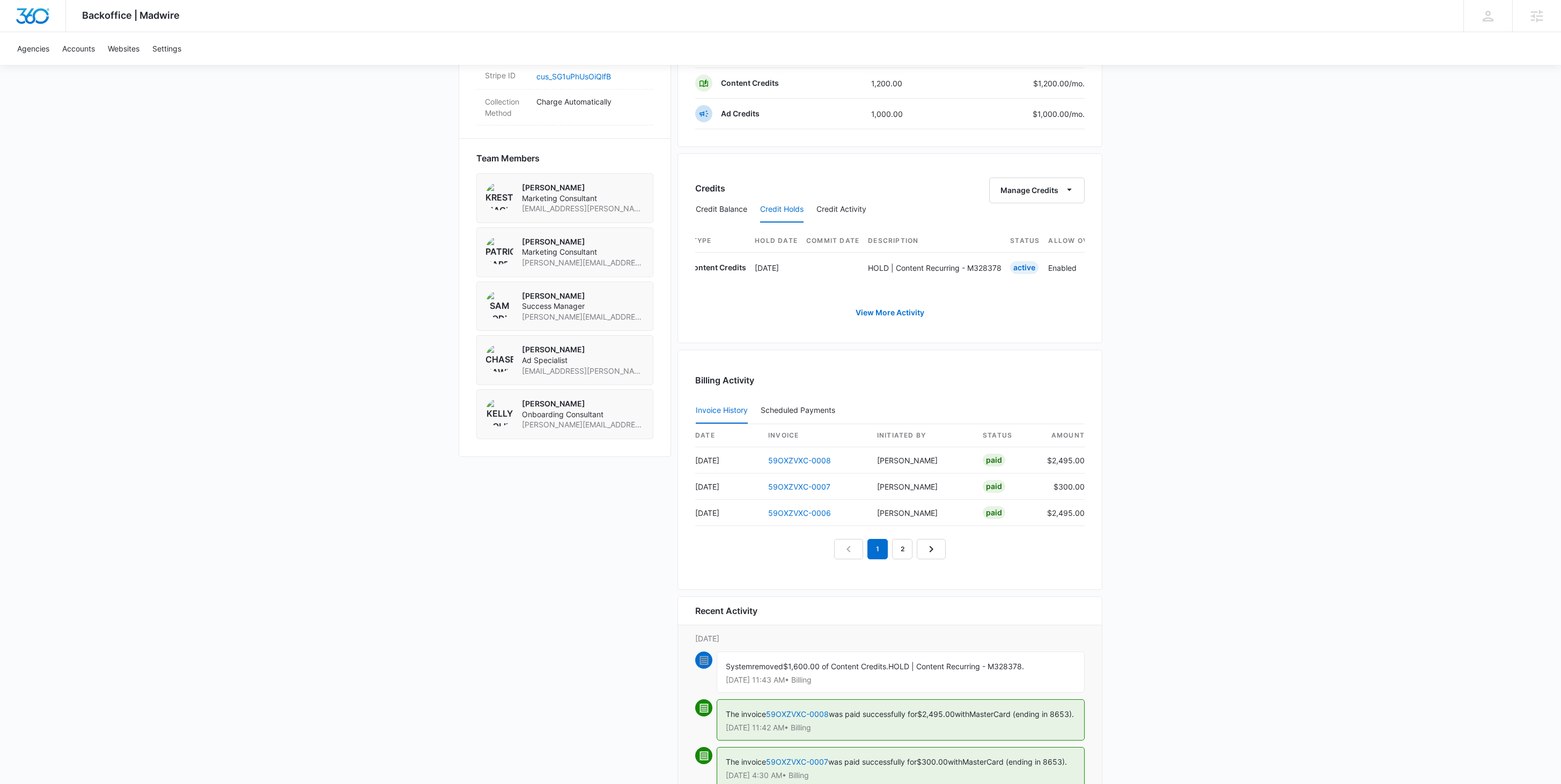
scroll to position [0, 0]
click at [827, 205] on button "Credit Activity" at bounding box center [841, 209] width 50 height 25
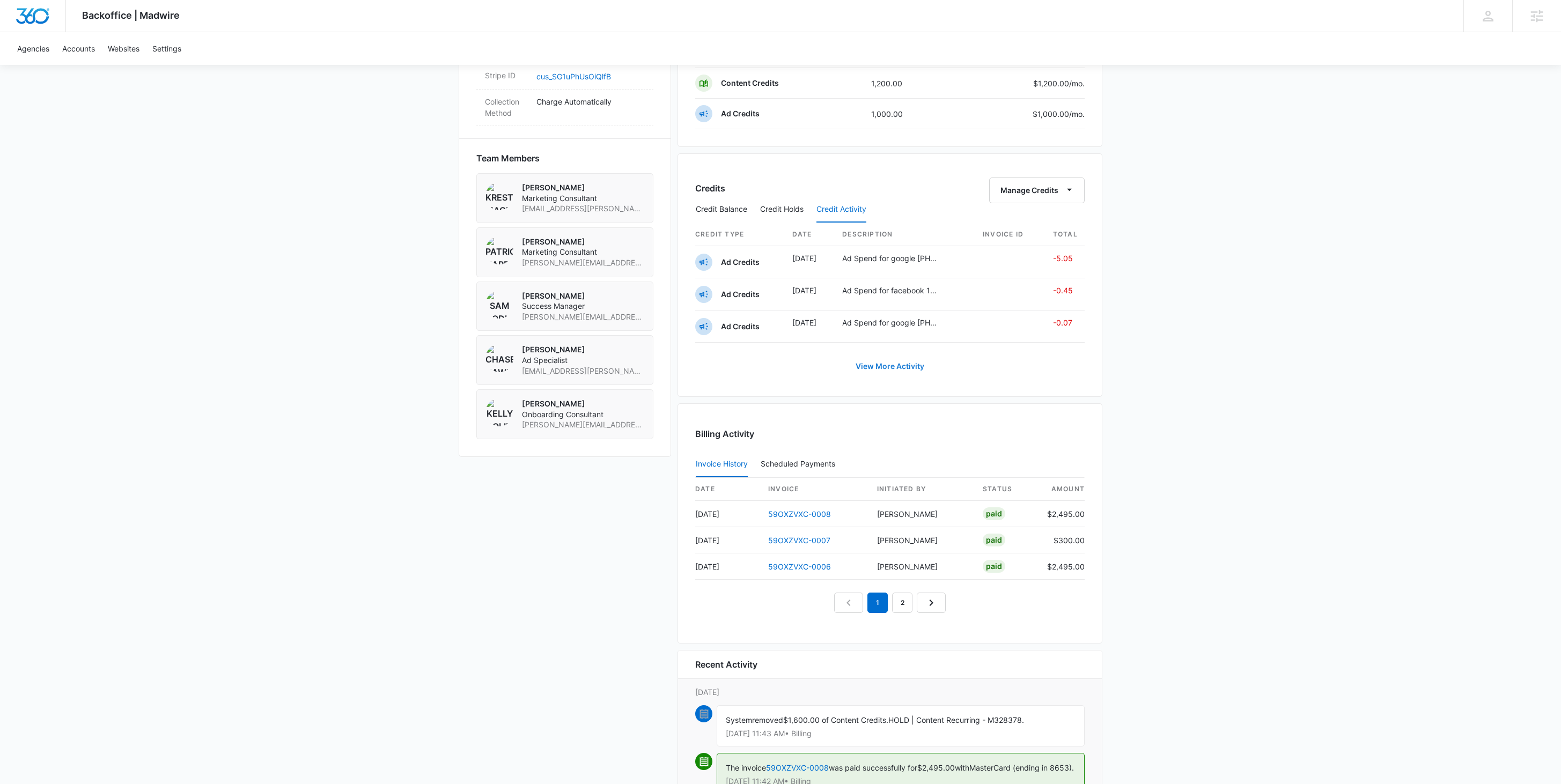
click at [877, 368] on link "View More Activity" at bounding box center [890, 366] width 90 height 25
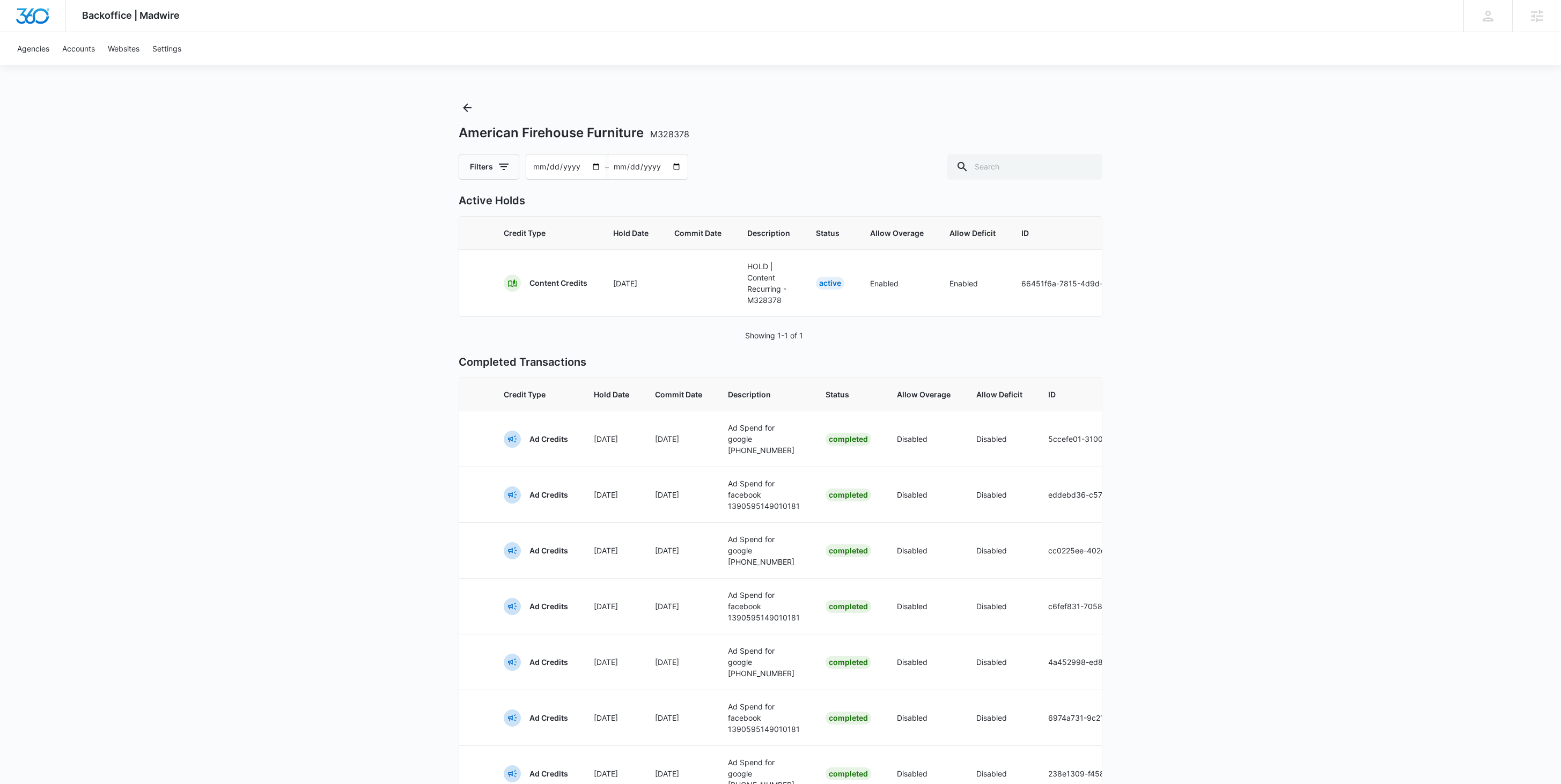
click at [469, 120] on div "American Firehouse Furniture M328378 Filters 2025-07-17 – 2025-09-15" at bounding box center [780, 139] width 644 height 80
click at [466, 112] on icon "Back" at bounding box center [467, 108] width 13 height 13
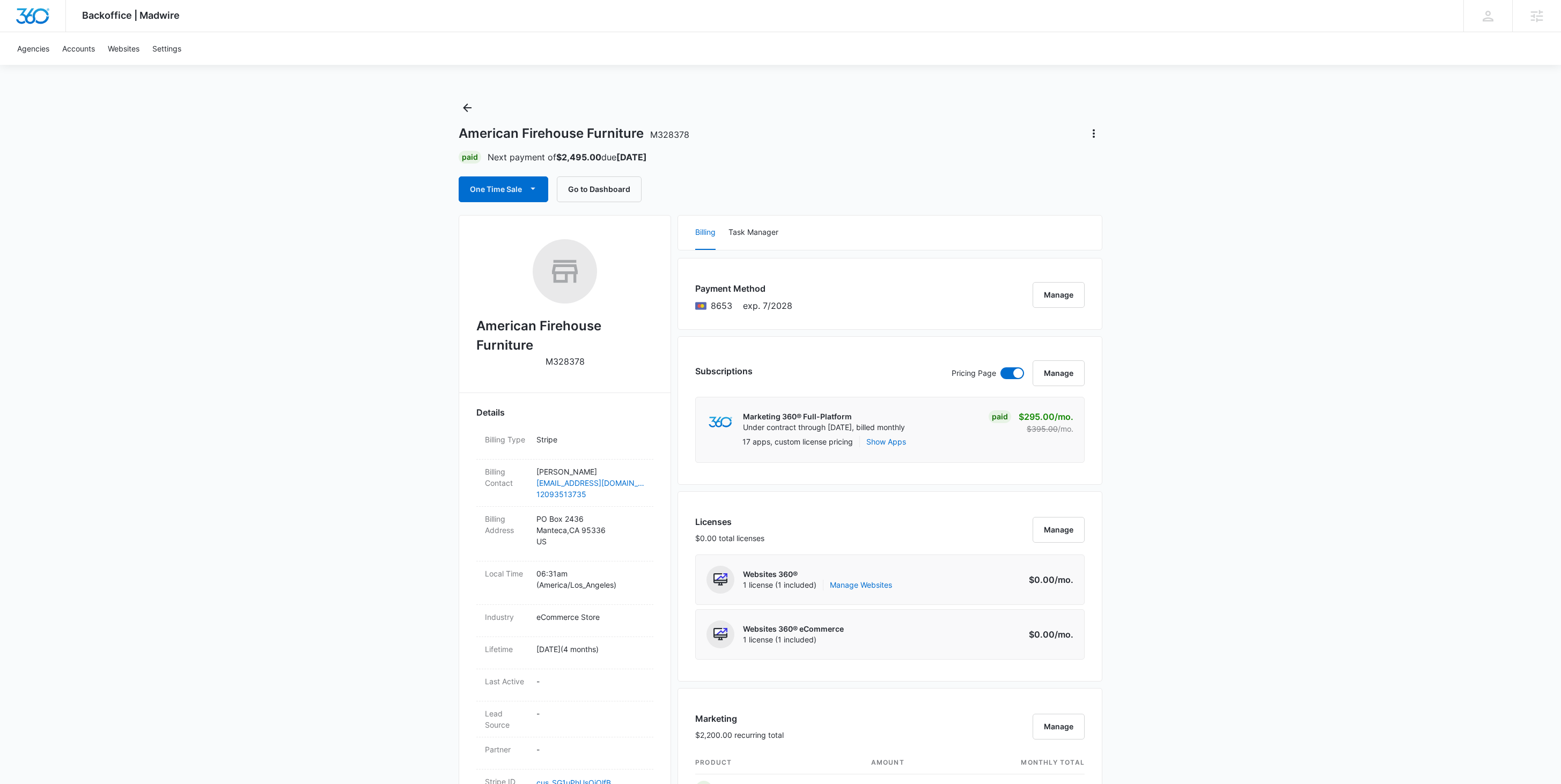
scroll to position [457, 0]
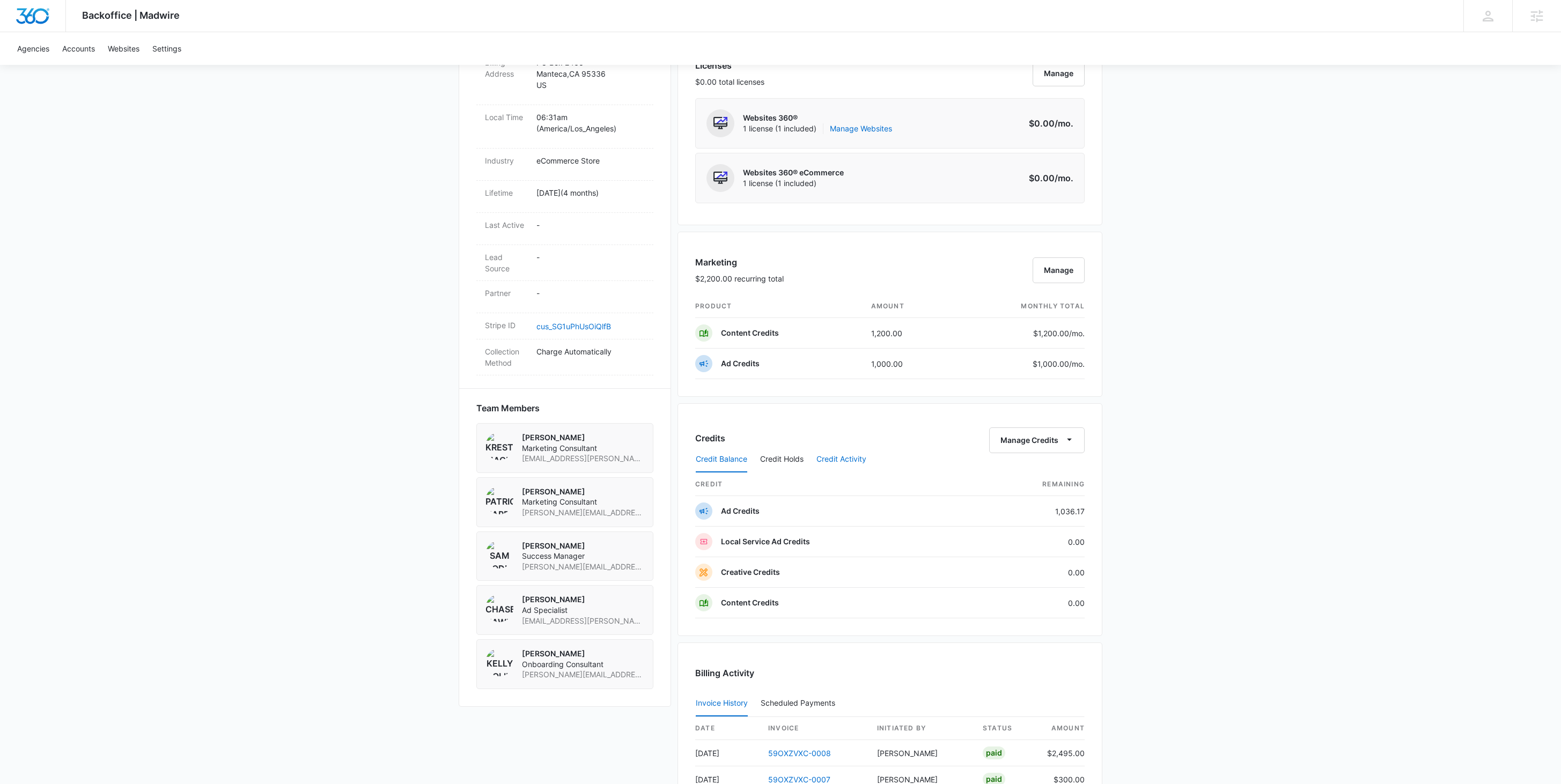
click at [864, 462] on button "Credit Activity" at bounding box center [841, 459] width 50 height 25
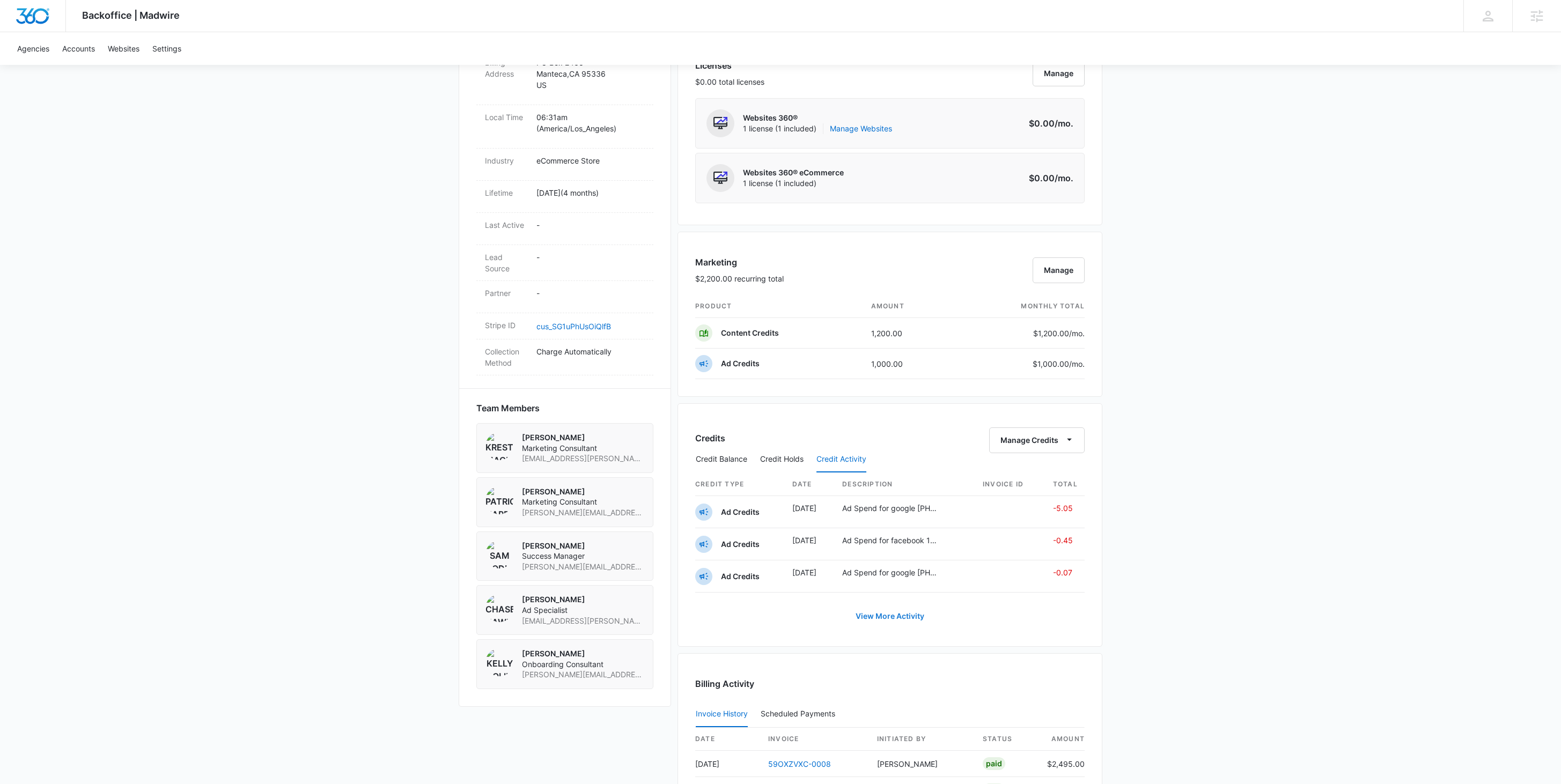
click at [879, 589] on link "View More Activity" at bounding box center [890, 616] width 90 height 25
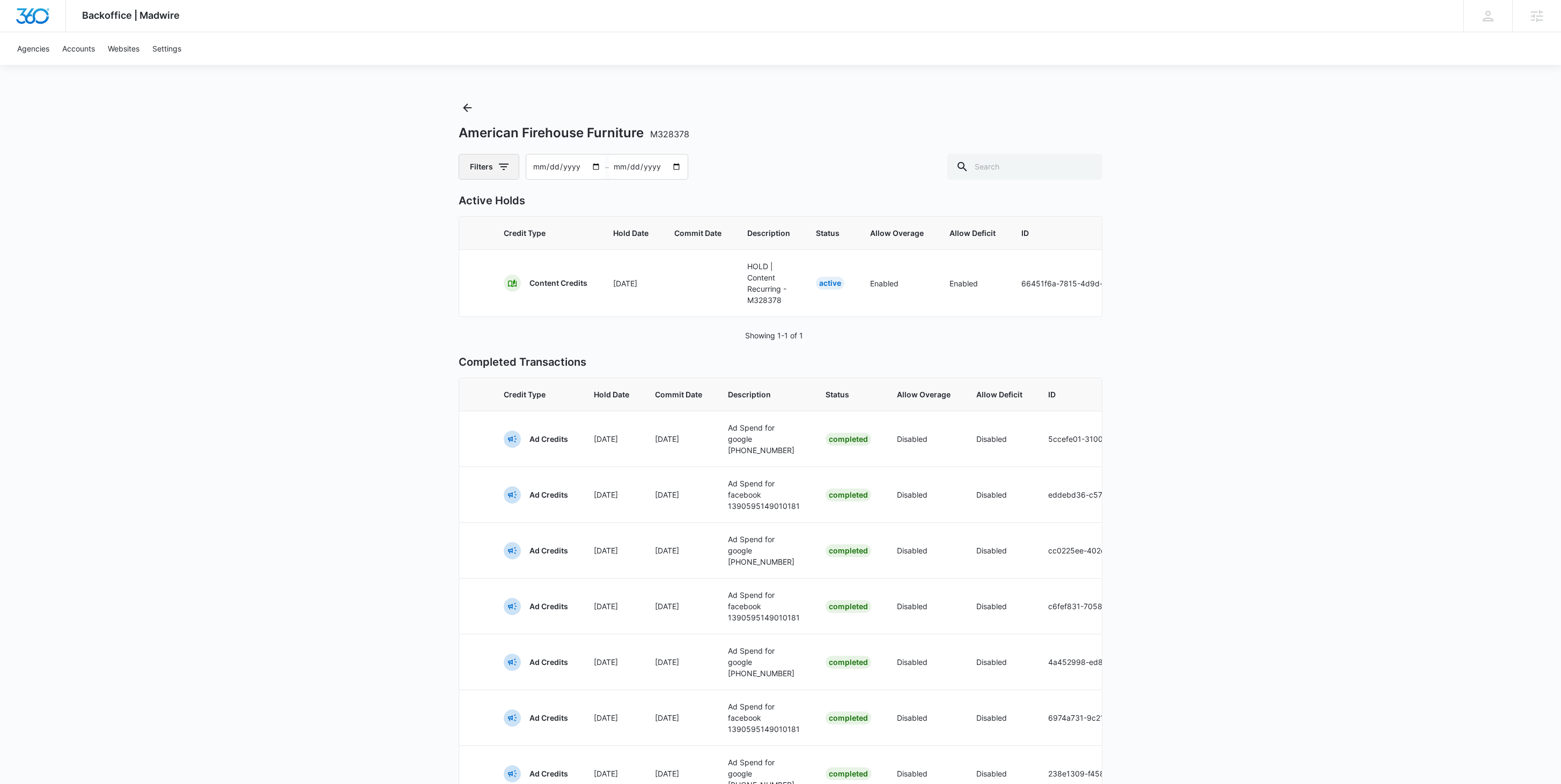
click at [506, 164] on icon "button" at bounding box center [503, 166] width 13 height 13
click at [506, 343] on label "Deposits" at bounding box center [533, 348] width 123 height 11
click at [472, 348] on input "Deposits" at bounding box center [472, 348] width 1 height 1
radio input "false"
radio input "true"
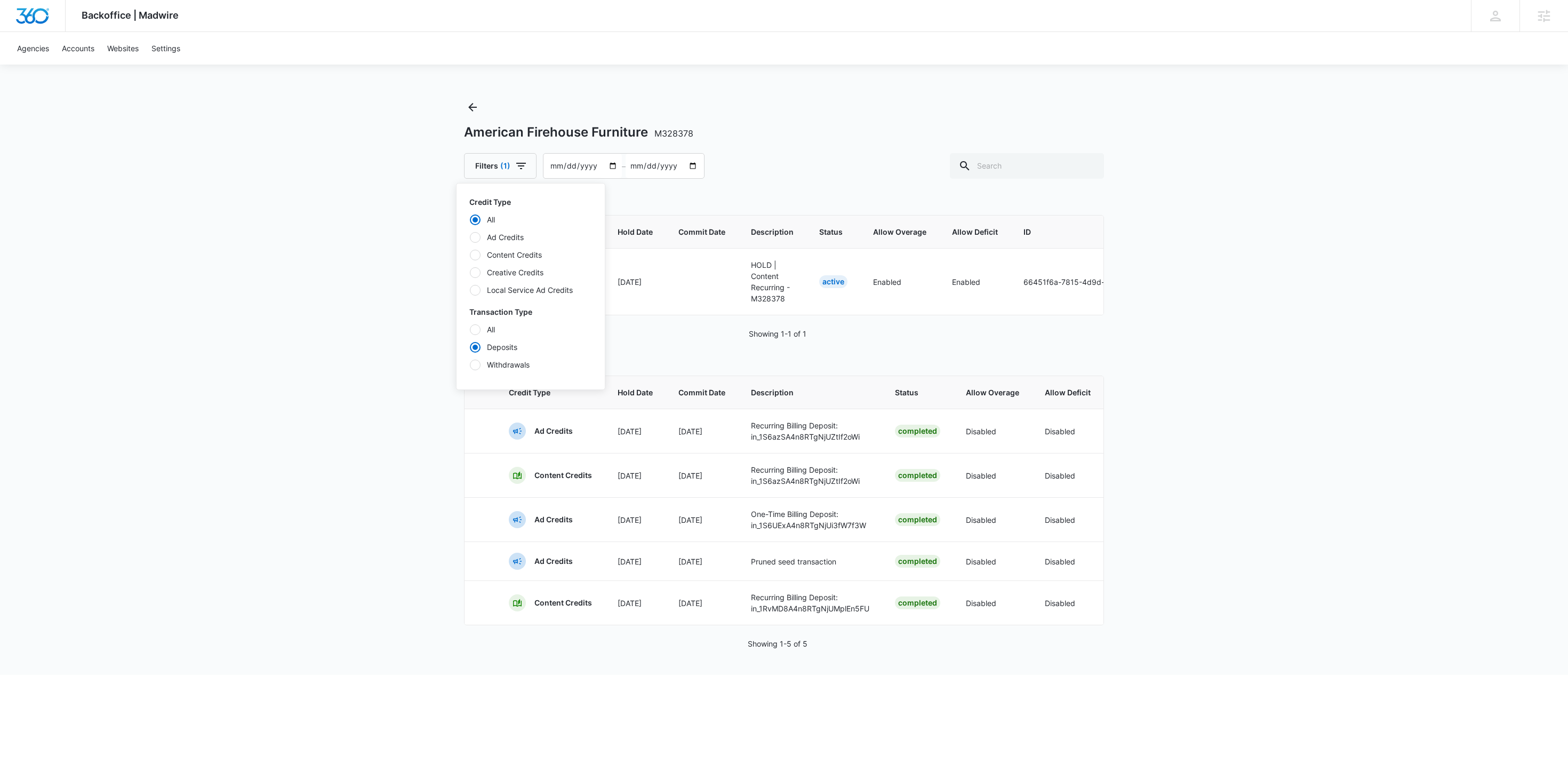
click at [1176, 343] on div "Backoffice | Madwire Apps Settings RY Rochelle Young rochelle.young@madwire.com…" at bounding box center [784, 338] width 1568 height 676
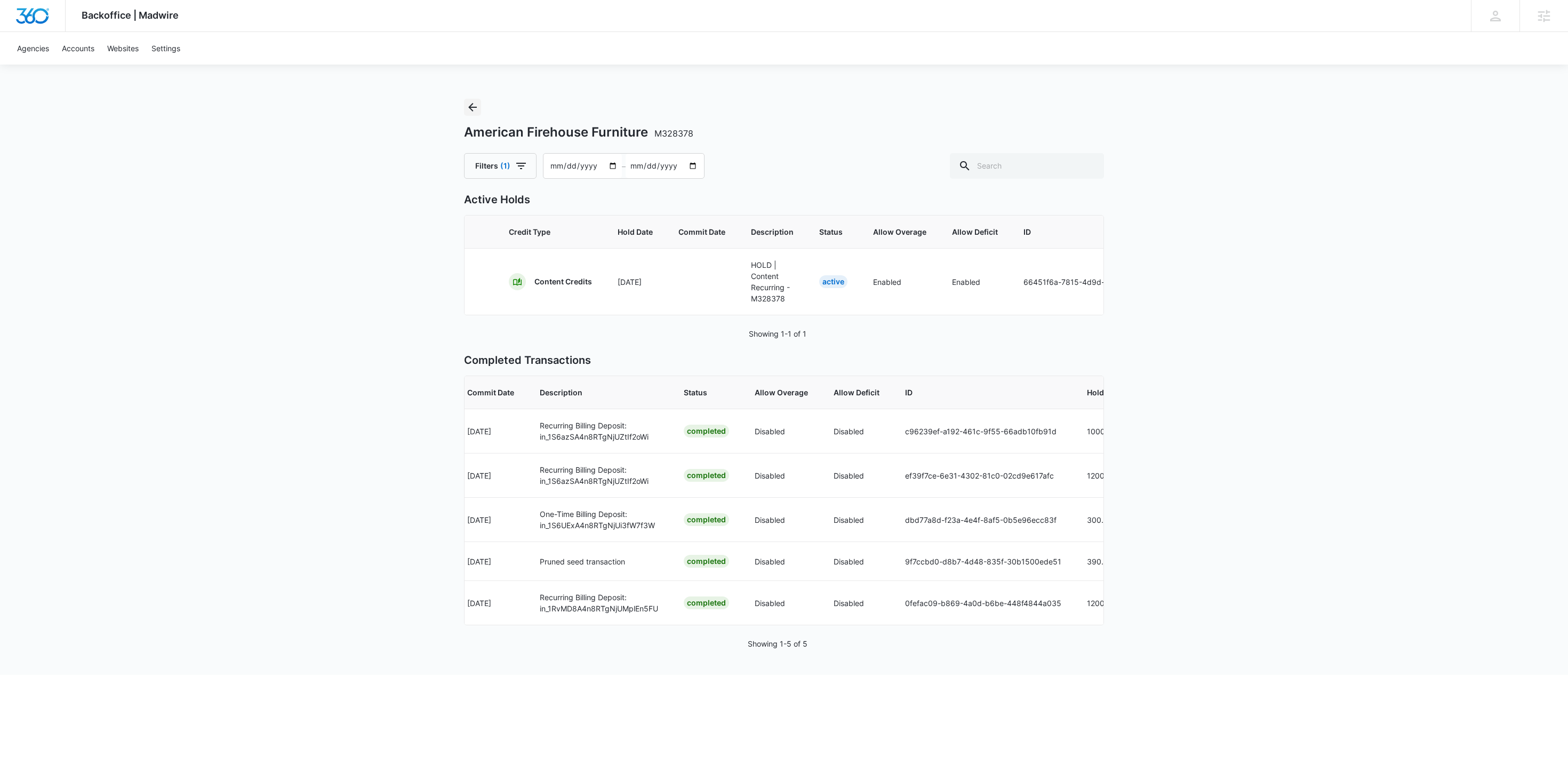
click at [469, 105] on icon "Back" at bounding box center [472, 107] width 13 height 13
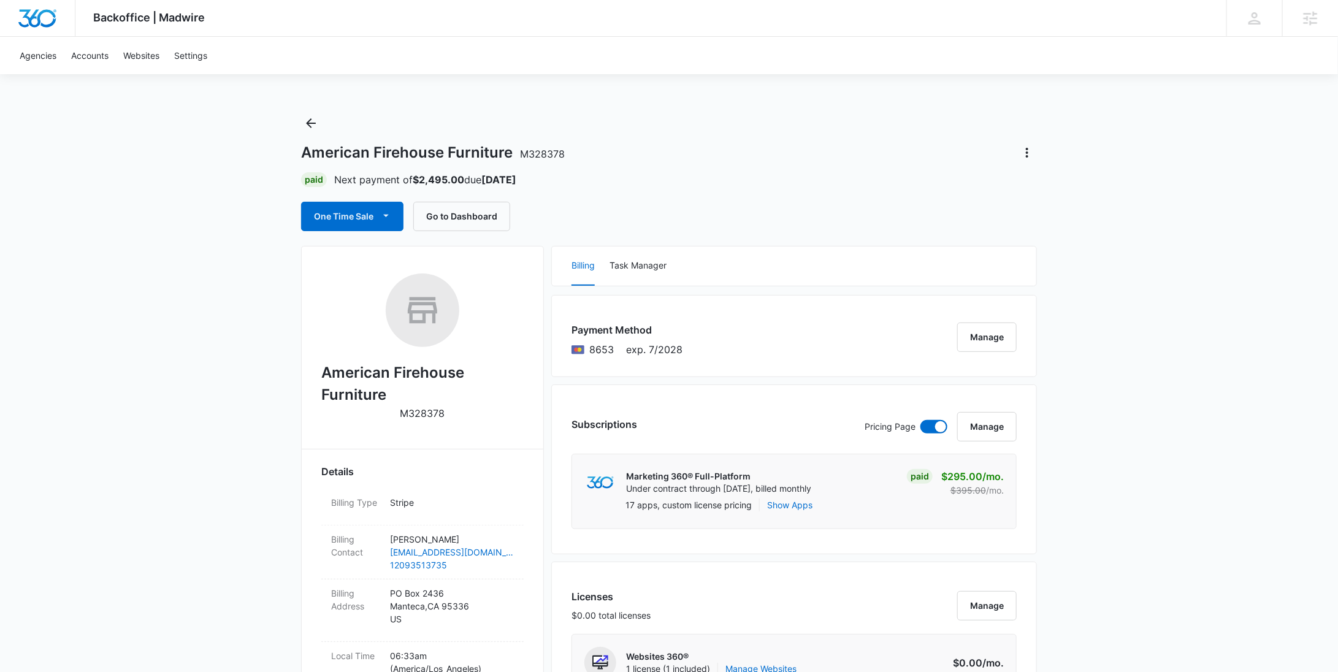
scroll to position [876, 0]
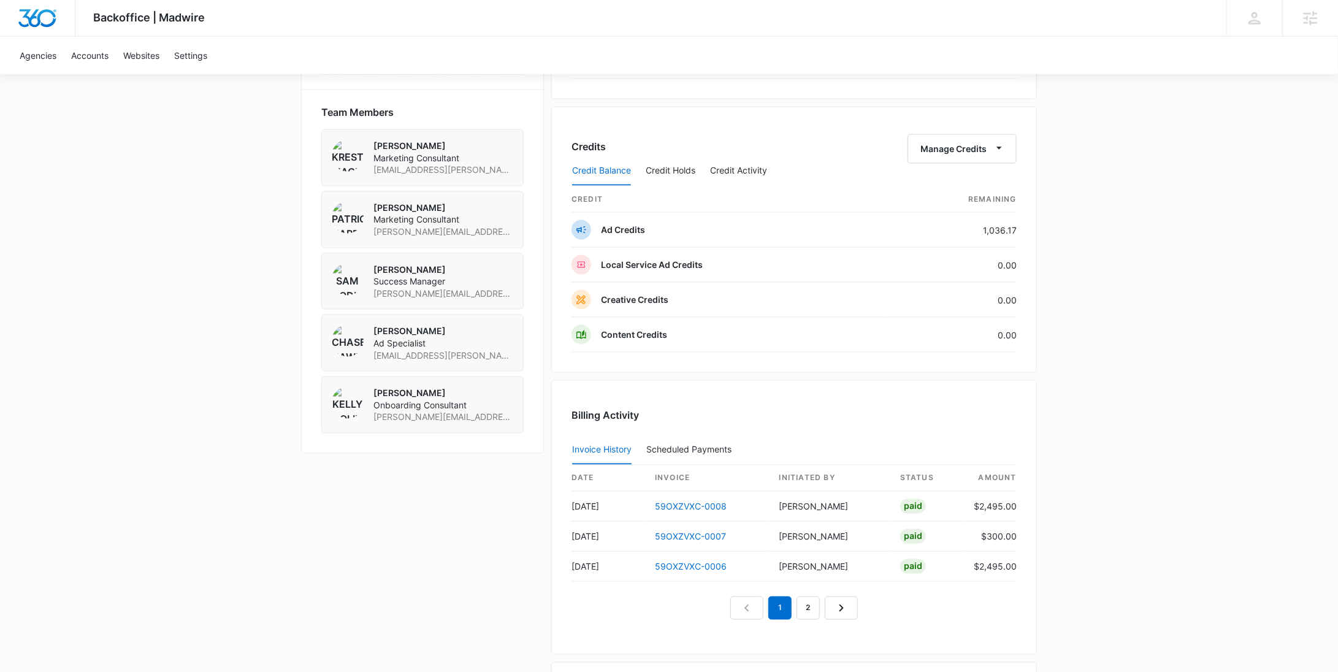
click at [1157, 180] on div "Backoffice | Madwire Apps Settings RY Rochelle Young rochelle.young@madwire.com…" at bounding box center [669, 70] width 1338 height 1893
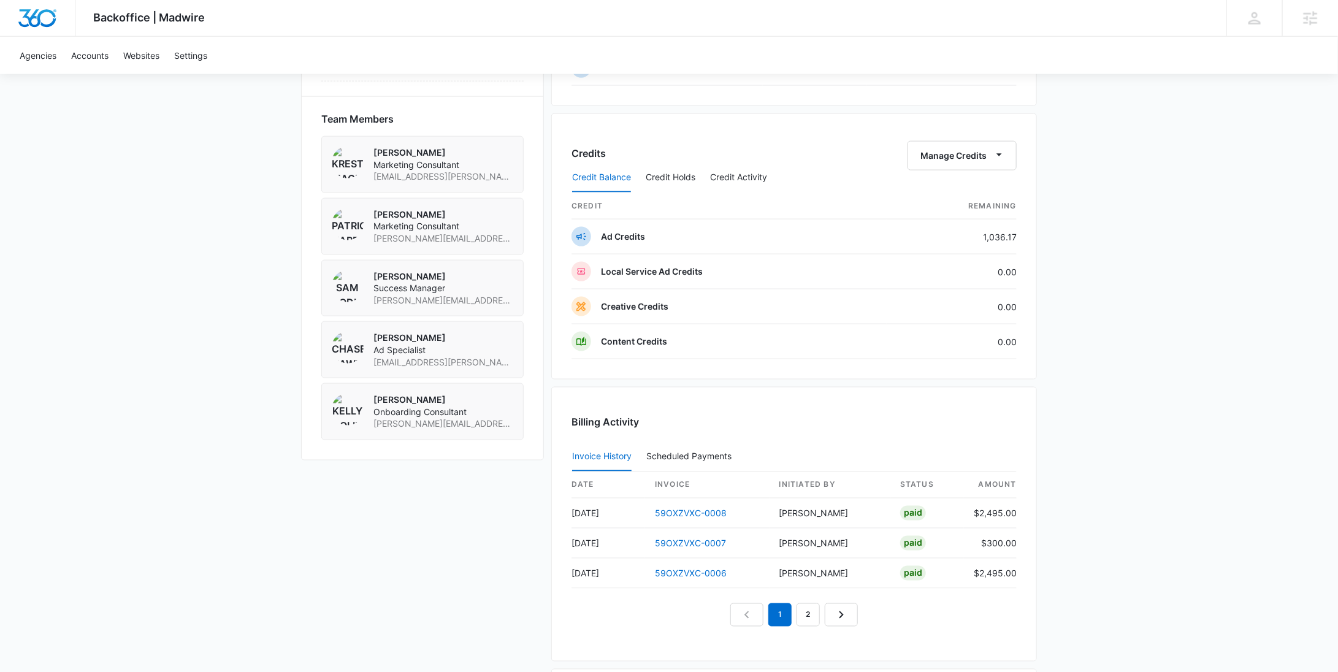
scroll to position [869, 0]
click at [1005, 237] on td "1,036.17" at bounding box center [951, 237] width 130 height 35
copy td "1,036.17"
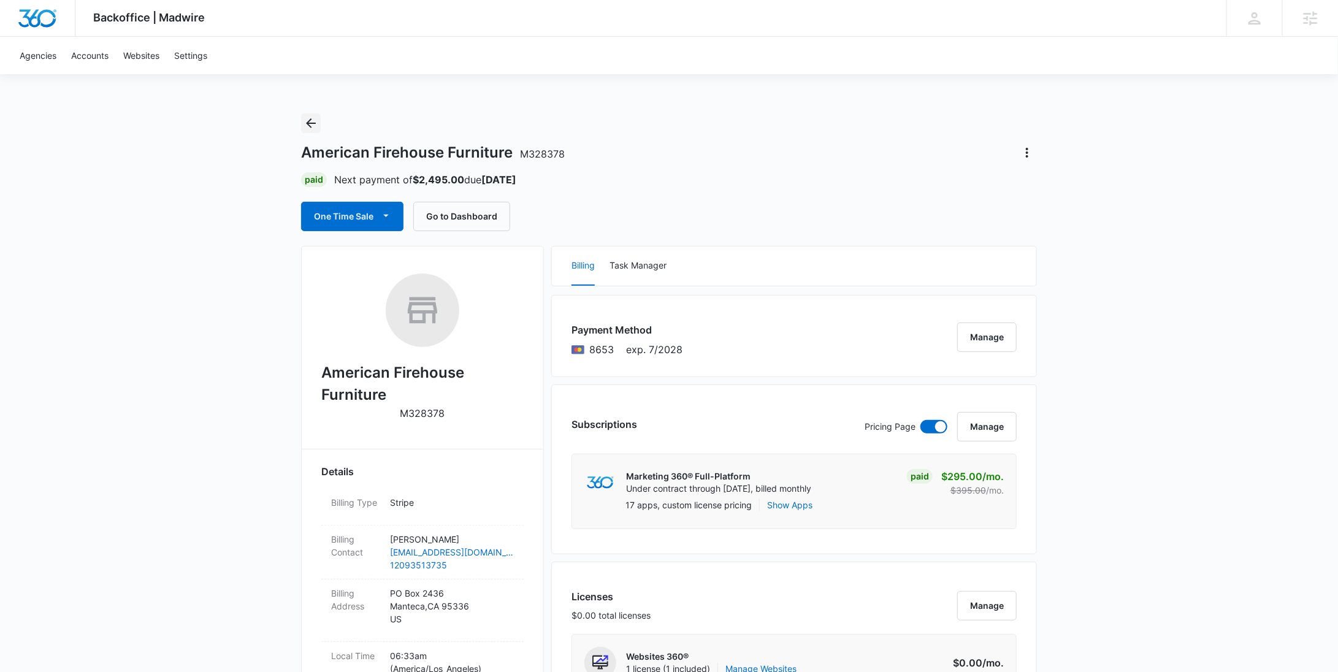
click at [314, 126] on icon "Back" at bounding box center [310, 123] width 15 height 15
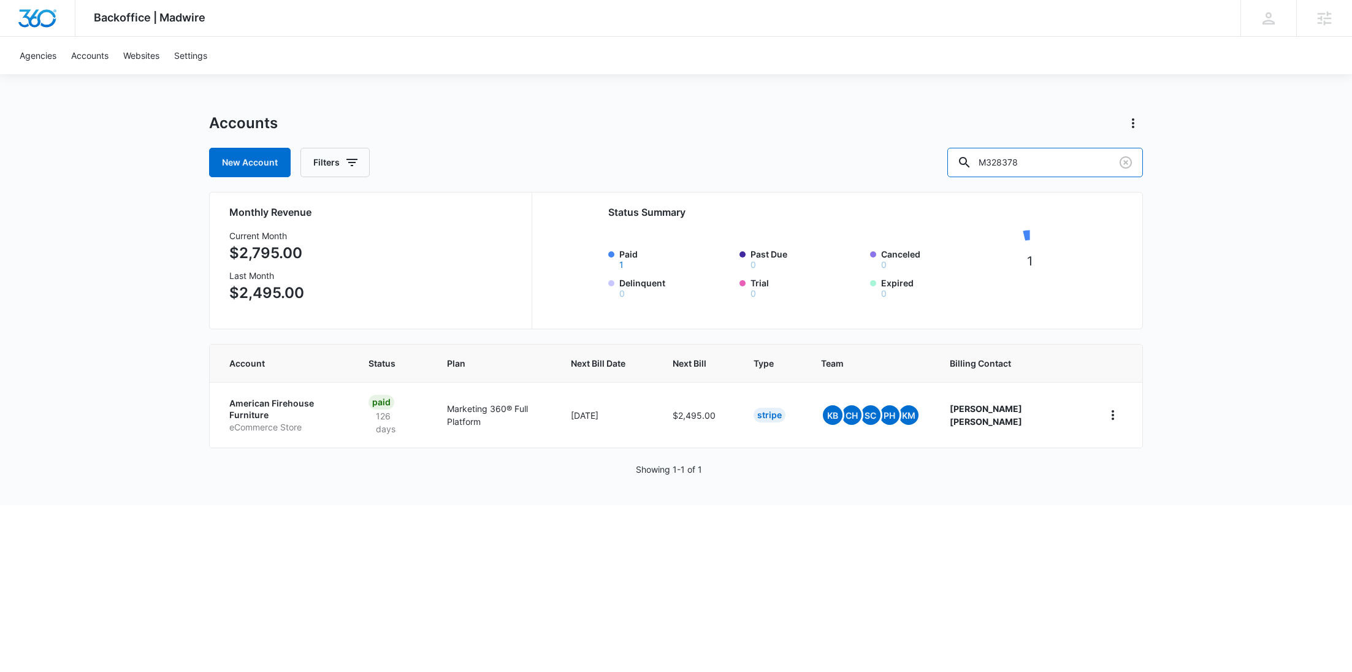
drag, startPoint x: 1077, startPoint y: 156, endPoint x: 949, endPoint y: 158, distance: 128.1
click at [949, 158] on div "New Account Filters M328378" at bounding box center [676, 162] width 934 height 29
paste input "58547"
type input "M58547"
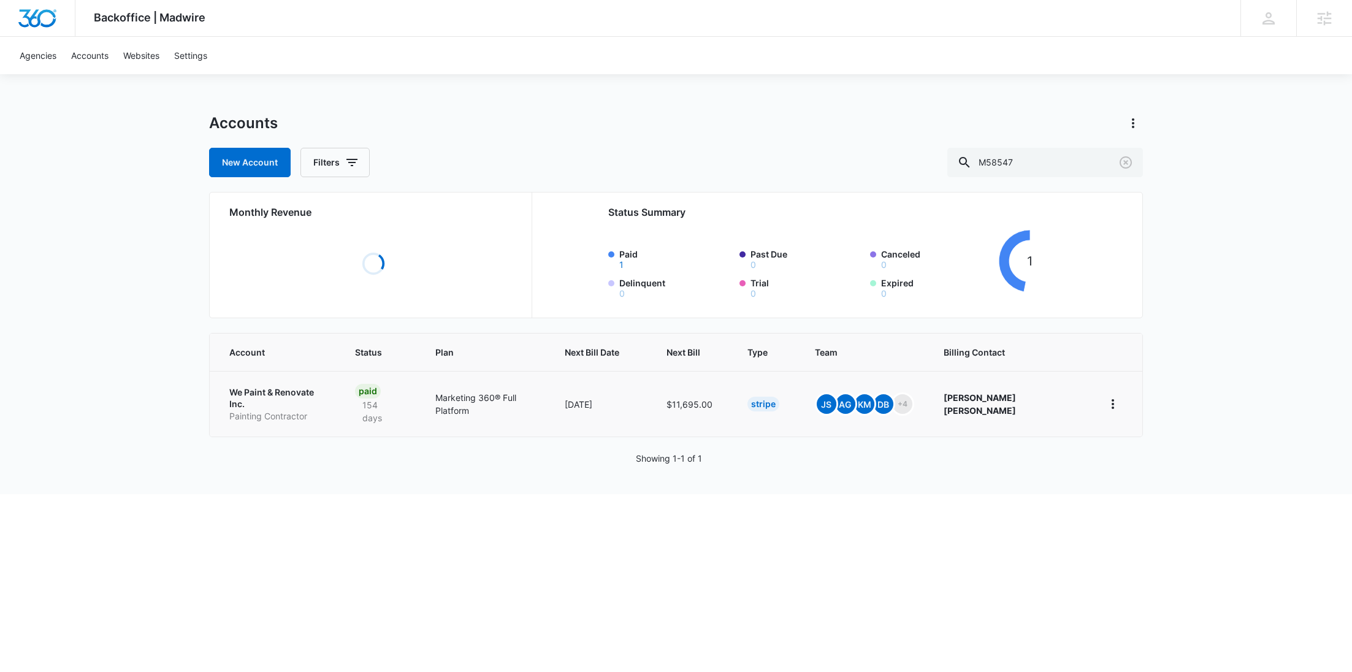
click at [281, 410] on p "Painting Contractor" at bounding box center [277, 416] width 96 height 12
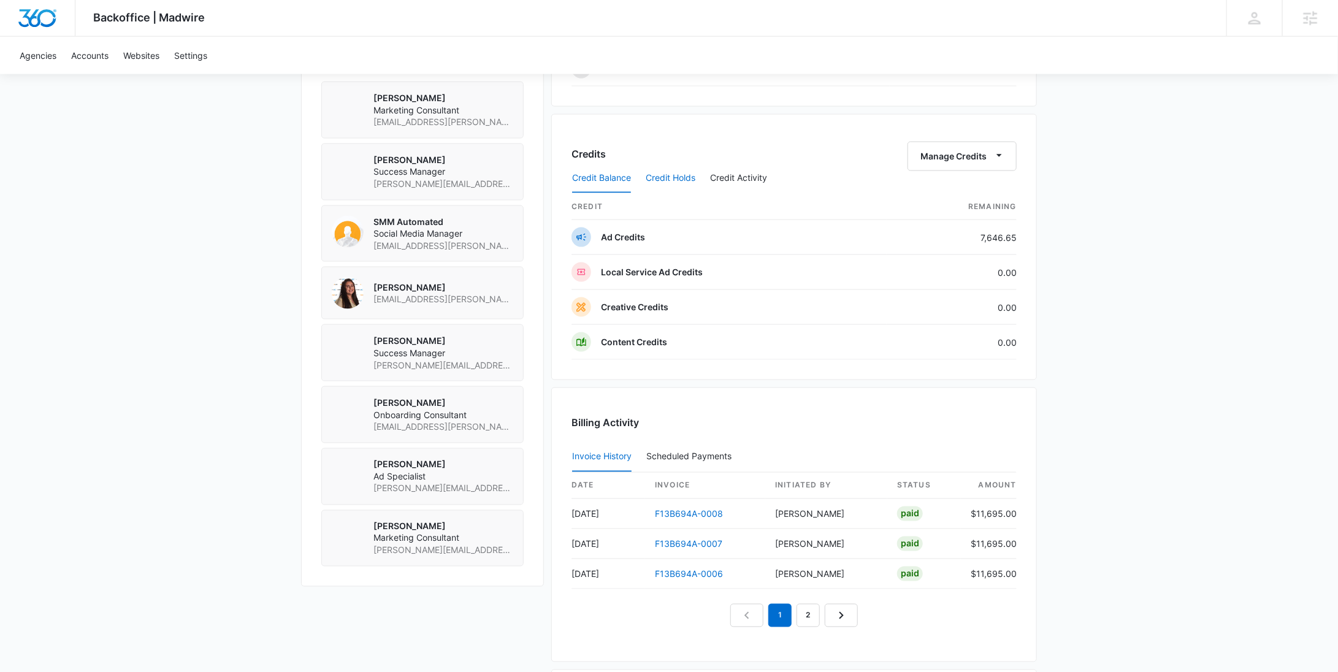
scroll to position [903, 0]
click at [747, 172] on button "Credit Activity" at bounding box center [738, 178] width 57 height 29
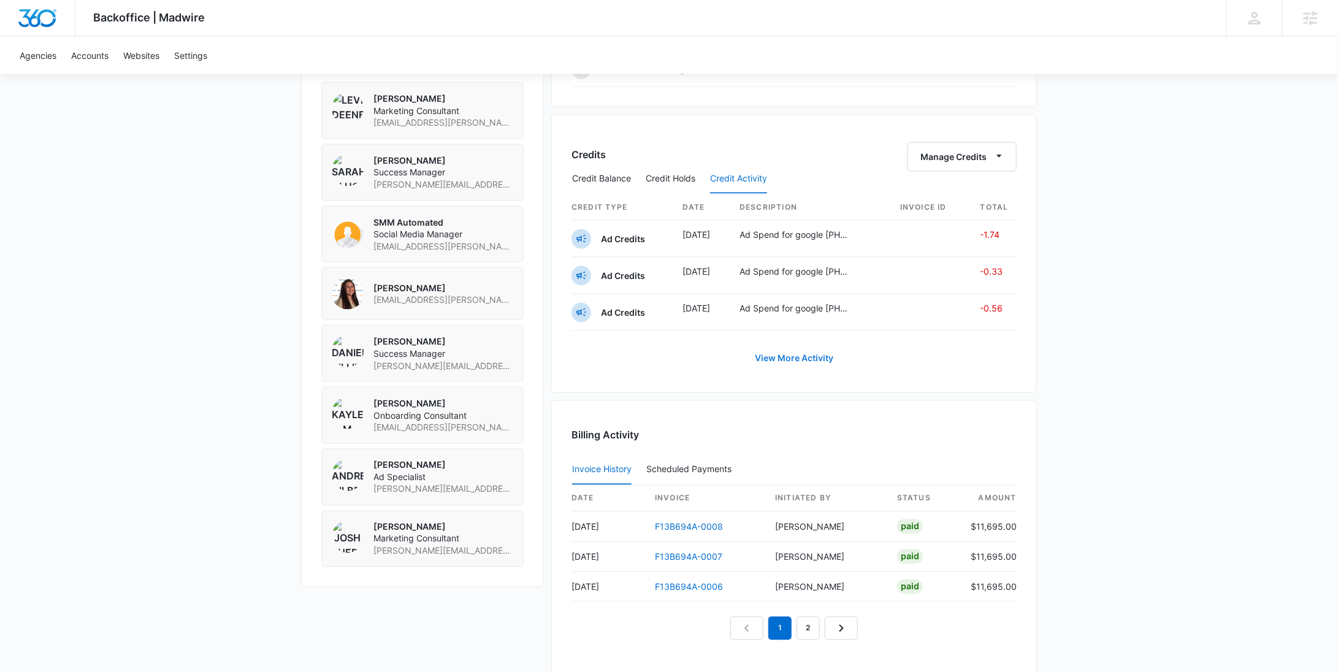
click at [810, 353] on link "View More Activity" at bounding box center [793, 357] width 103 height 29
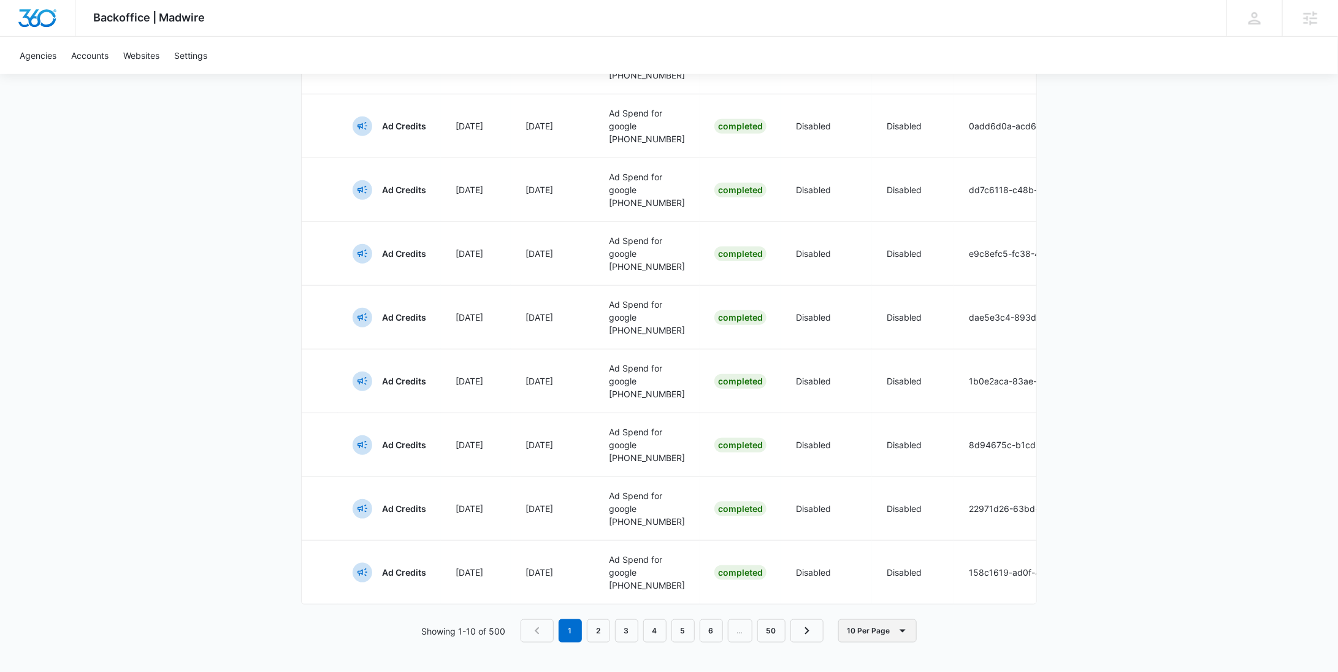
click at [856, 633] on button "10 Per Page" at bounding box center [877, 630] width 78 height 23
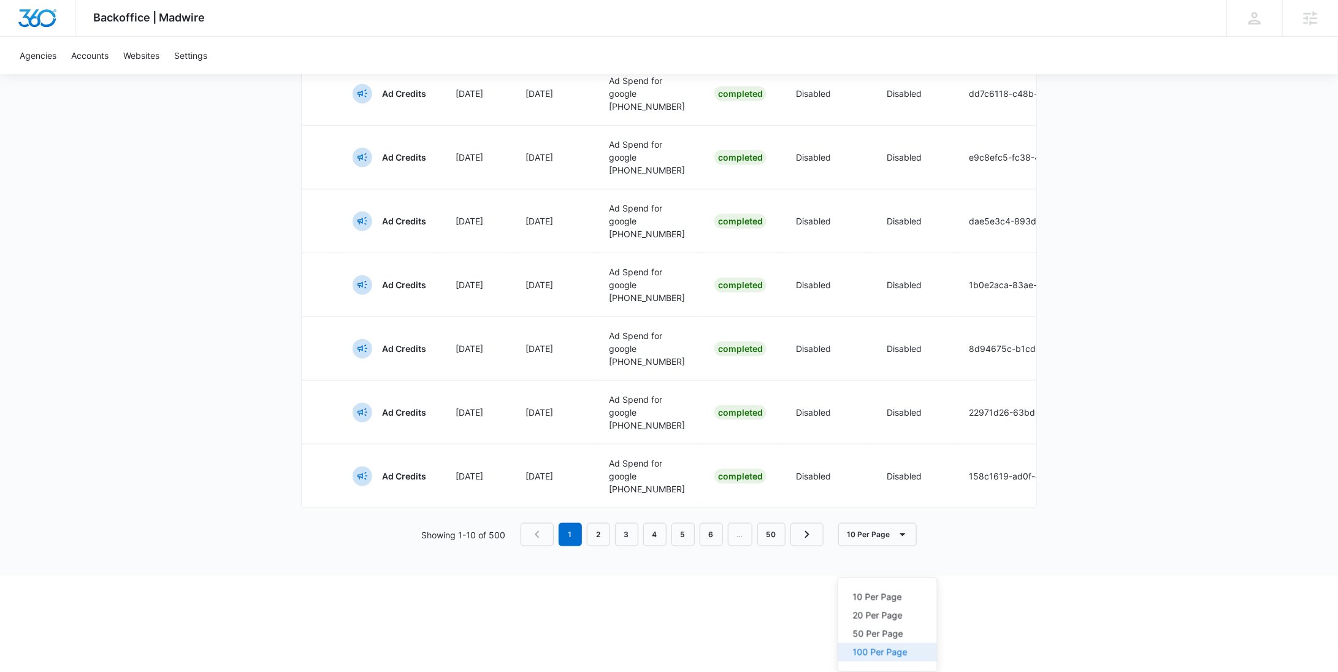
click at [877, 643] on button "100 Per Page" at bounding box center [887, 652] width 99 height 18
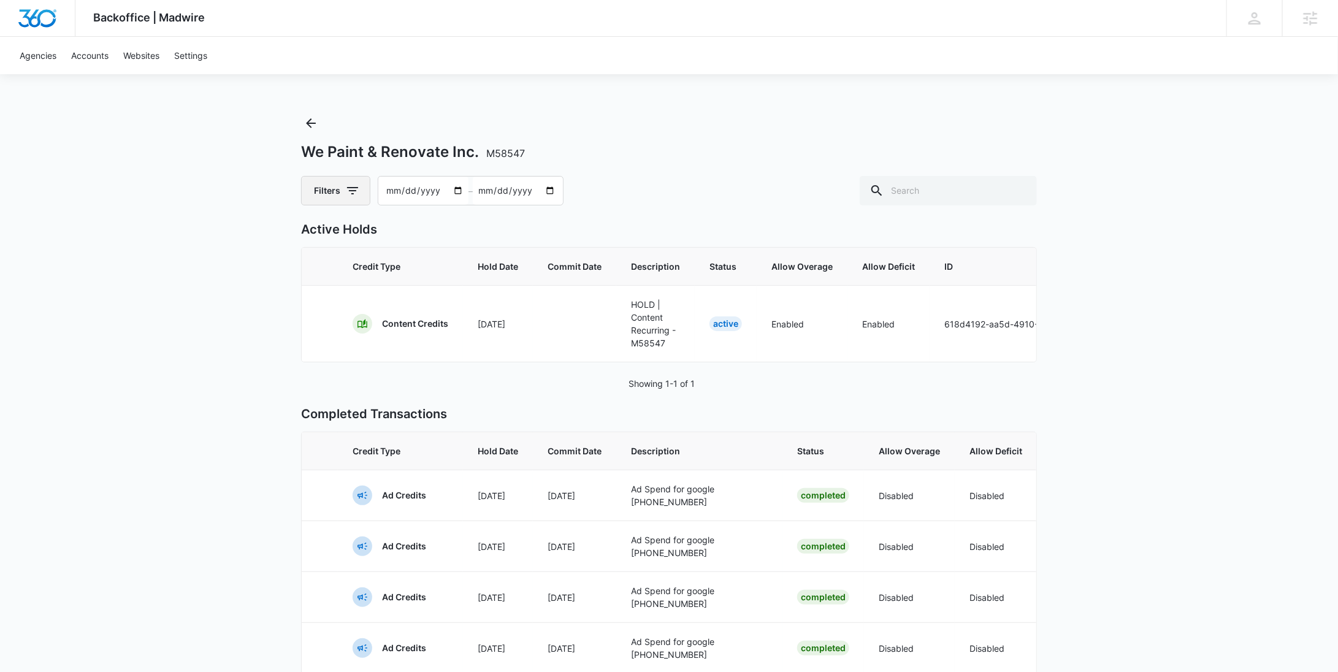
click at [340, 199] on button "Filters" at bounding box center [335, 190] width 69 height 29
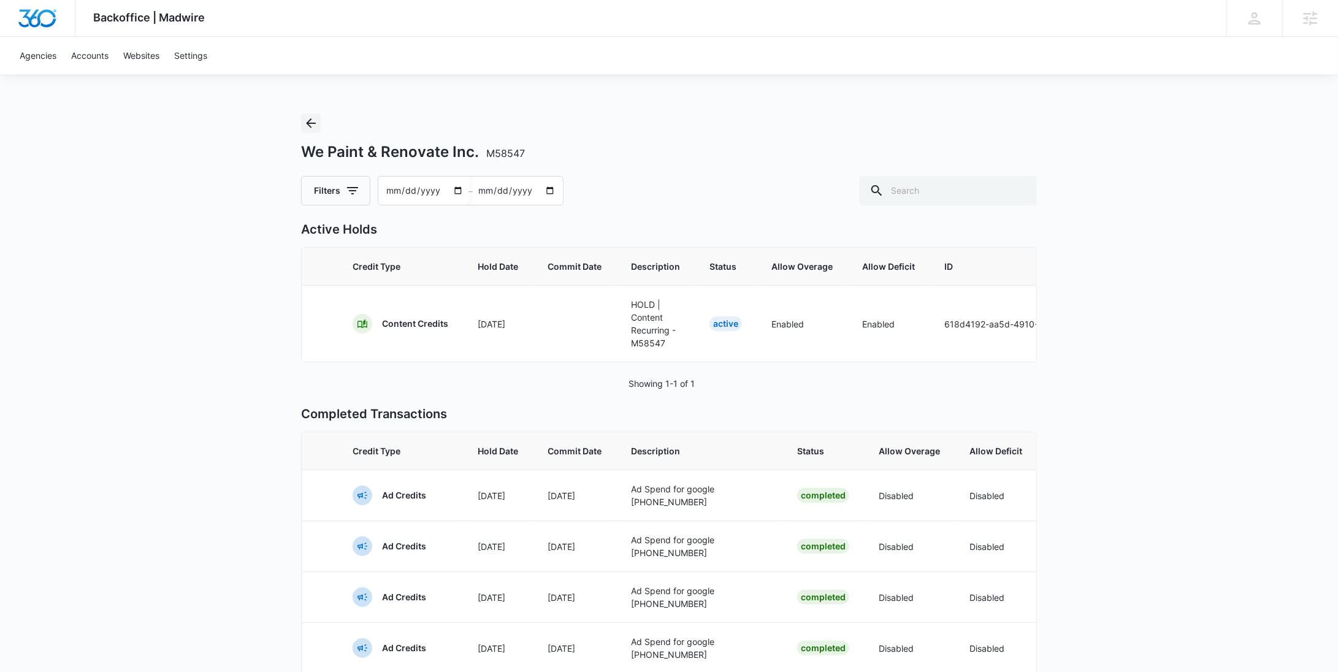
click at [310, 124] on icon "Back" at bounding box center [310, 123] width 15 height 15
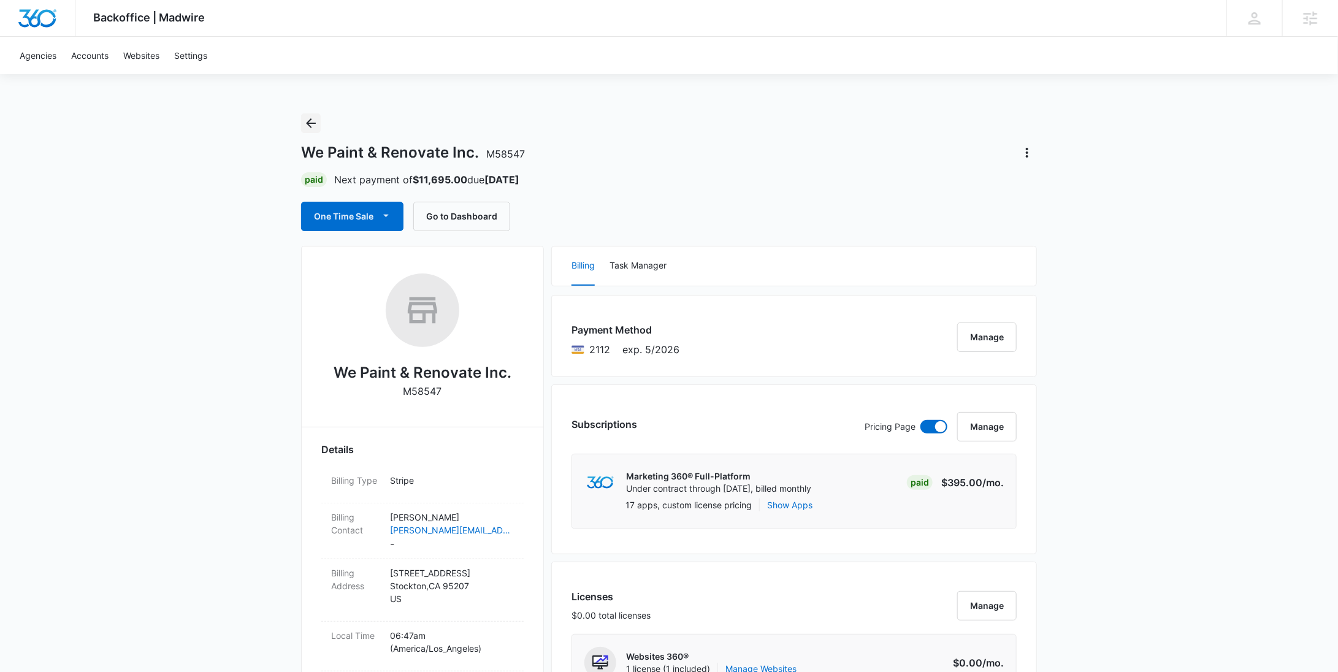
click at [307, 125] on icon "Back" at bounding box center [310, 123] width 15 height 15
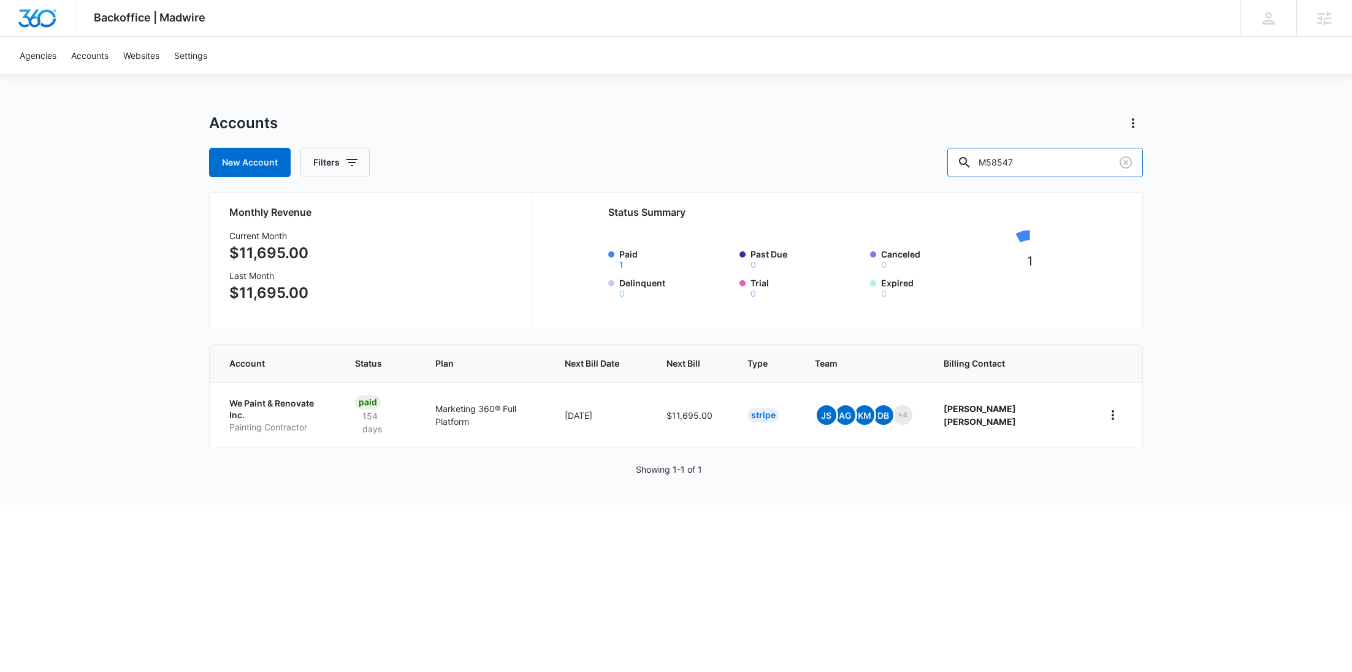
drag, startPoint x: 1010, startPoint y: 172, endPoint x: 974, endPoint y: 171, distance: 36.2
click at [976, 173] on div "New Account Filters M58547" at bounding box center [676, 162] width 934 height 29
paste input "330290"
type input "M330290"
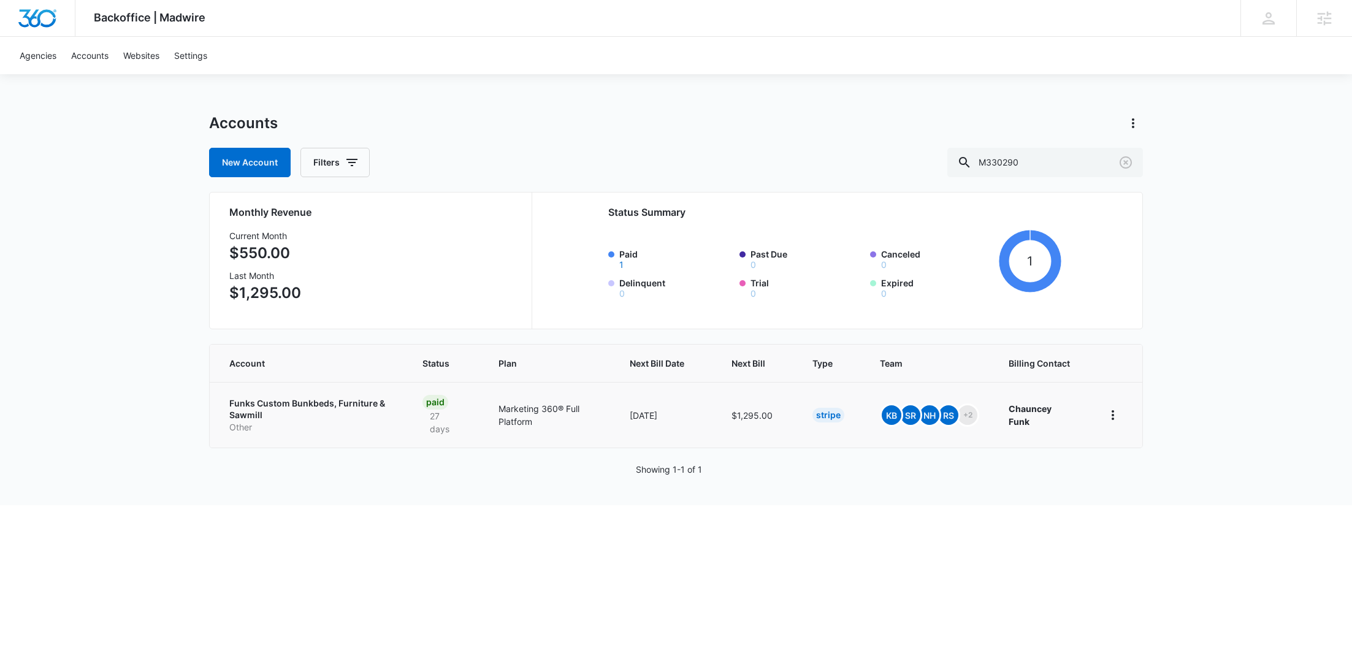
click at [272, 414] on p "Funks Custom Bunkbeds, Furniture & Sawmill" at bounding box center [311, 409] width 164 height 24
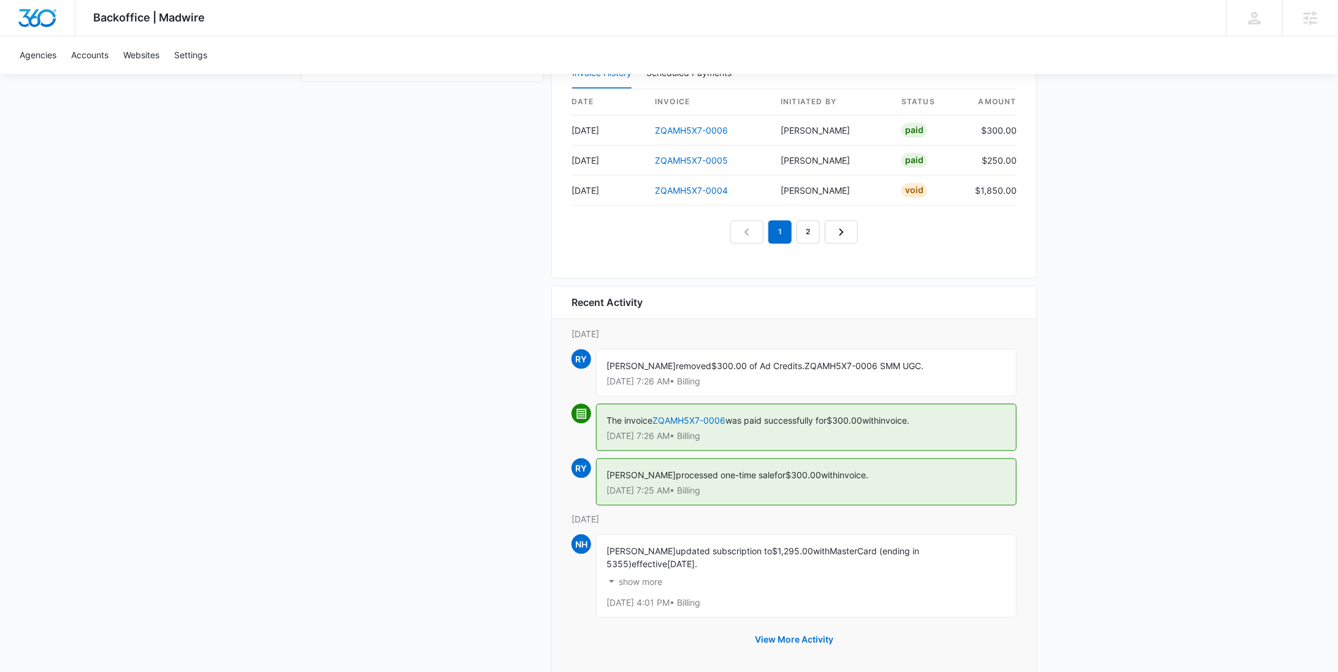
scroll to position [1282, 0]
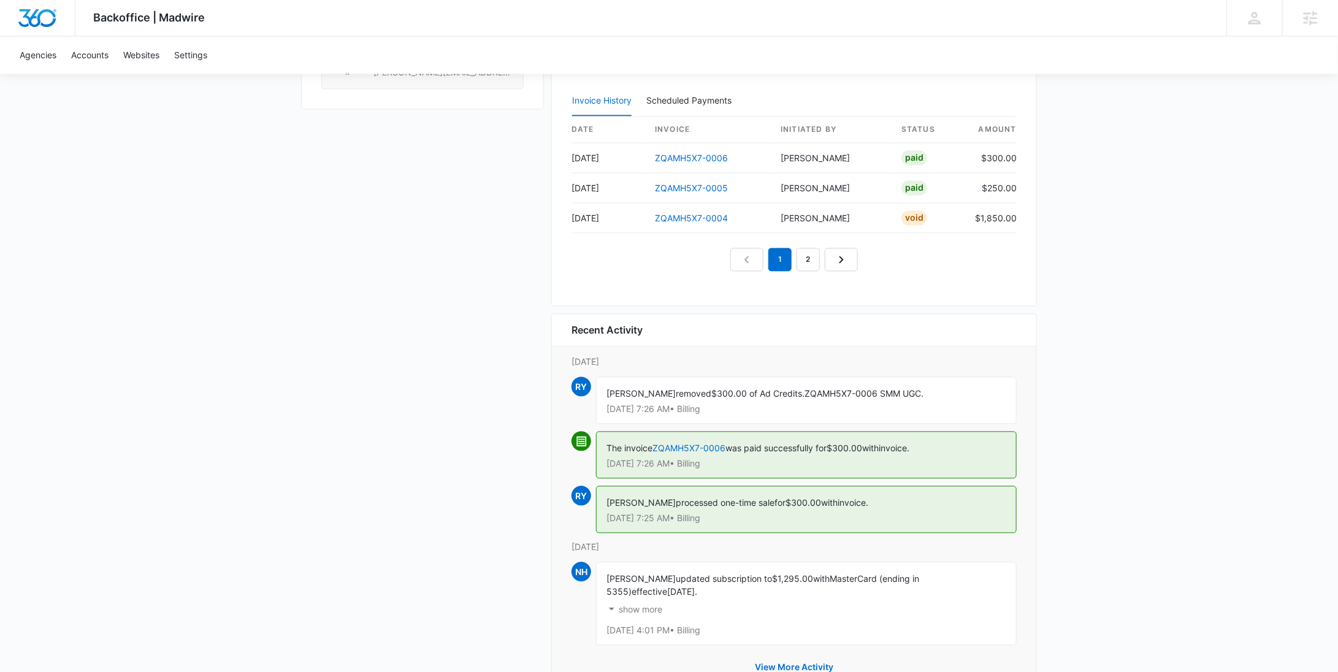
click at [651, 606] on p "show more" at bounding box center [641, 610] width 44 height 9
click at [651, 606] on p "show less" at bounding box center [638, 610] width 39 height 9
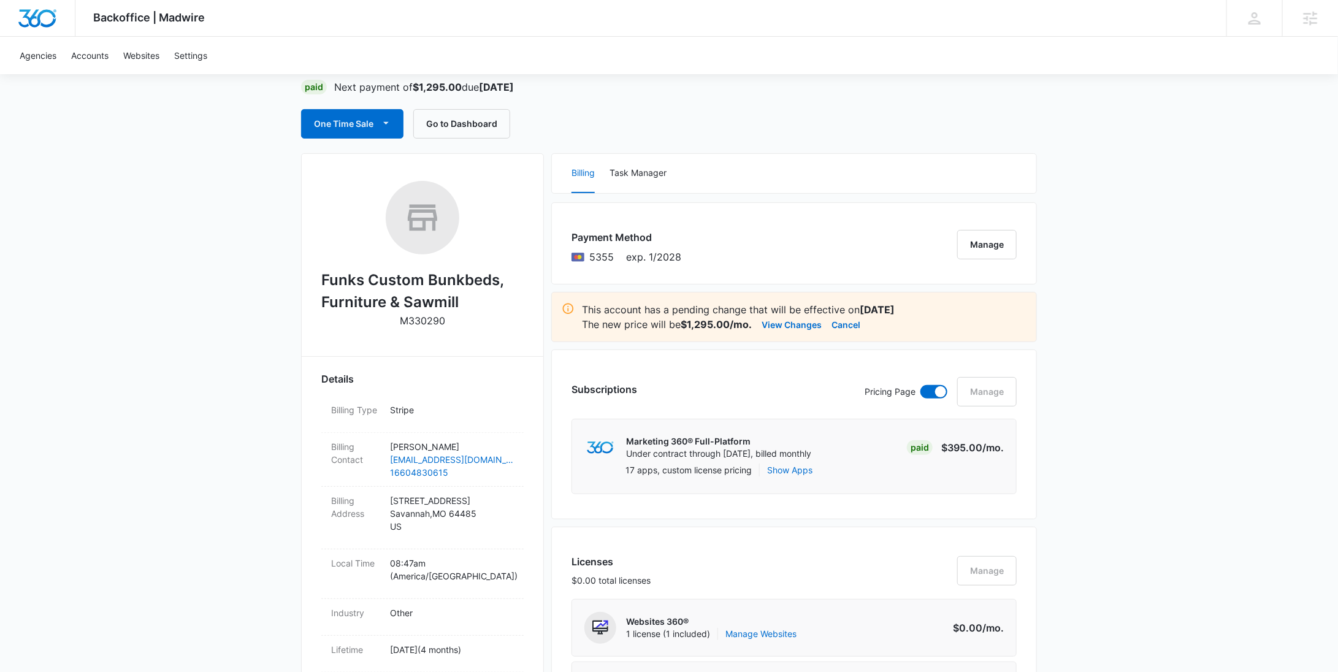
scroll to position [0, 0]
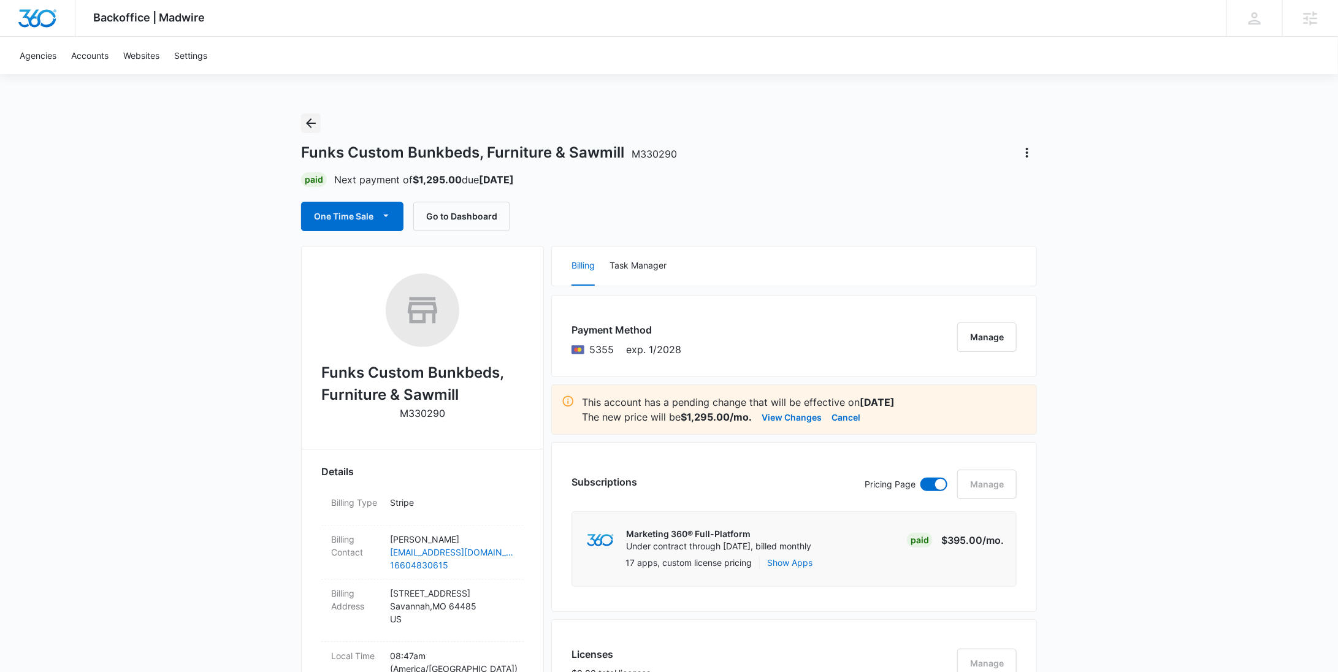
click at [308, 113] on button "Back" at bounding box center [311, 123] width 20 height 20
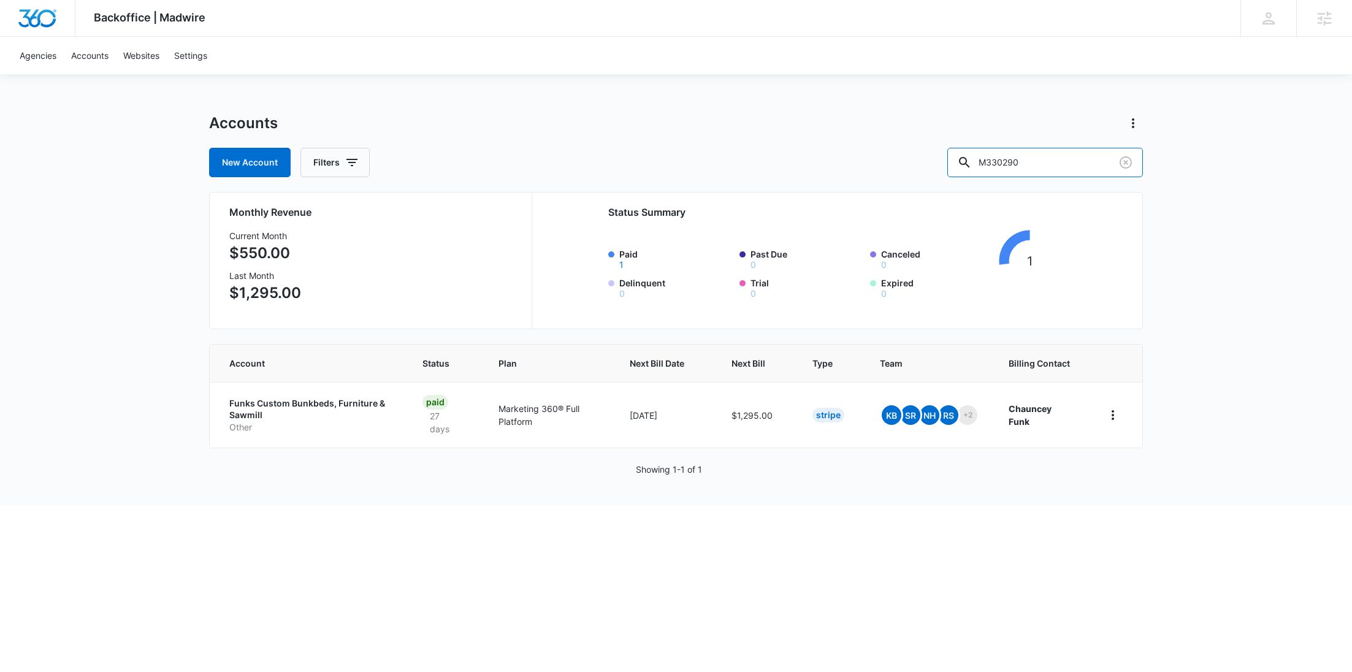
drag, startPoint x: 1057, startPoint y: 170, endPoint x: 949, endPoint y: 169, distance: 107.9
click at [950, 169] on div "New Account Filters M330290" at bounding box center [676, 162] width 934 height 29
paste input "1906"
type input "M319060"
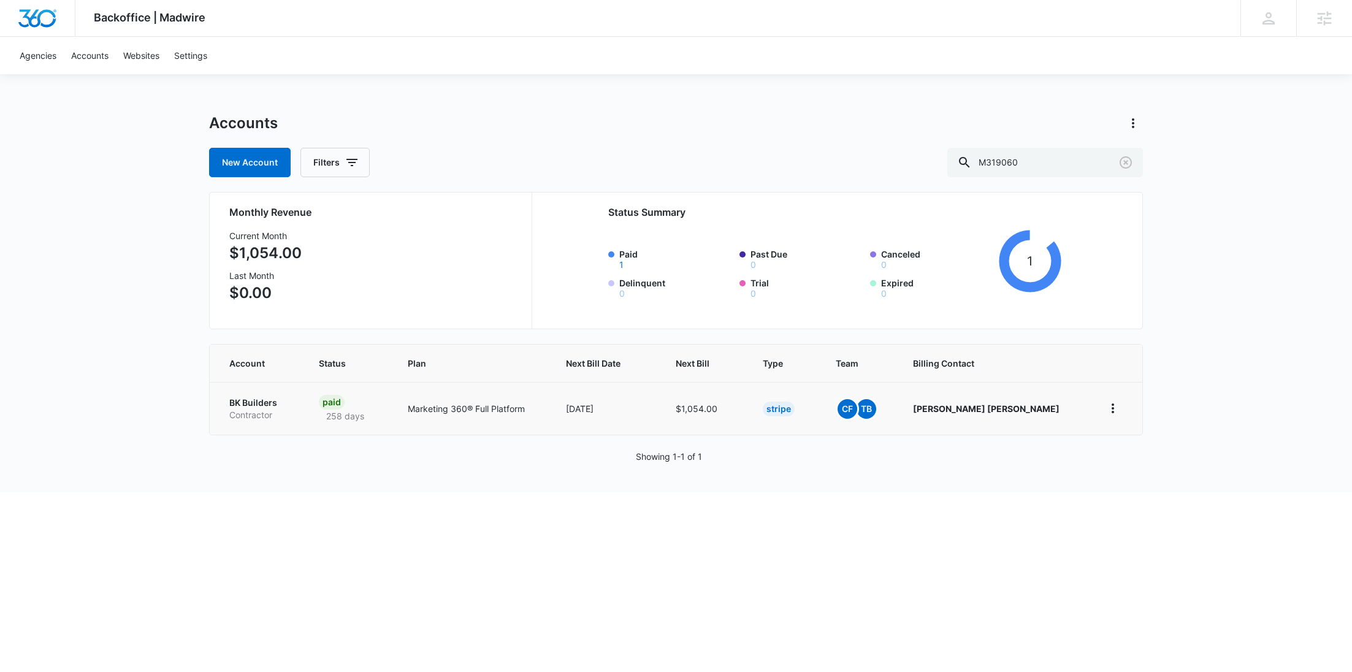
click at [266, 414] on p "Contractor" at bounding box center [259, 415] width 60 height 12
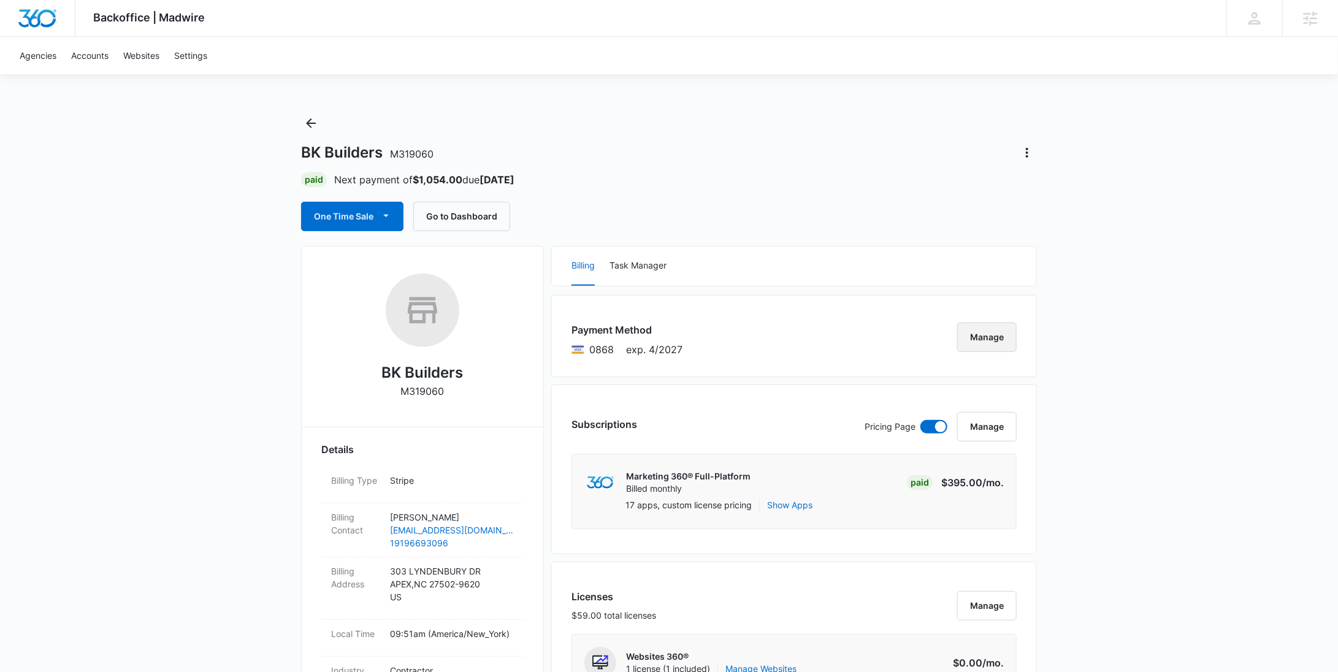
click at [988, 327] on button "Manage" at bounding box center [986, 336] width 59 height 29
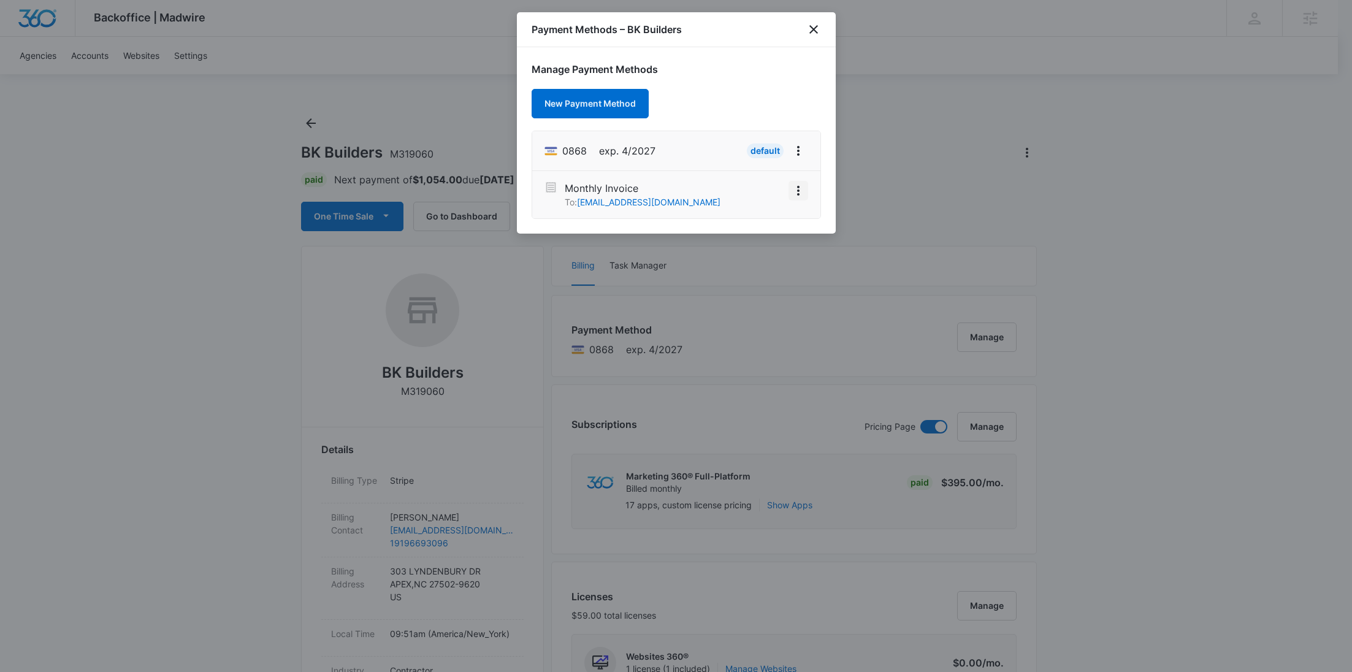
click at [801, 197] on icon "View More" at bounding box center [798, 190] width 15 height 15
click at [773, 158] on div "Activate" at bounding box center [761, 156] width 33 height 9
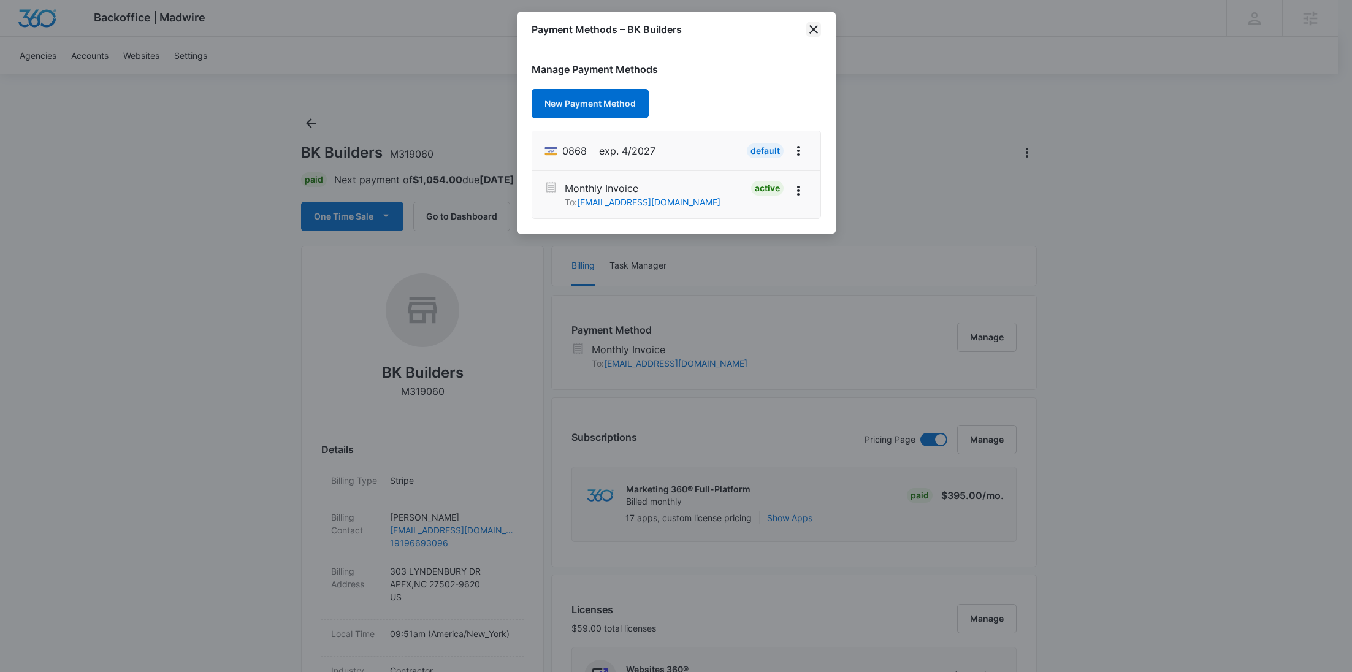
click at [810, 31] on icon "close" at bounding box center [813, 29] width 15 height 15
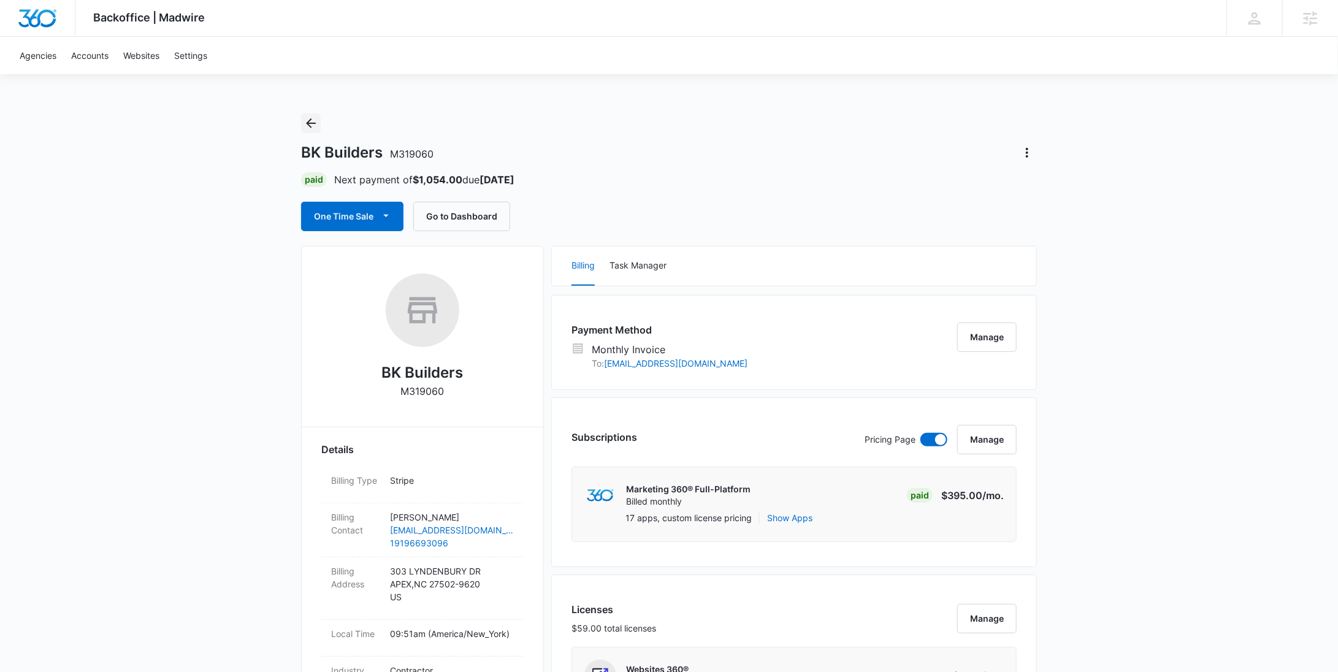
click at [308, 120] on icon "Back" at bounding box center [311, 123] width 10 height 10
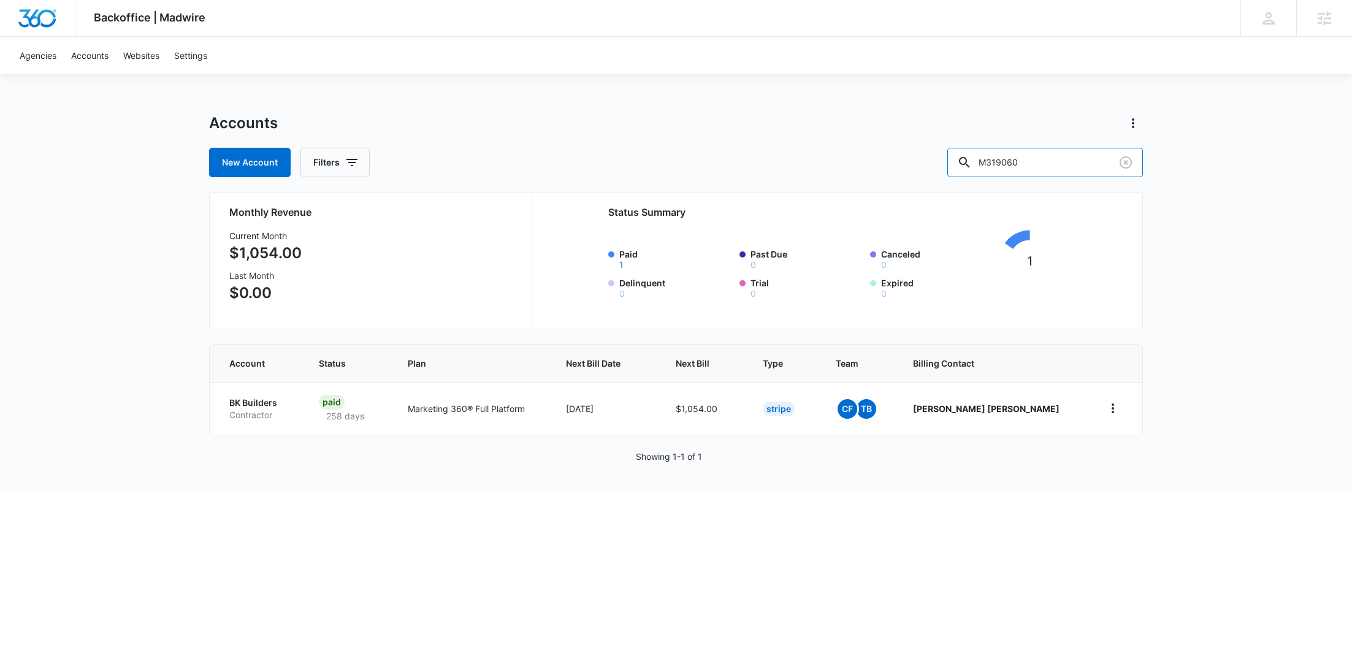
drag, startPoint x: 1081, startPoint y: 162, endPoint x: 944, endPoint y: 160, distance: 138.0
click at [947, 162] on div "New Account Filters M319060" at bounding box center [676, 162] width 934 height 29
paste input "25553"
type input "M25553"
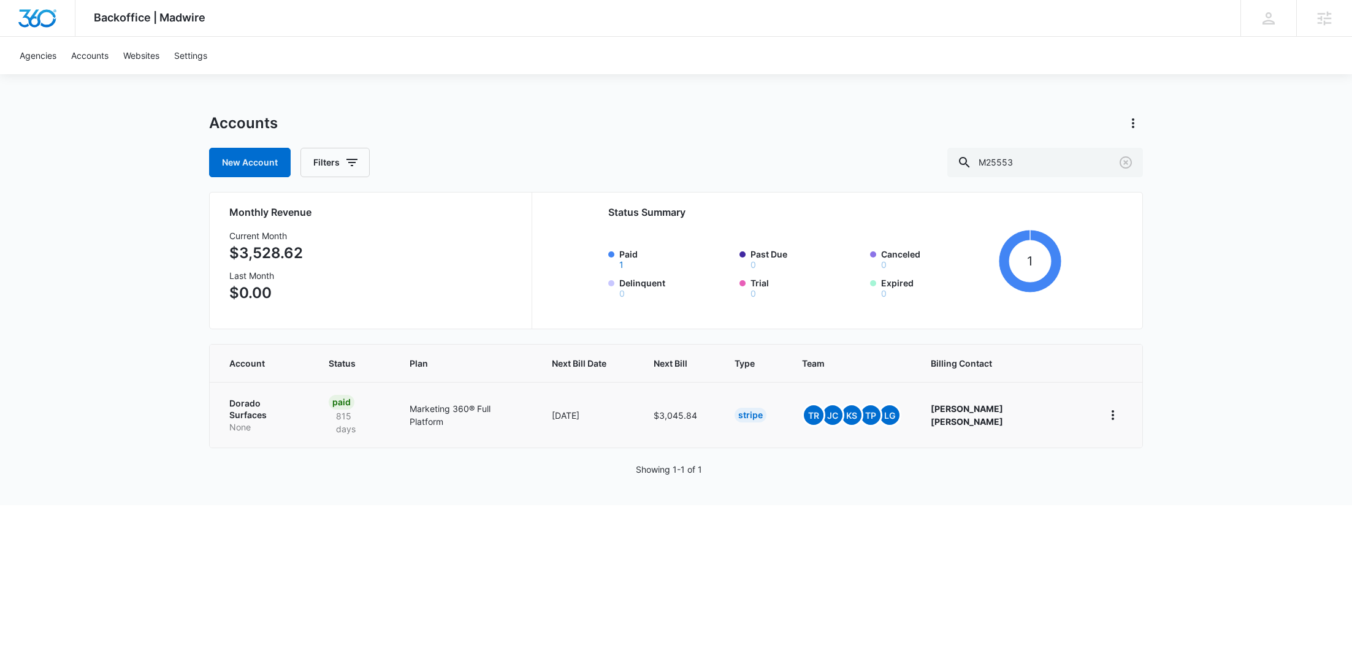
click at [264, 398] on p "Dorado Surfaces" at bounding box center [264, 409] width 70 height 24
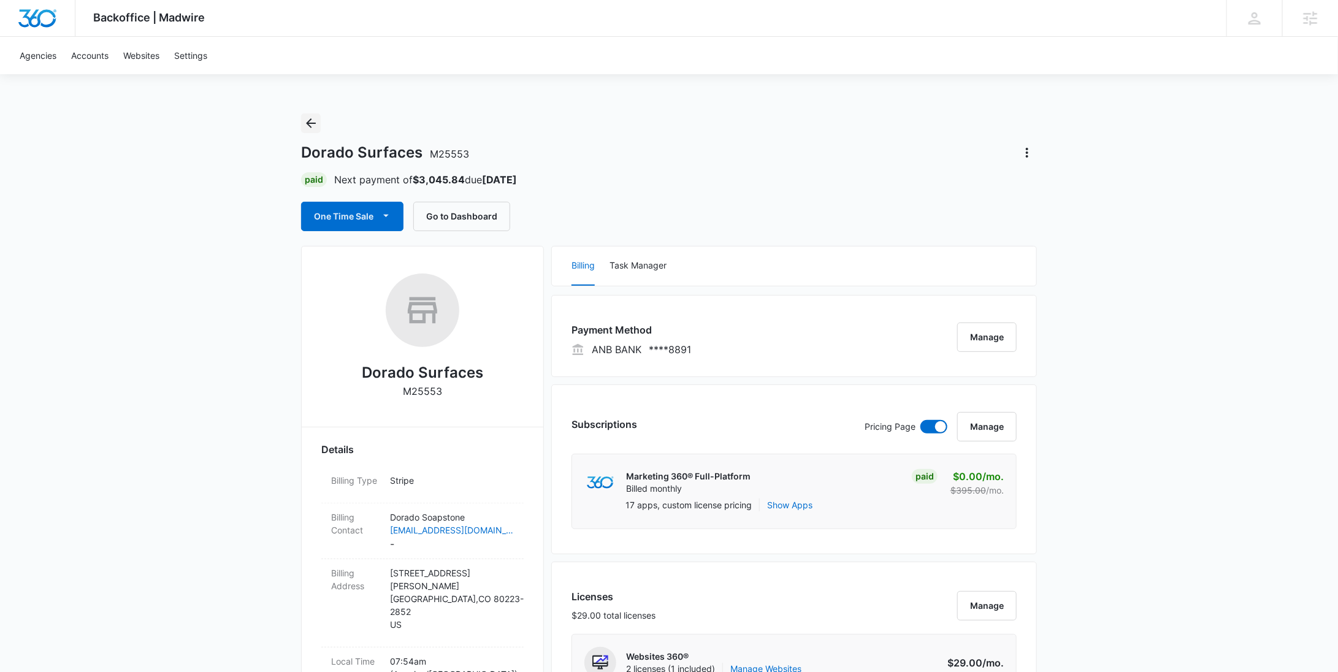
click at [315, 120] on icon "Back" at bounding box center [310, 123] width 15 height 15
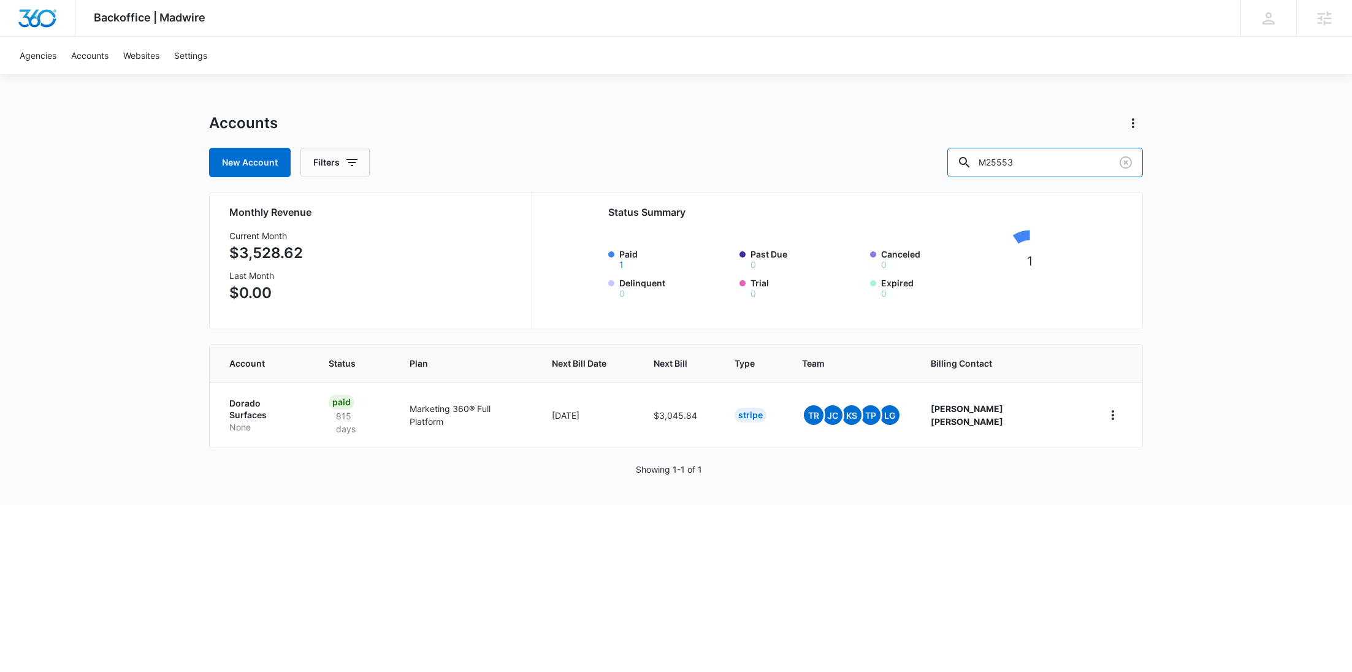
drag, startPoint x: 1055, startPoint y: 161, endPoint x: 937, endPoint y: 172, distance: 118.8
click at [939, 172] on div "New Account Filters M25553" at bounding box center [676, 162] width 934 height 29
paste input "58547"
type input "M58547"
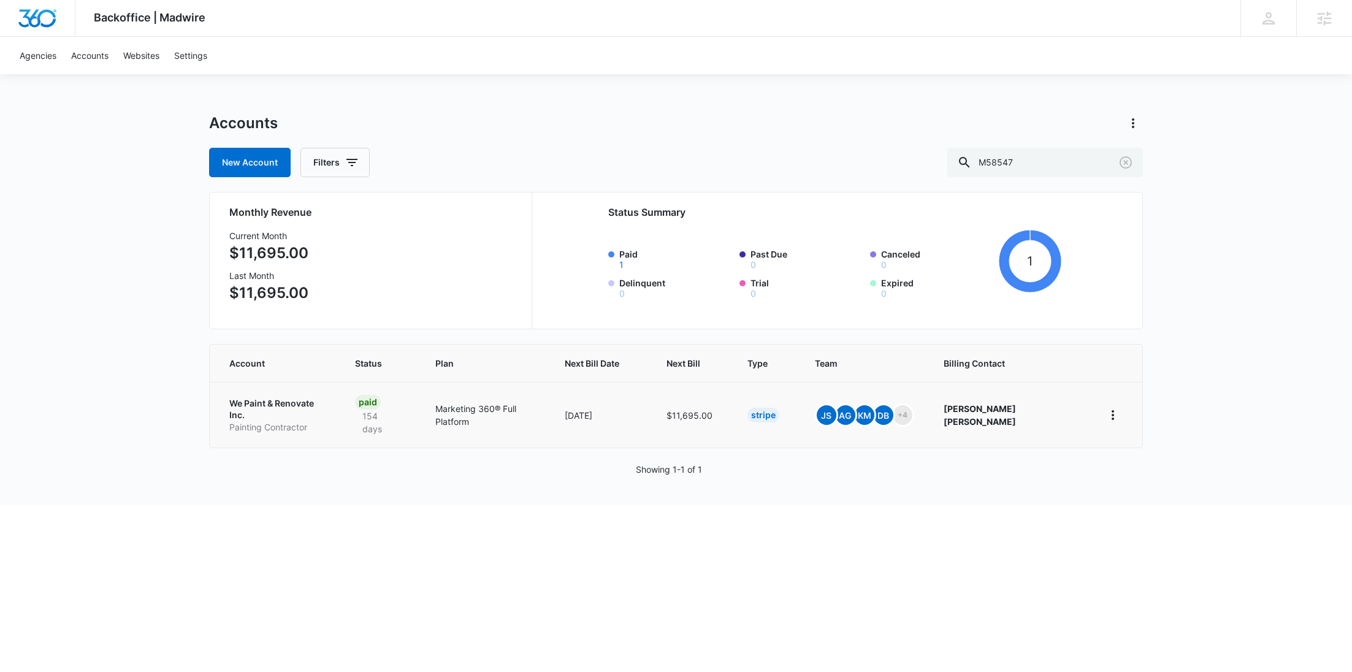
click at [279, 405] on p "We Paint & Renovate Inc." at bounding box center [277, 409] width 96 height 24
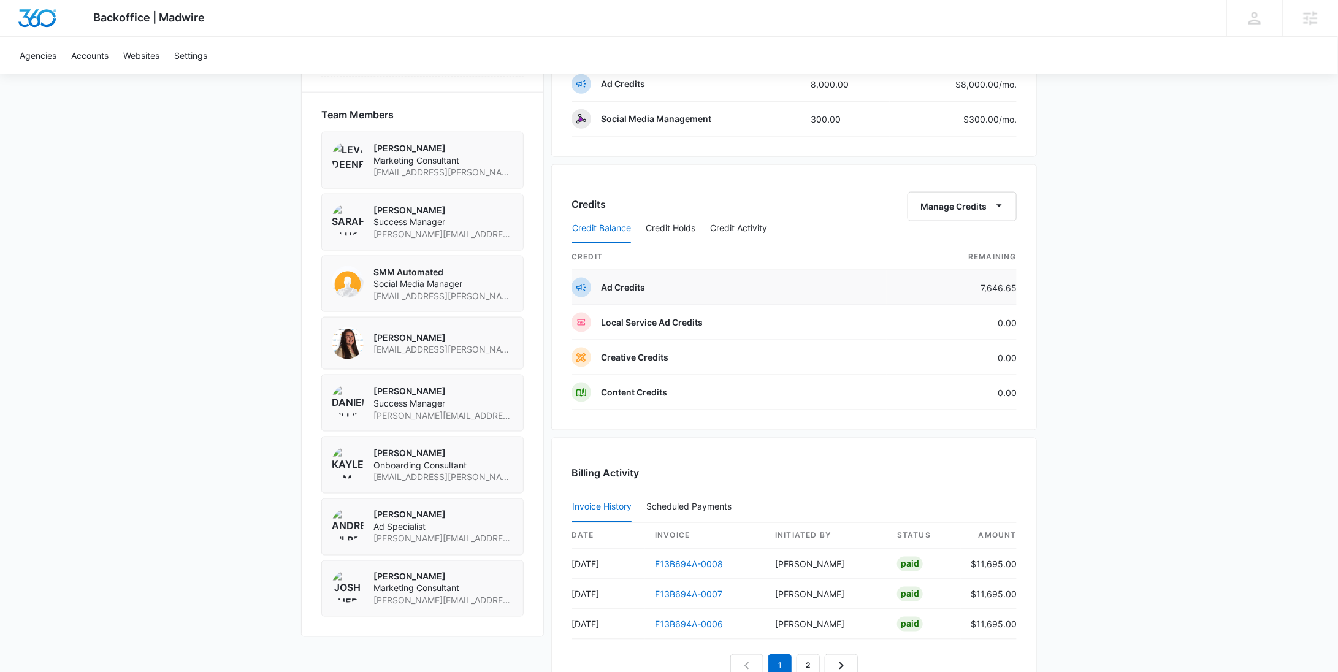
scroll to position [751, 0]
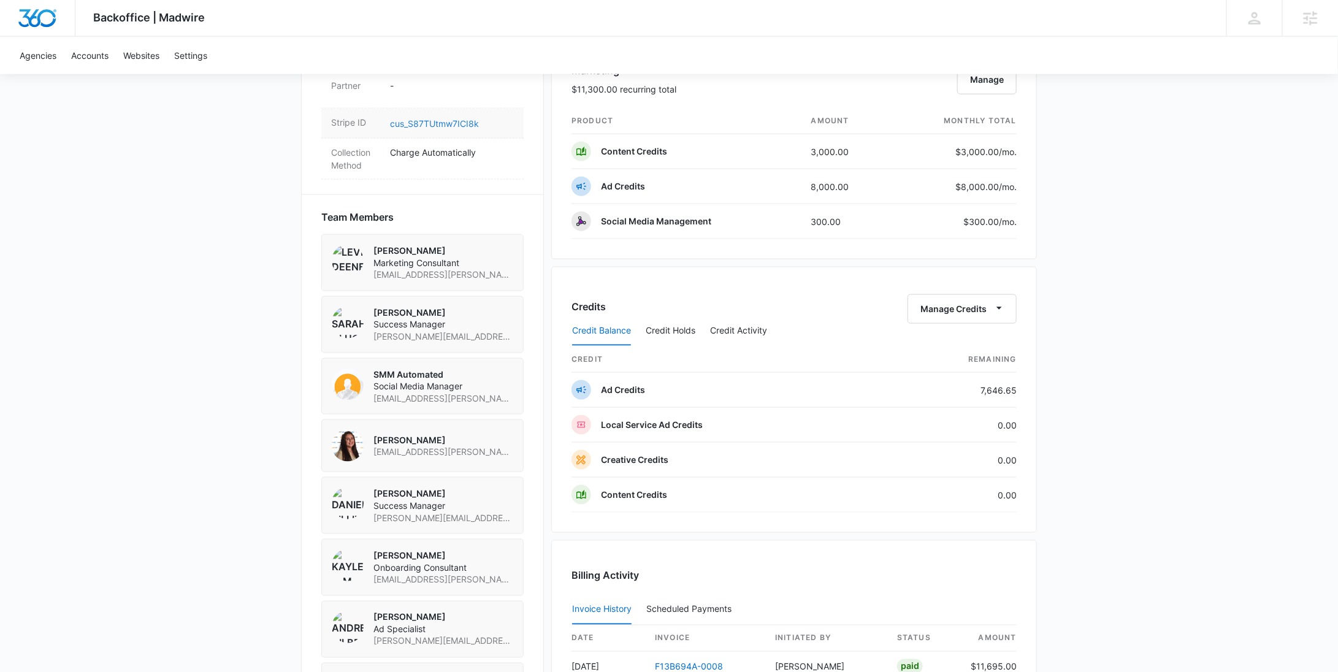
click at [437, 118] on link "cus_S87TUtmw7ICI8k" at bounding box center [434, 123] width 89 height 10
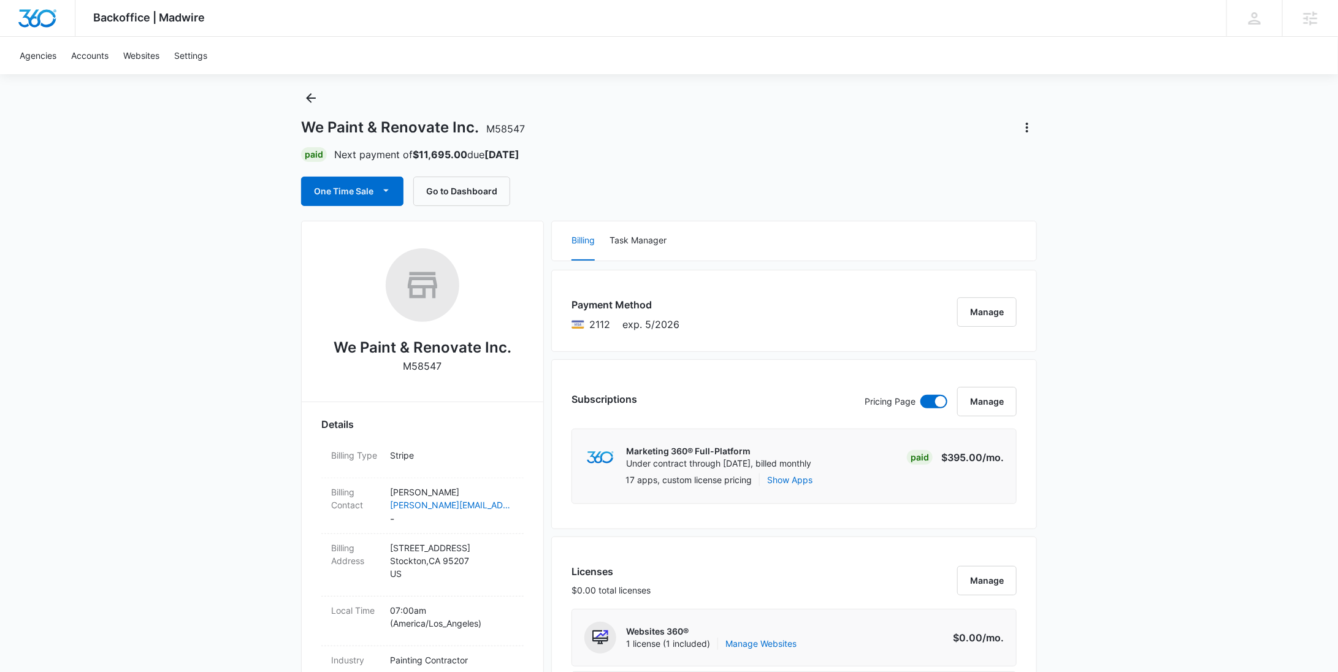
scroll to position [0, 0]
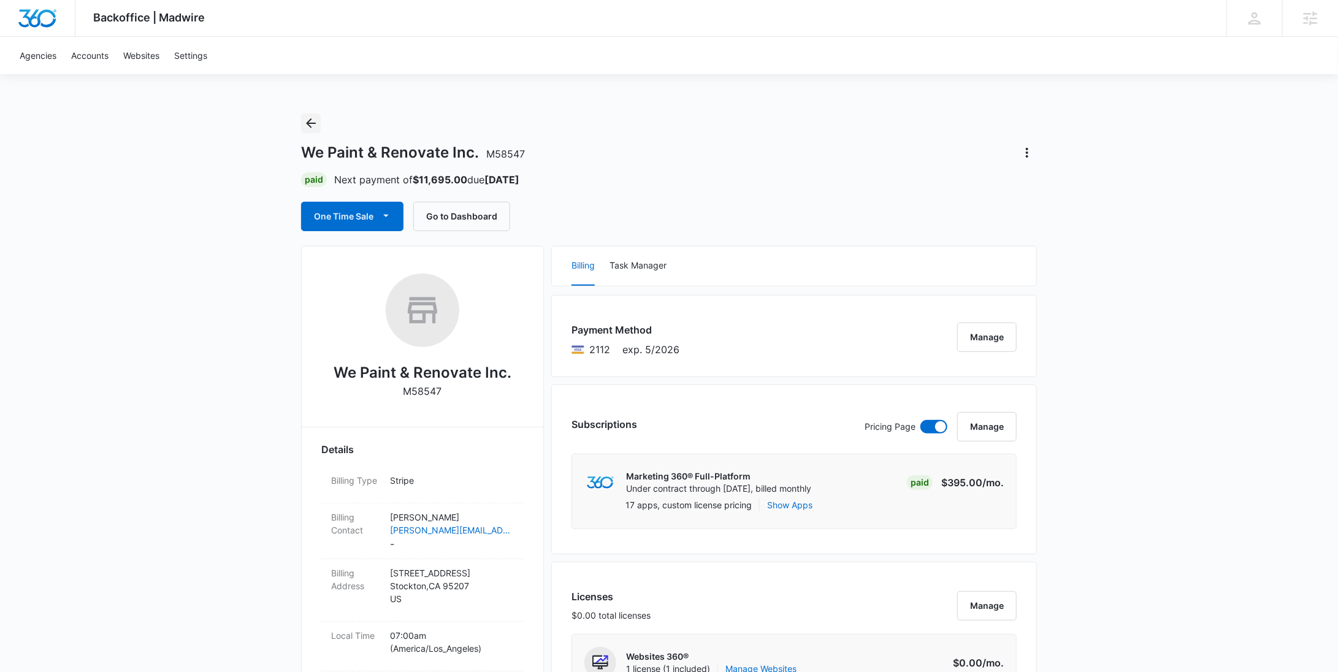
click at [312, 131] on button "Back" at bounding box center [311, 123] width 20 height 20
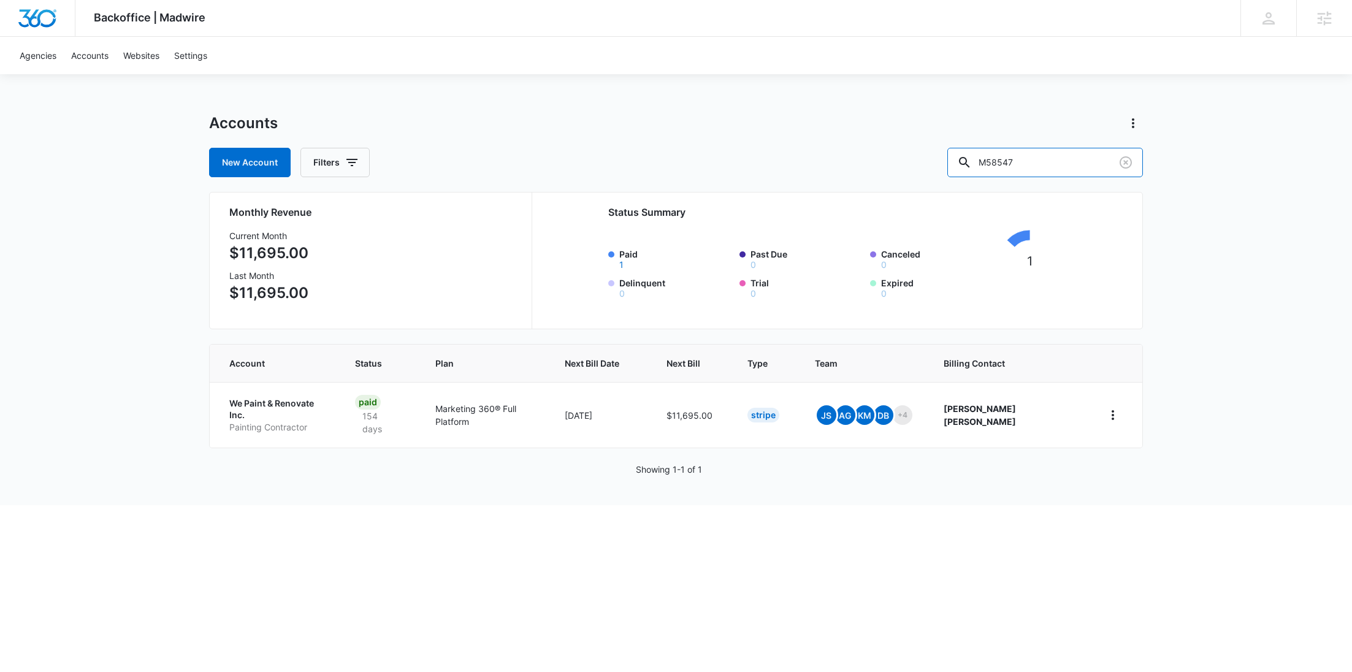
drag, startPoint x: 1079, startPoint y: 161, endPoint x: 978, endPoint y: 166, distance: 100.7
click at [980, 167] on div "New Account Filters M58547" at bounding box center [676, 162] width 934 height 29
paste input "CLP1011"
type input "CLP1011"
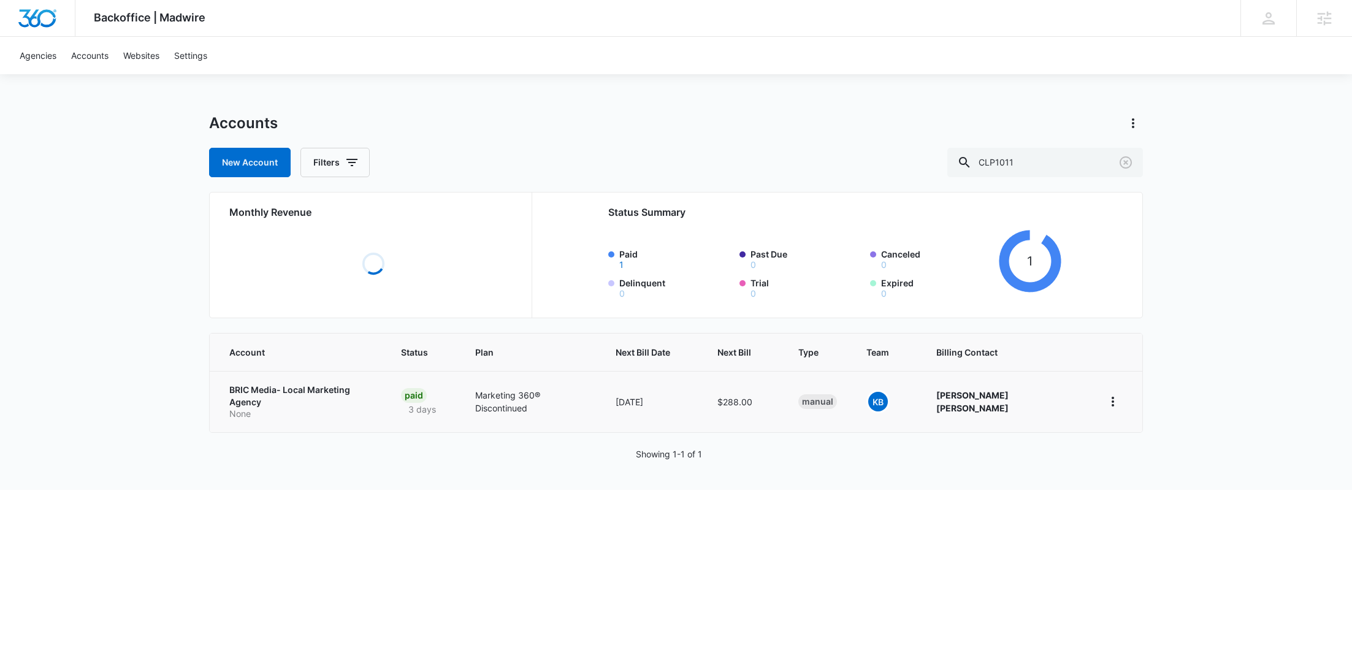
click at [305, 392] on td "BRIC Media- Local Marketing Agency None" at bounding box center [298, 401] width 177 height 61
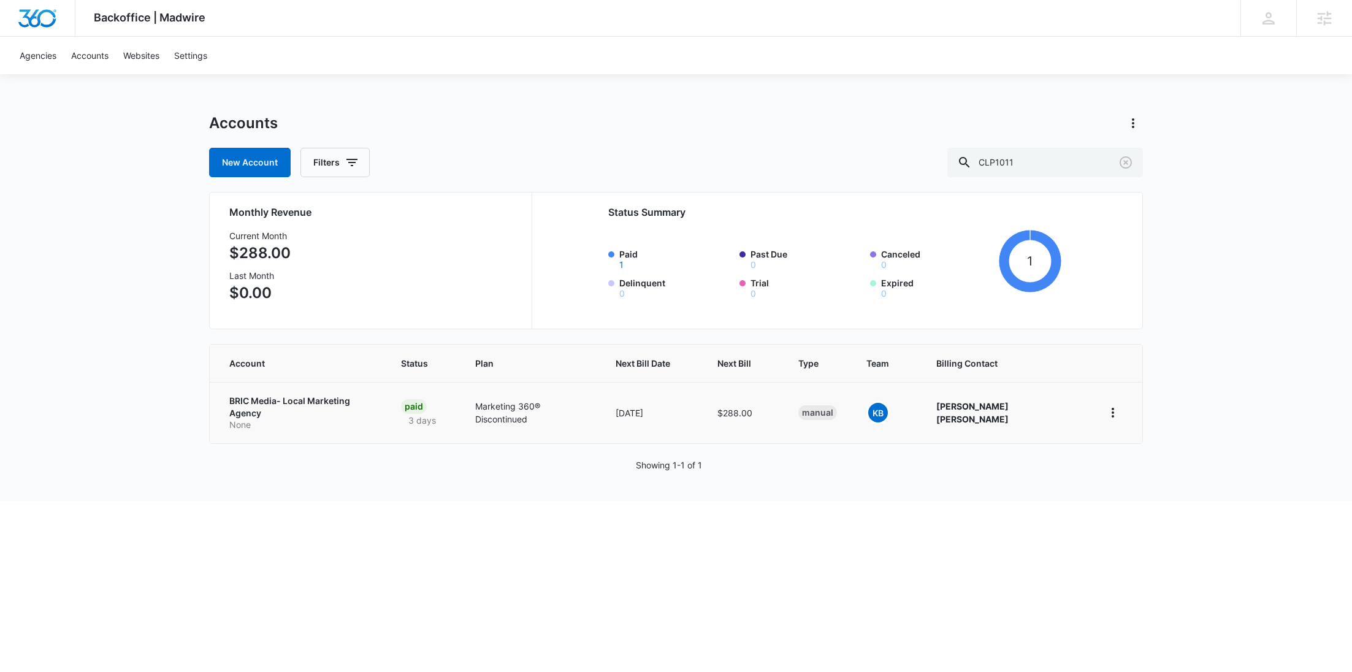
click at [307, 419] on p "None" at bounding box center [300, 425] width 142 height 12
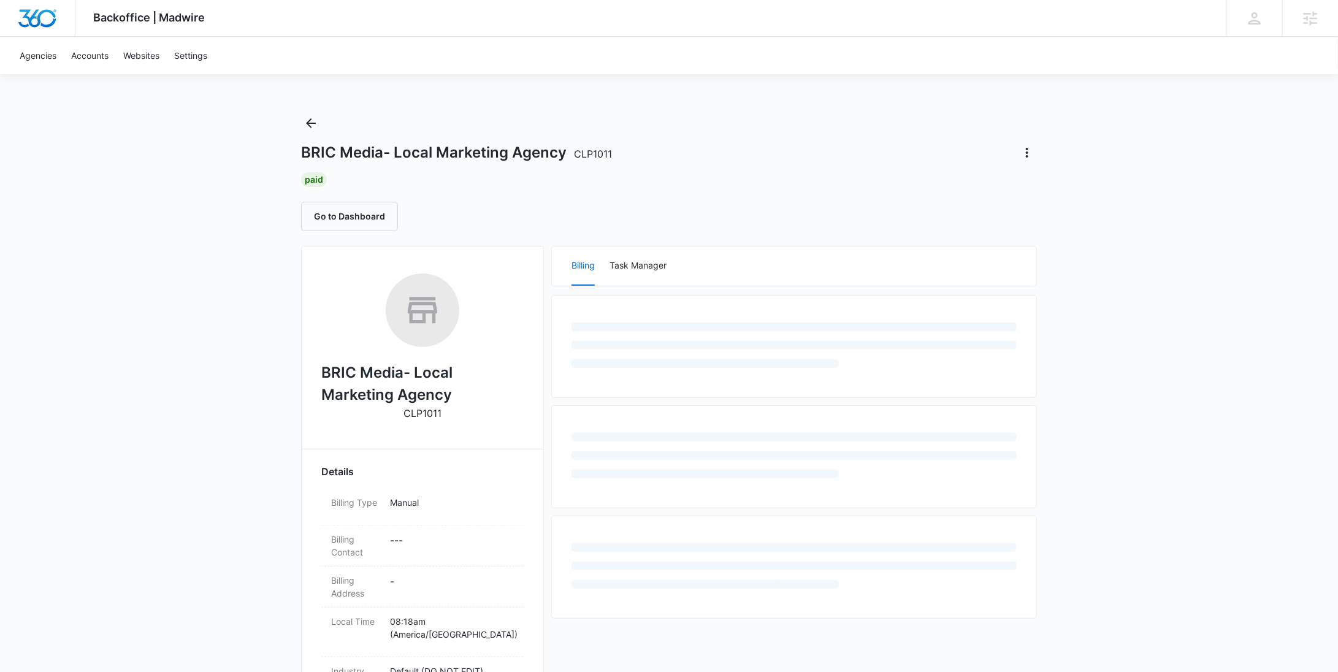
scroll to position [388, 0]
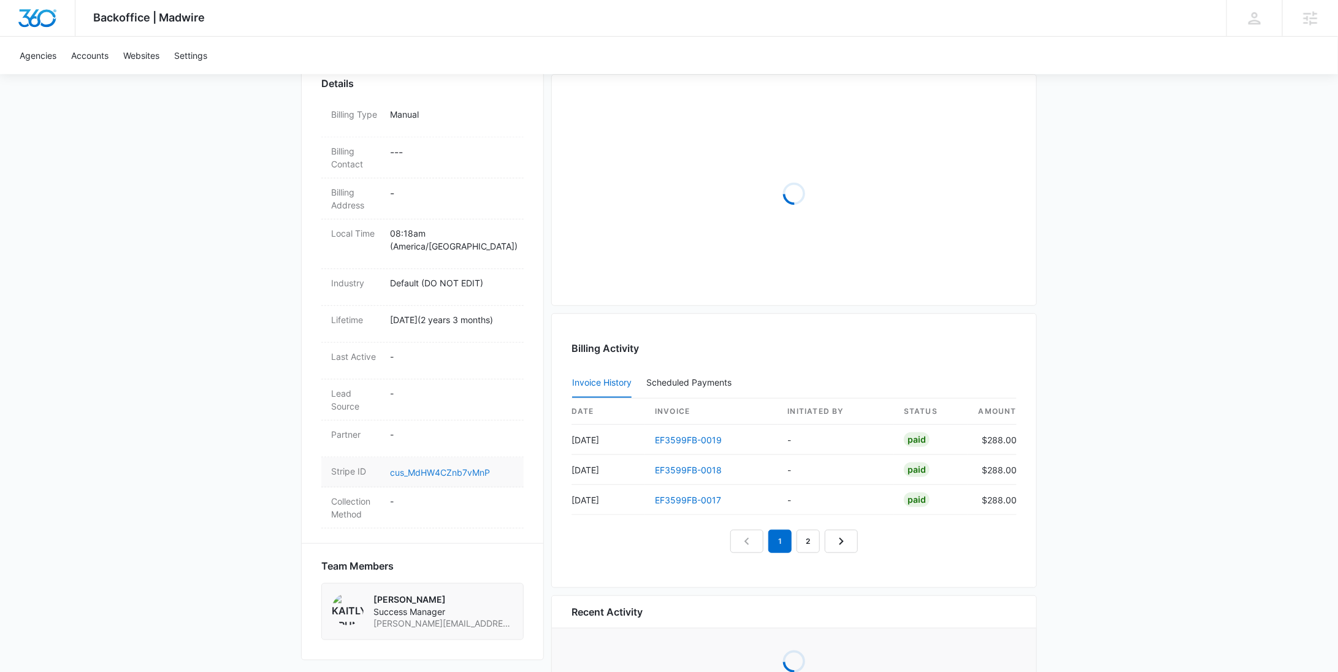
click at [459, 467] on link "cus_MdHW4CZnb7vMnP" at bounding box center [440, 472] width 100 height 10
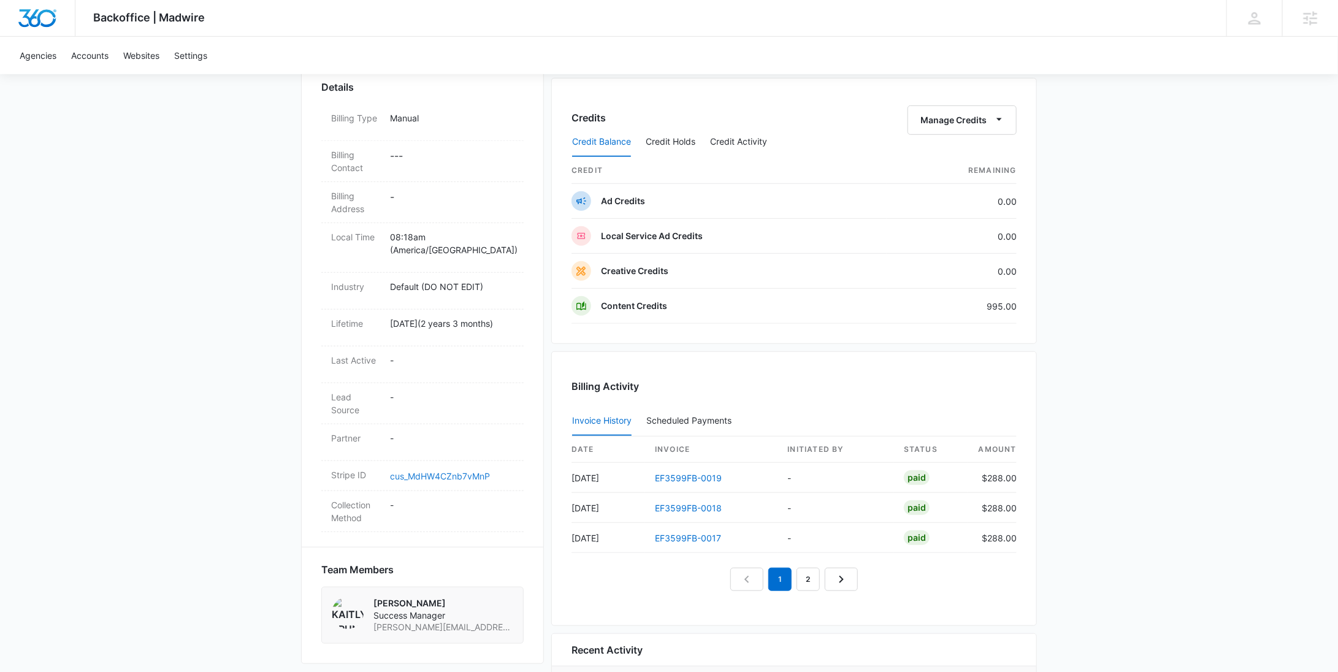
scroll to position [0, 0]
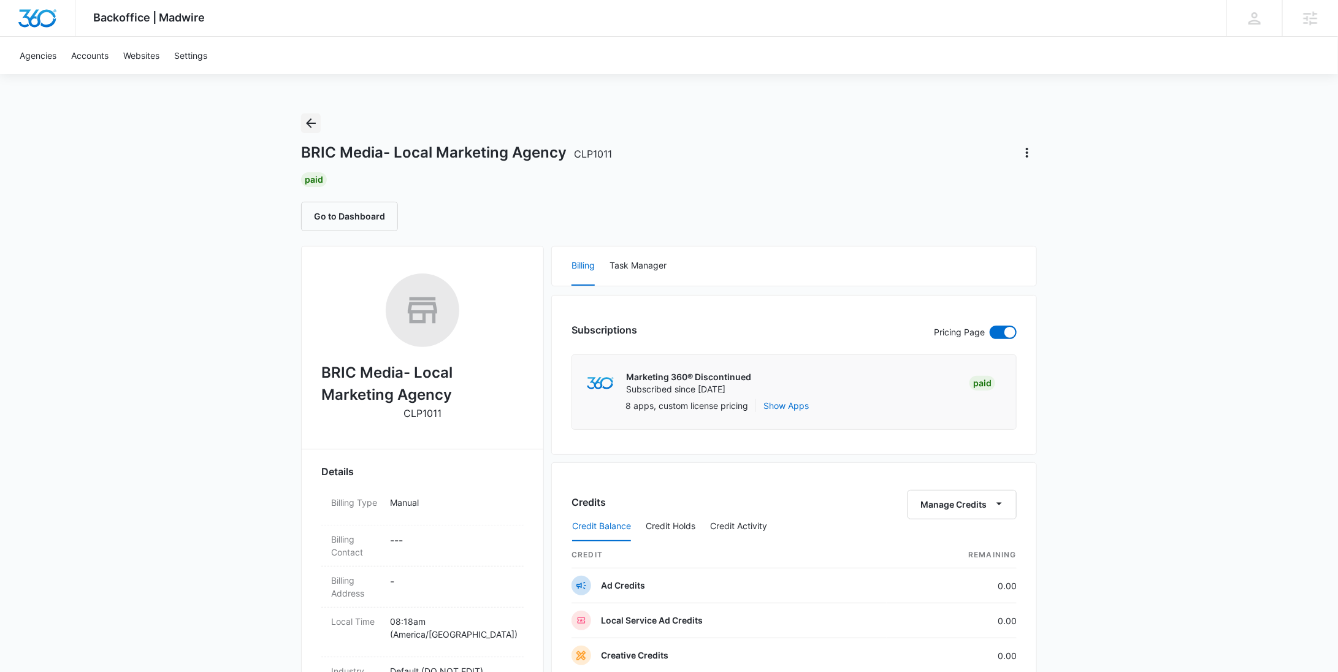
click at [310, 126] on icon "Back" at bounding box center [311, 123] width 10 height 10
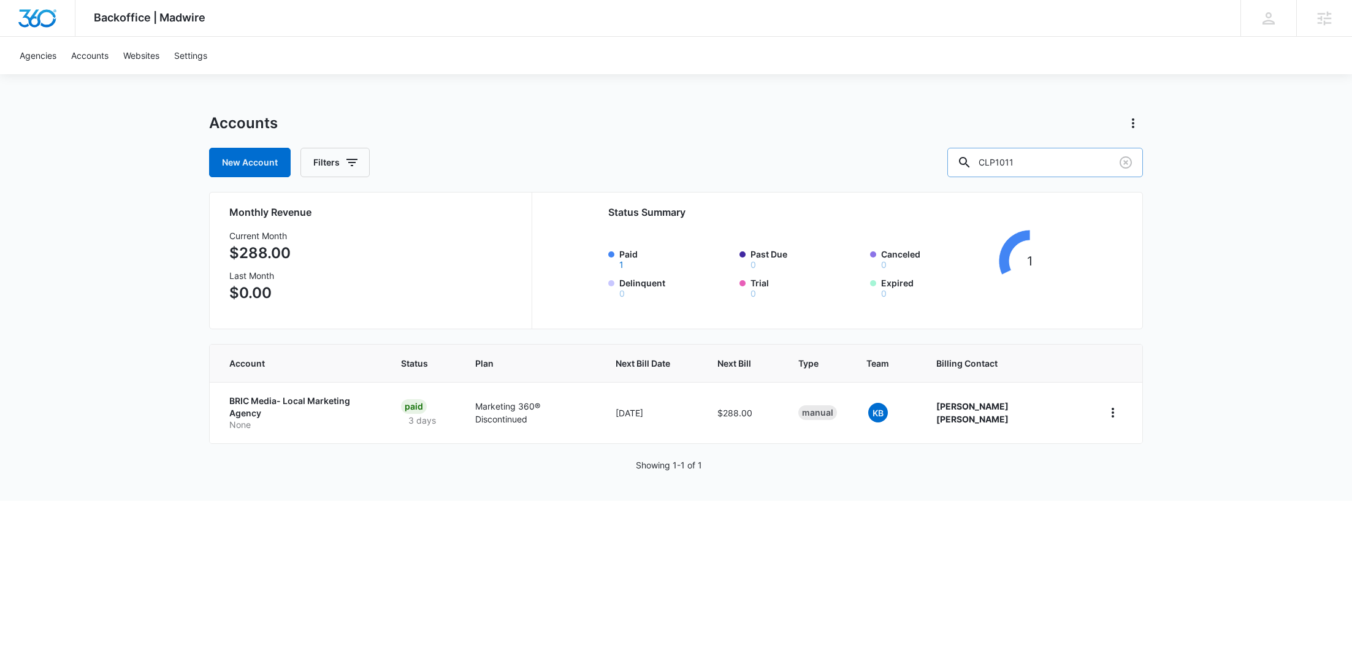
drag, startPoint x: 1060, startPoint y: 158, endPoint x: 996, endPoint y: 168, distance: 65.2
click at [996, 168] on div "CLP1011" at bounding box center [1045, 162] width 196 height 29
type input "v"
paste input "M330605"
type input "M330605"
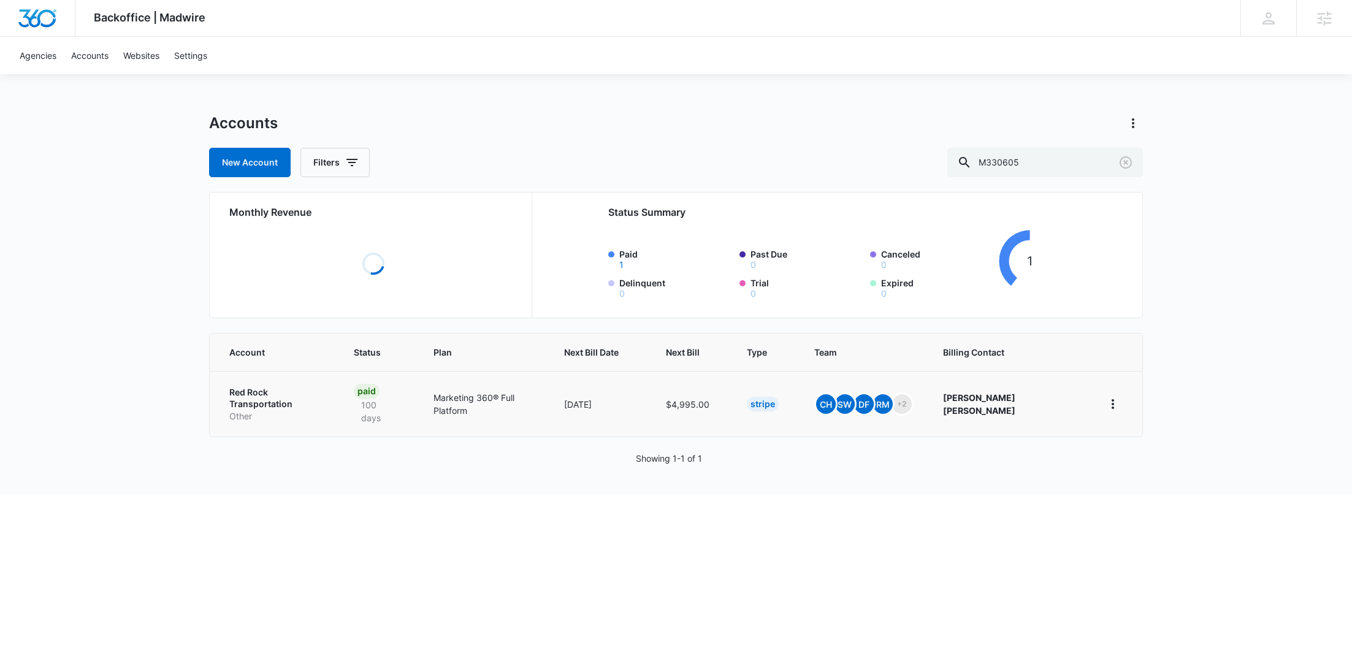
click at [302, 410] on p "Other" at bounding box center [276, 416] width 95 height 12
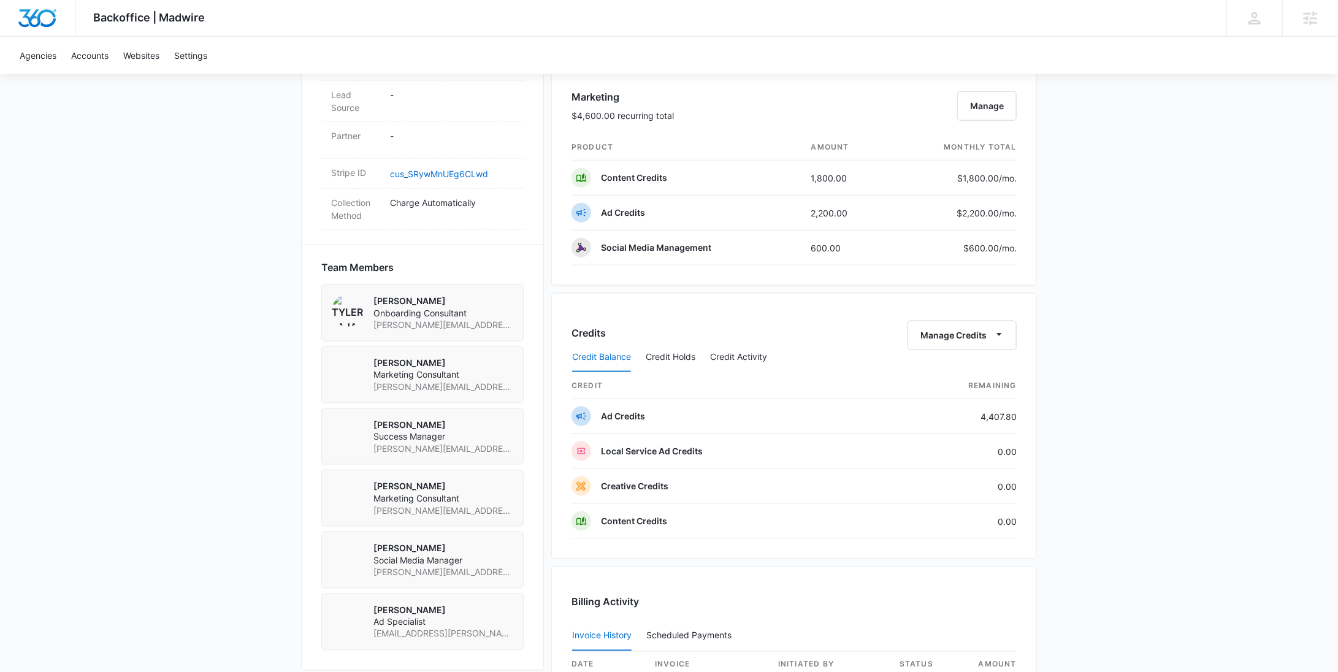
scroll to position [758, 0]
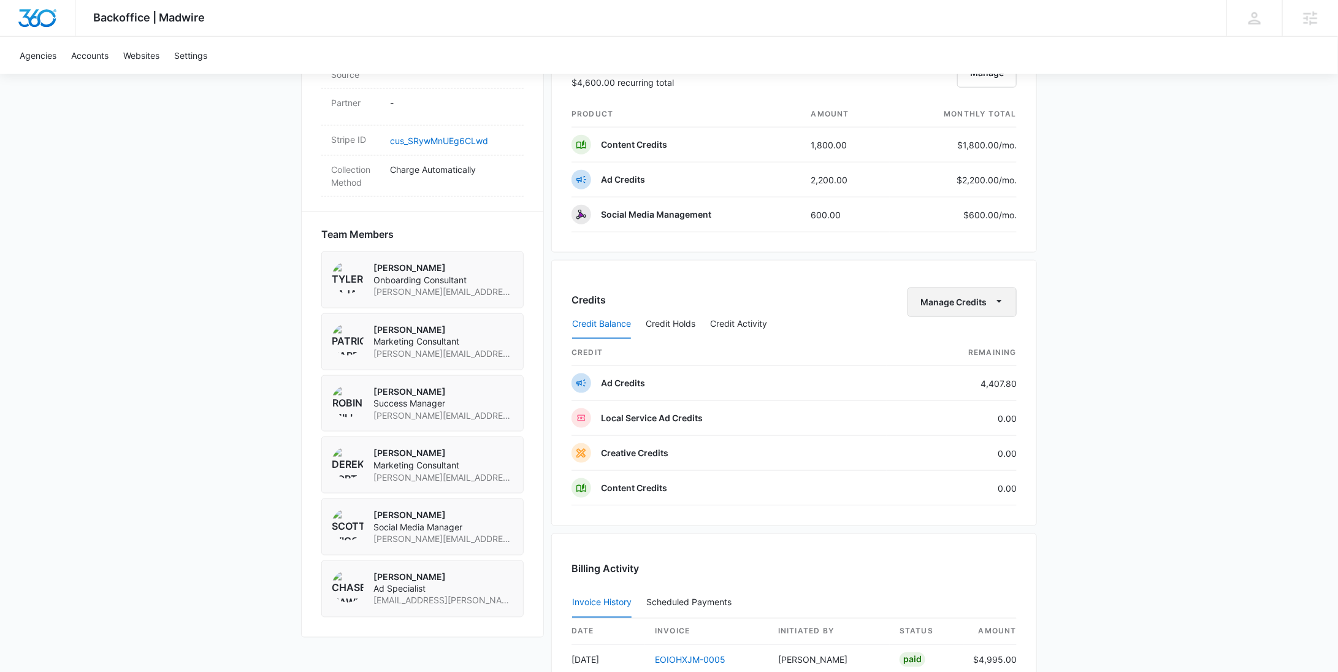
click at [982, 303] on button "Manage Credits" at bounding box center [961, 302] width 109 height 29
click at [948, 358] on div "Withdraw Credits" at bounding box center [981, 357] width 115 height 9
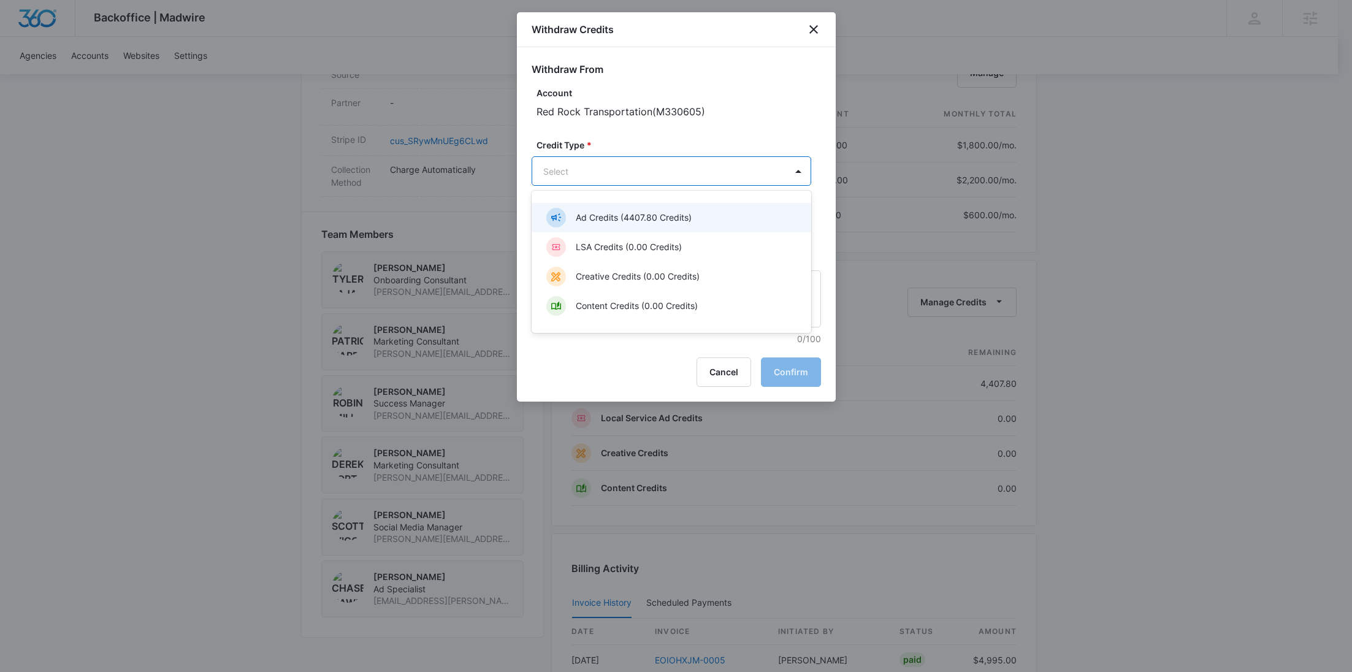
click at [665, 172] on body "Backoffice | Madwire Apps Settings RY Rochelle Young rochelle.young@madwire.com…" at bounding box center [676, 103] width 1352 height 1722
click at [627, 217] on p "Ad Credits (4407.80 Credits)" at bounding box center [634, 217] width 116 height 13
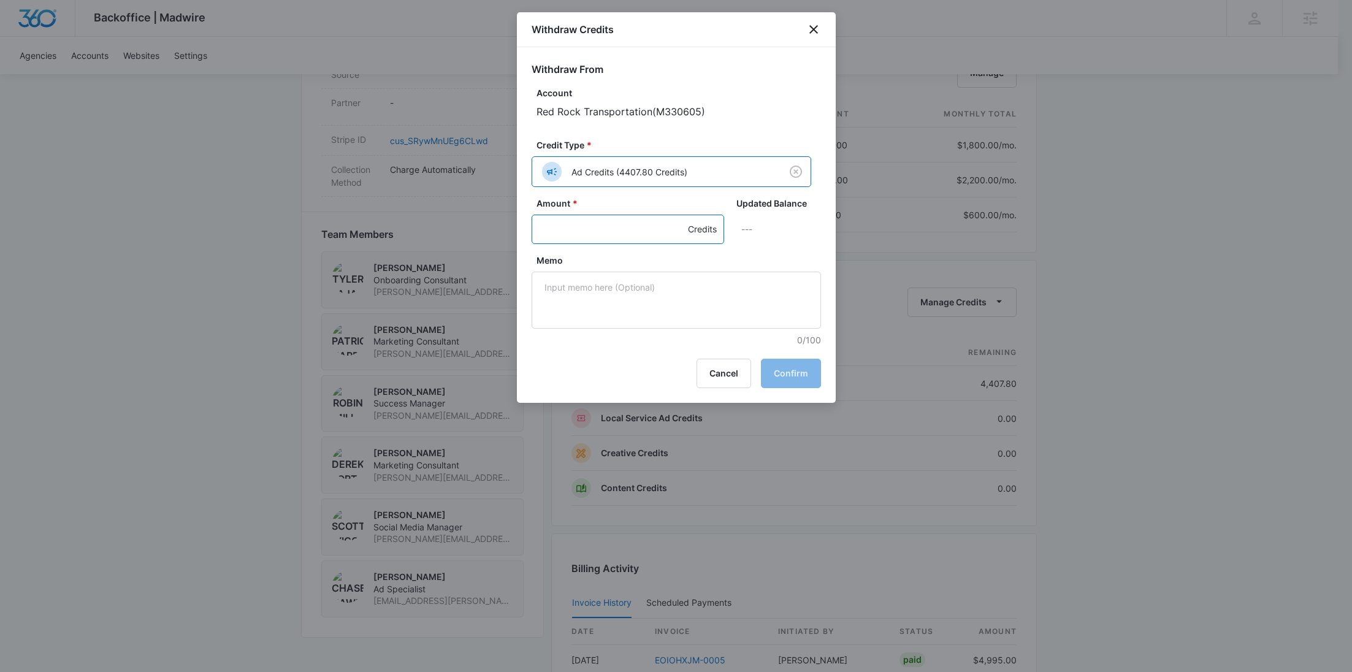
click at [573, 221] on input "Amount *" at bounding box center [628, 229] width 193 height 29
type input "1000"
click at [627, 288] on textarea "Memo" at bounding box center [676, 300] width 289 height 57
paste textarea "LinkedIn"
type textarea "LinkedIn"
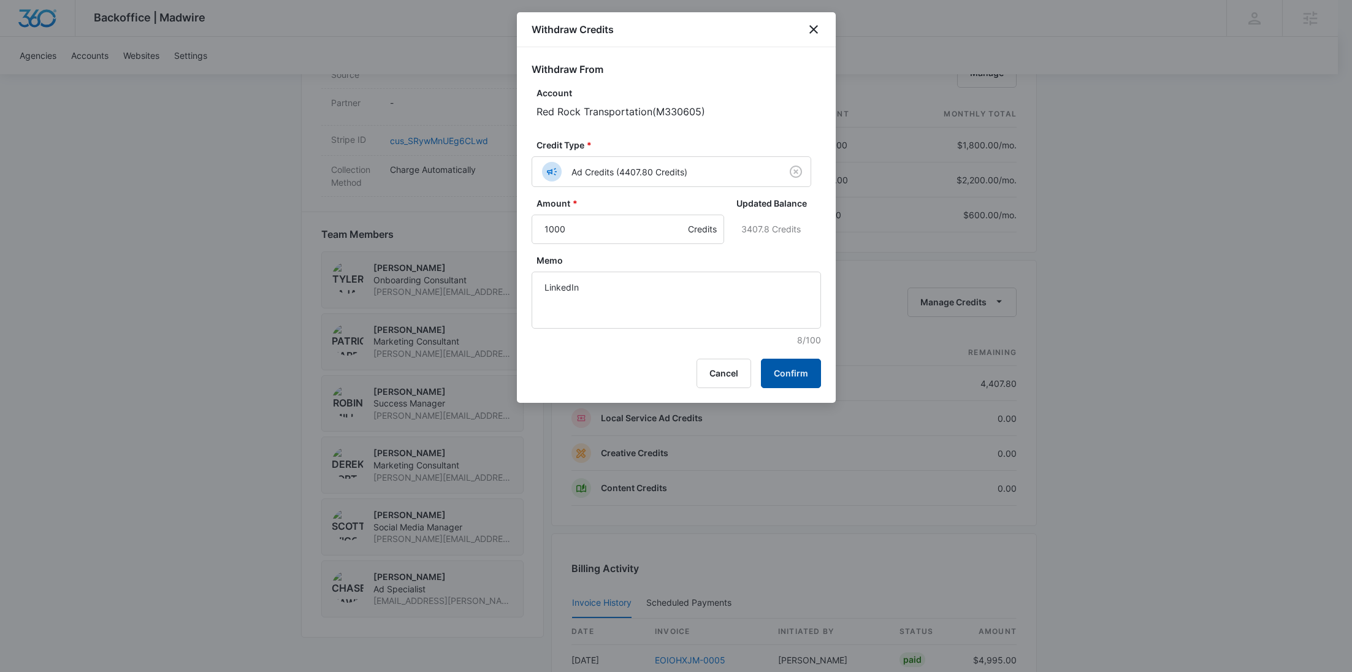
click at [795, 371] on button "Confirm" at bounding box center [791, 373] width 60 height 29
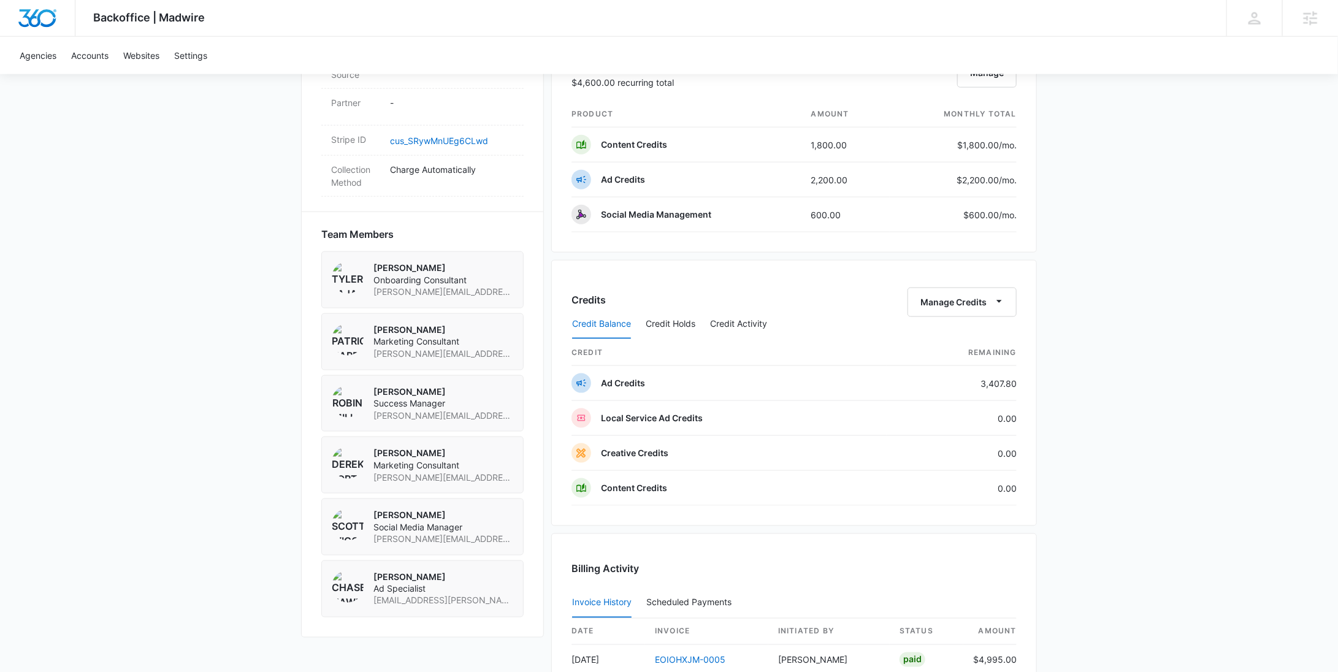
scroll to position [0, 0]
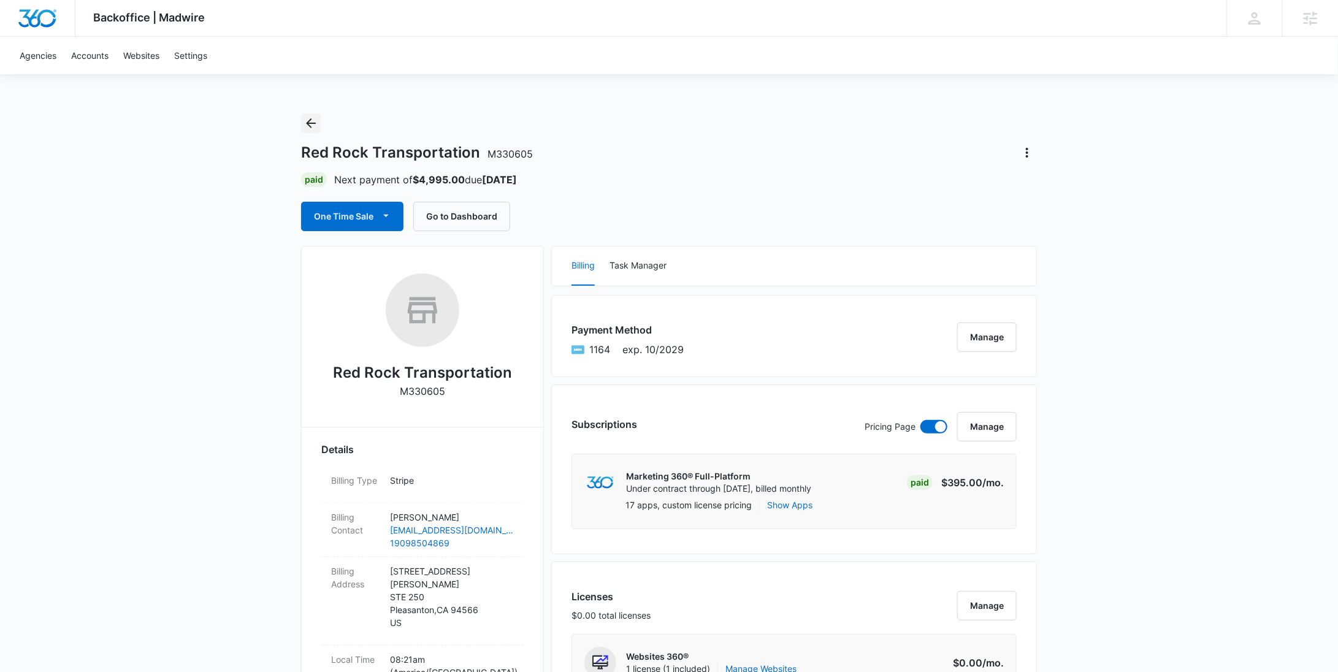
click at [310, 118] on icon "Back" at bounding box center [310, 123] width 15 height 15
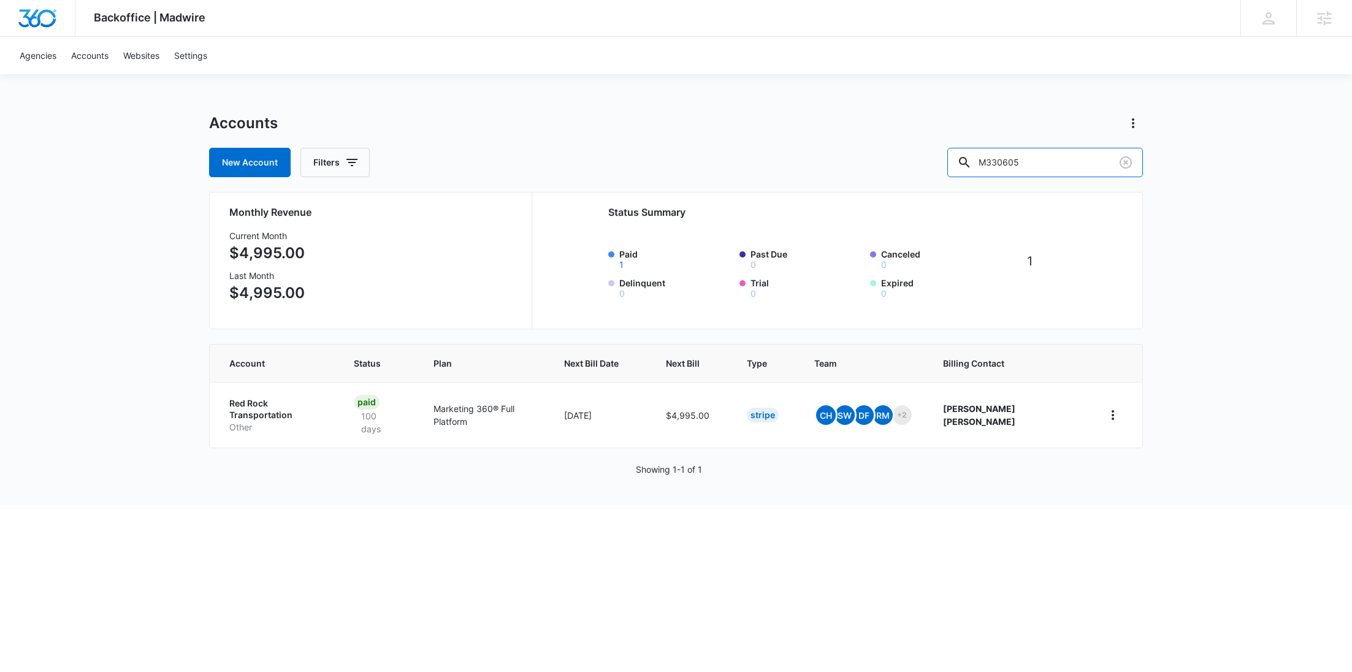
drag, startPoint x: 1065, startPoint y: 173, endPoint x: 963, endPoint y: 170, distance: 102.4
click at [963, 172] on div "New Account Filters M330605" at bounding box center [676, 162] width 934 height 29
paste input "29708"
type input "M29708"
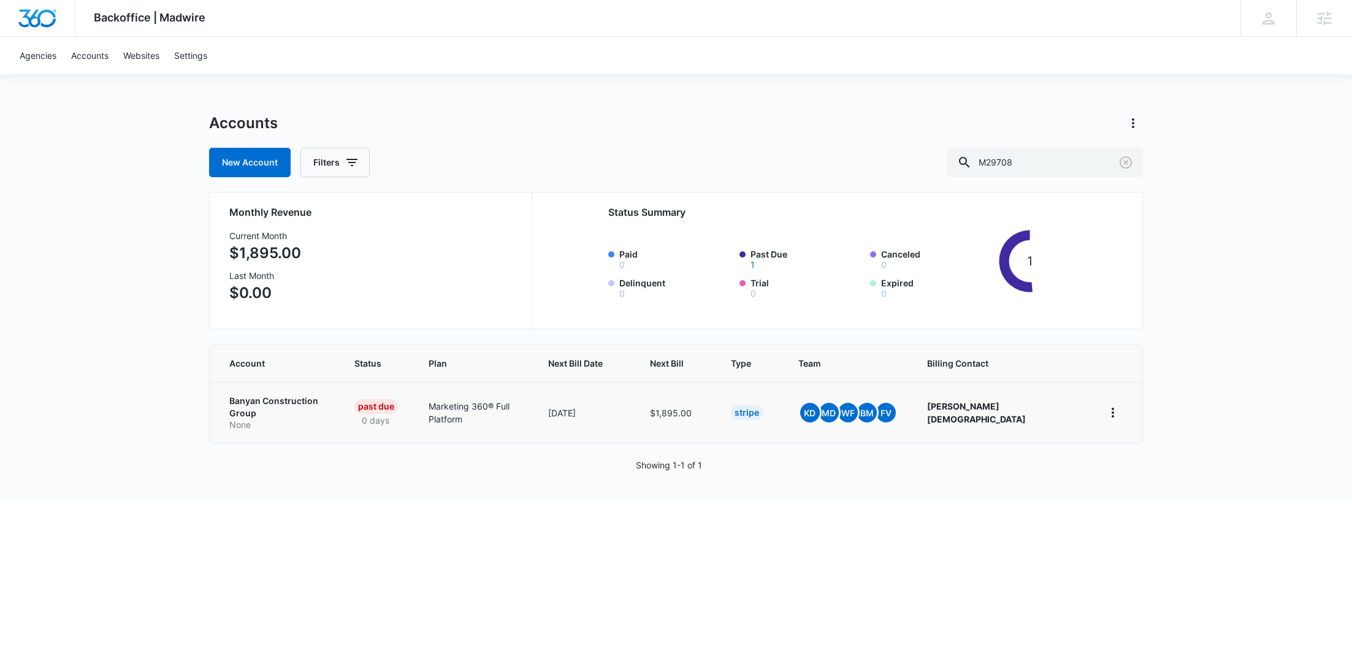
click at [269, 398] on p "Banyan Construction Group" at bounding box center [277, 407] width 96 height 24
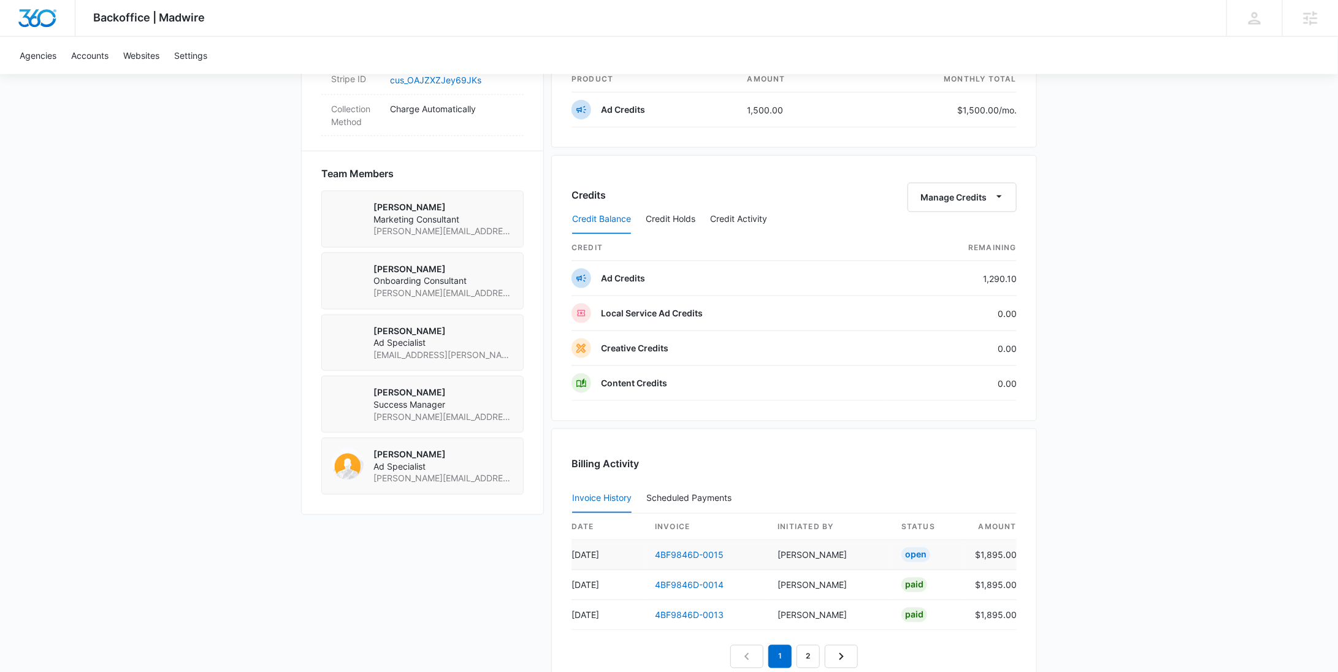
scroll to position [679, 0]
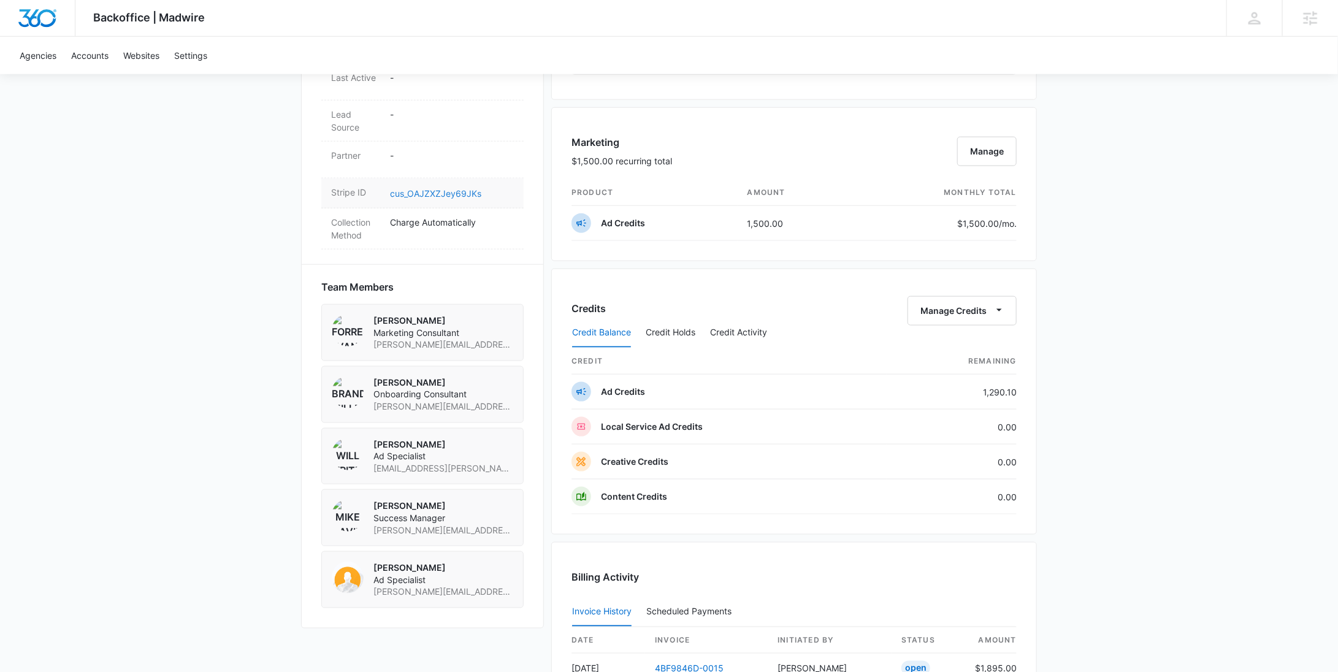
click at [449, 188] on link "cus_OAJZXZJey69JKs" at bounding box center [435, 193] width 91 height 10
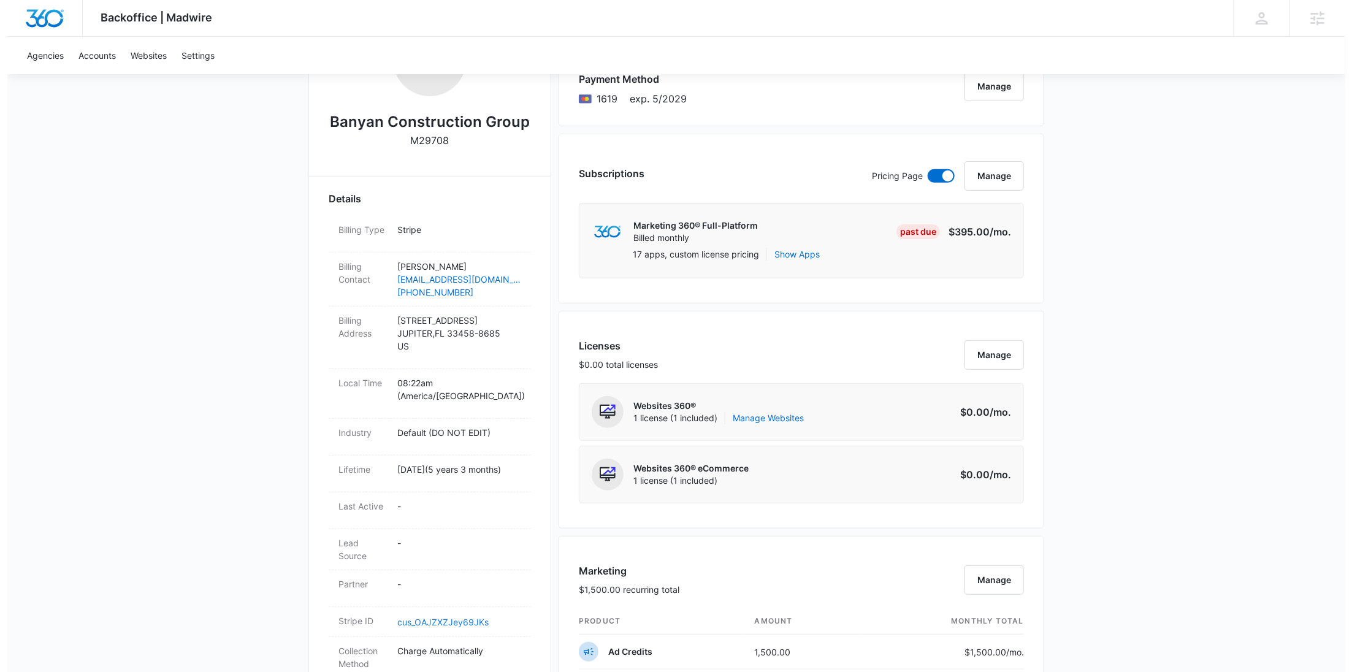
scroll to position [0, 0]
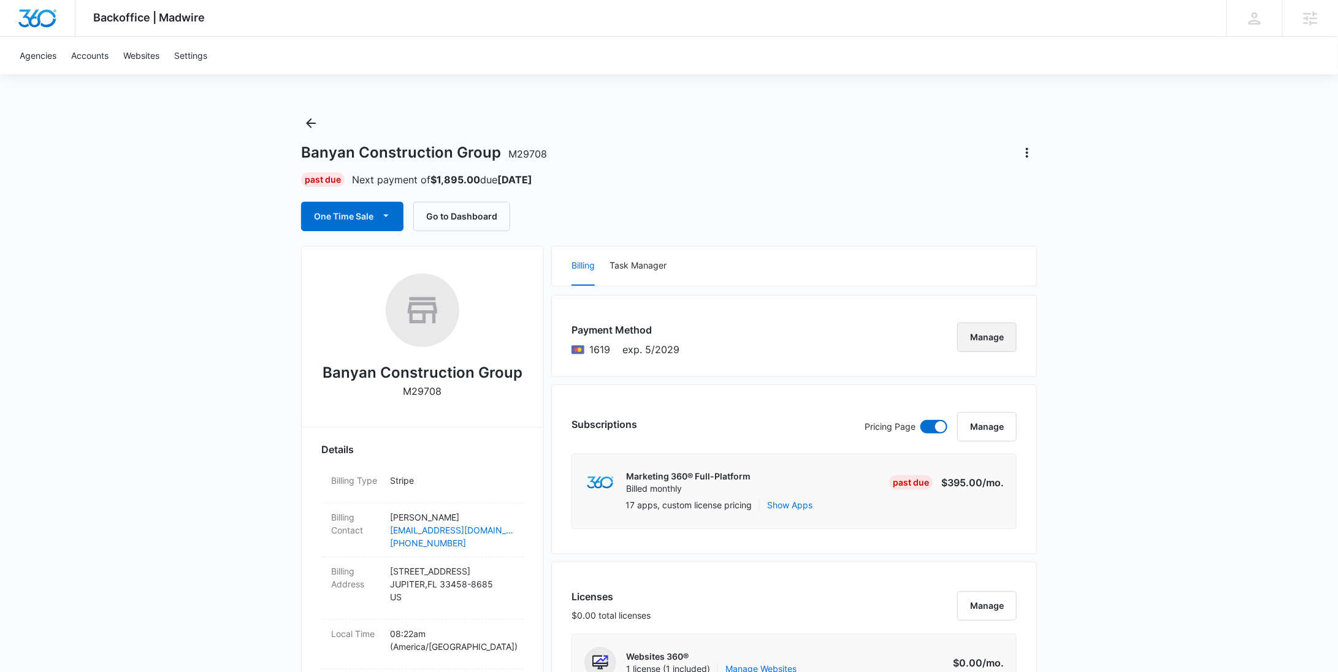
click at [976, 336] on button "Manage" at bounding box center [986, 336] width 59 height 29
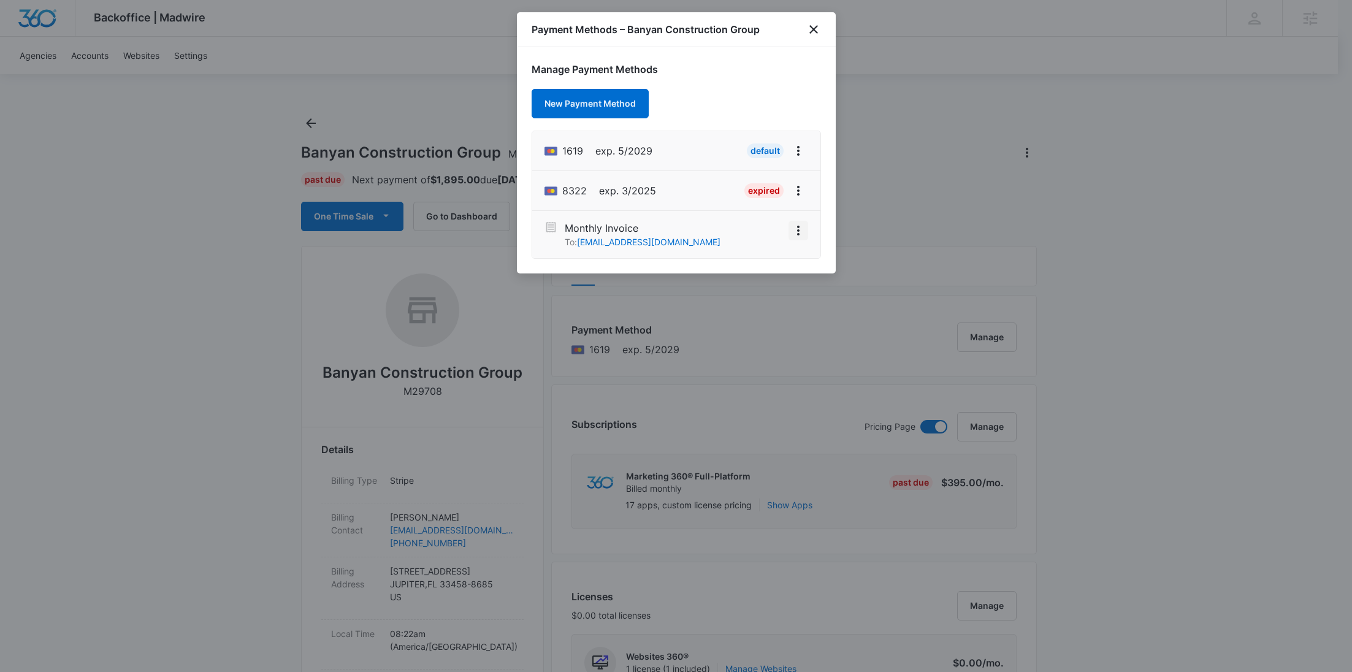
click at [798, 235] on icon "View More" at bounding box center [798, 230] width 15 height 15
click at [761, 192] on div "Activate" at bounding box center [761, 196] width 33 height 9
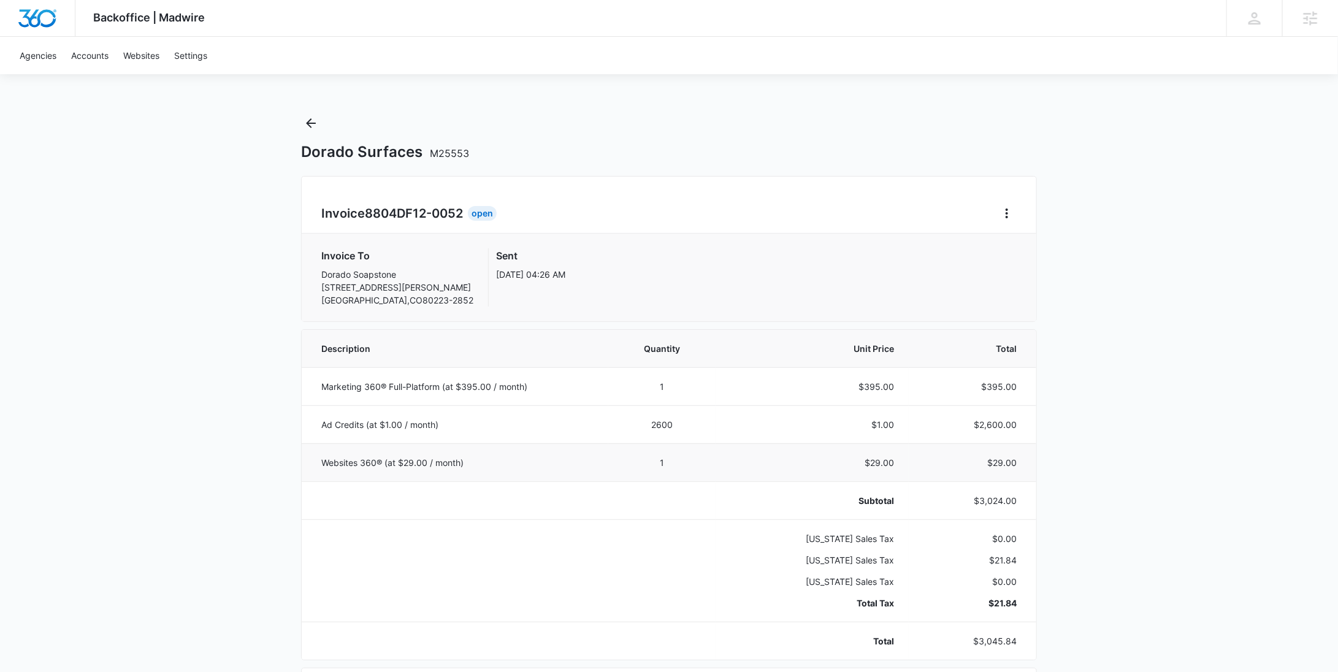
scroll to position [587, 0]
